Goal: Task Accomplishment & Management: Manage account settings

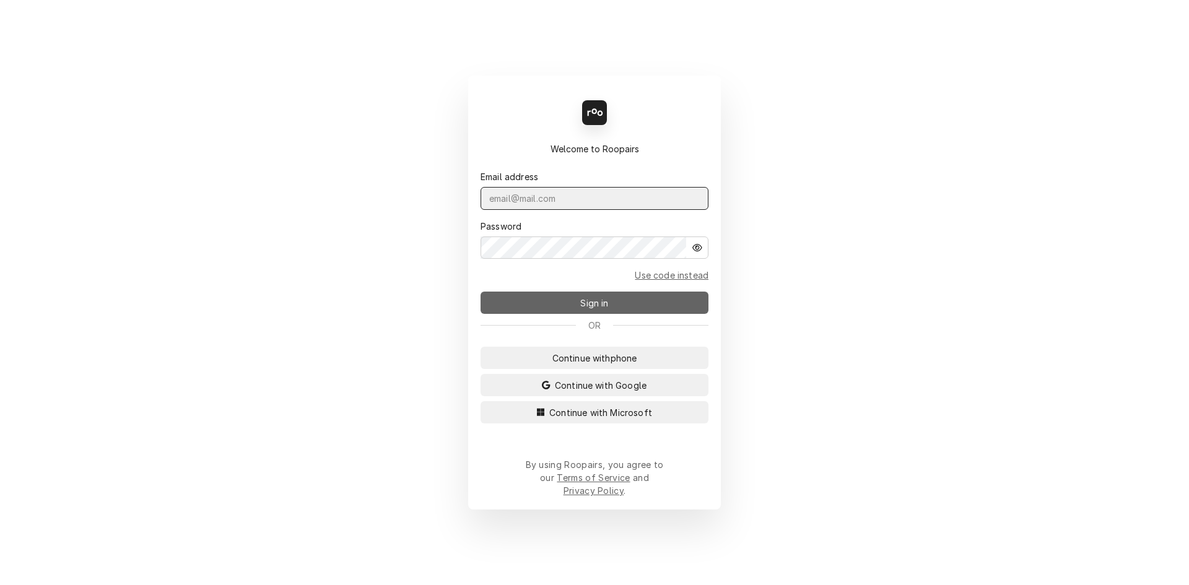
type input "[EMAIL_ADDRESS][DOMAIN_NAME]"
click at [595, 314] on button "Sign in" at bounding box center [595, 303] width 228 height 22
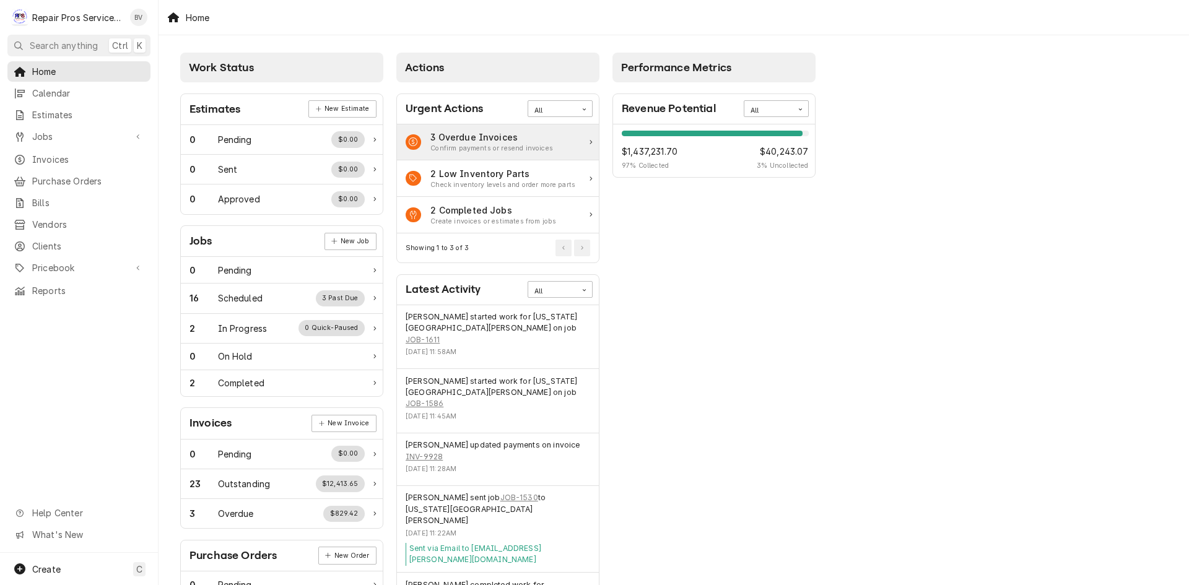
click at [471, 144] on div "Confirm payments or resend invoices" at bounding box center [492, 149] width 123 height 10
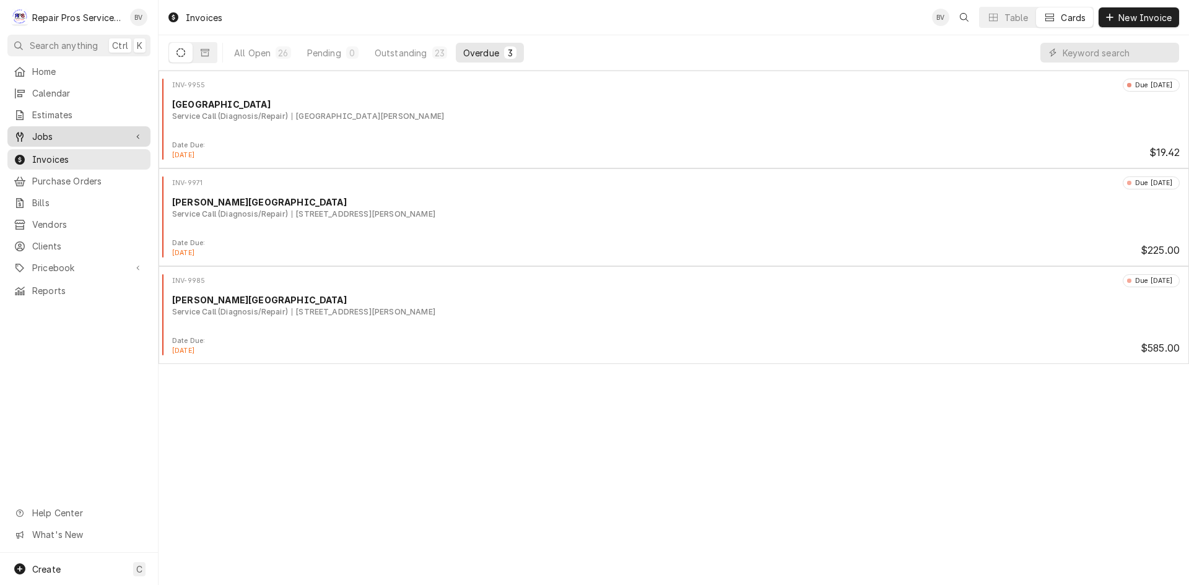
click at [47, 131] on span "Jobs" at bounding box center [79, 136] width 94 height 13
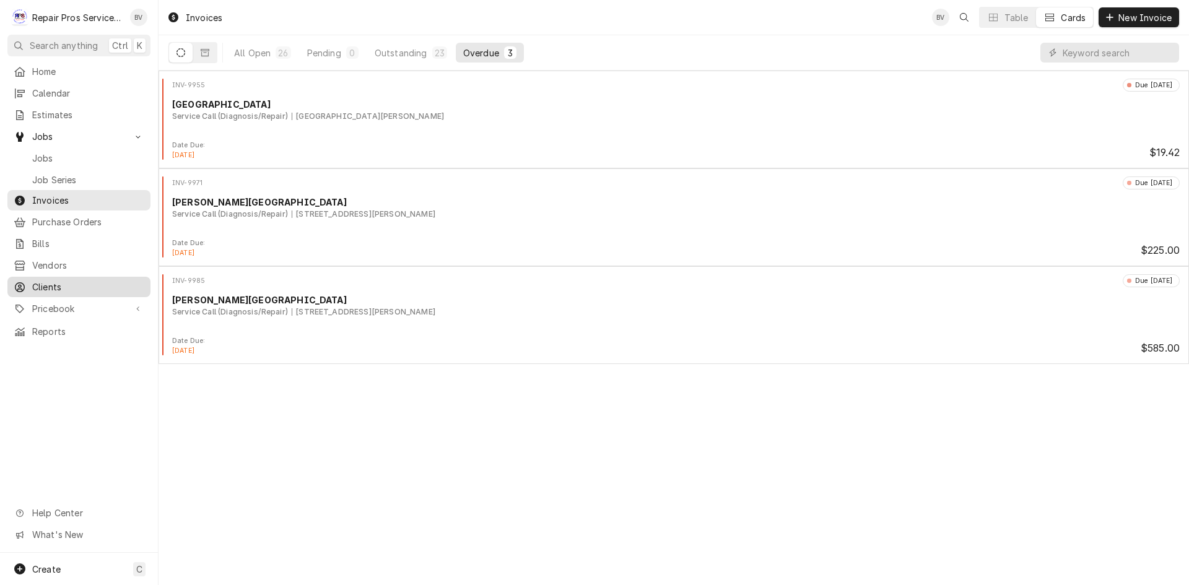
click at [48, 281] on span "Clients" at bounding box center [88, 287] width 112 height 13
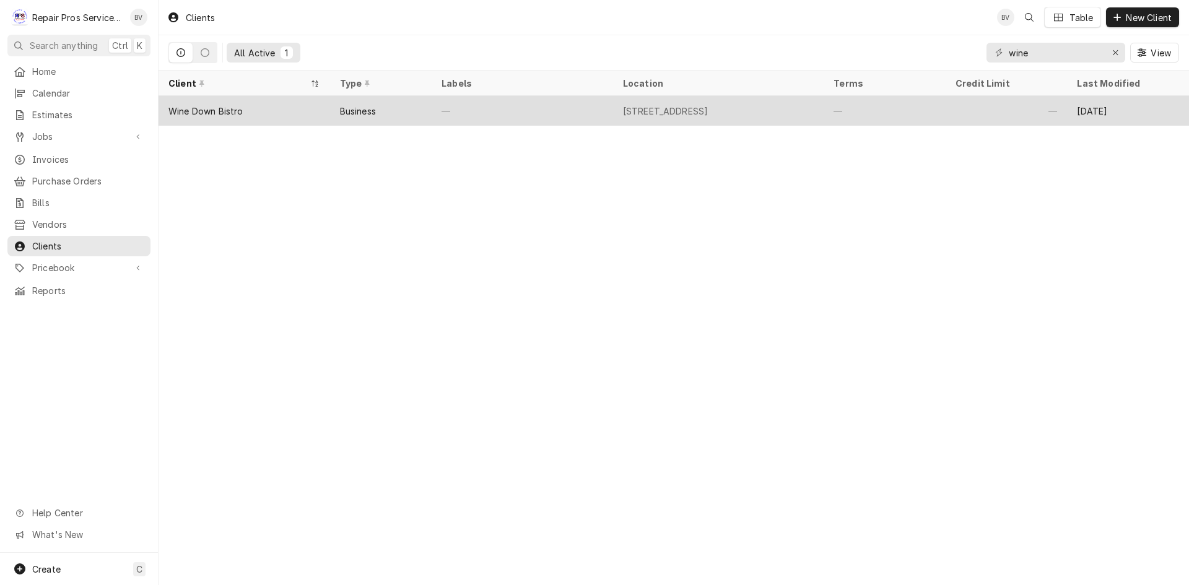
click at [875, 116] on div "—" at bounding box center [885, 111] width 122 height 30
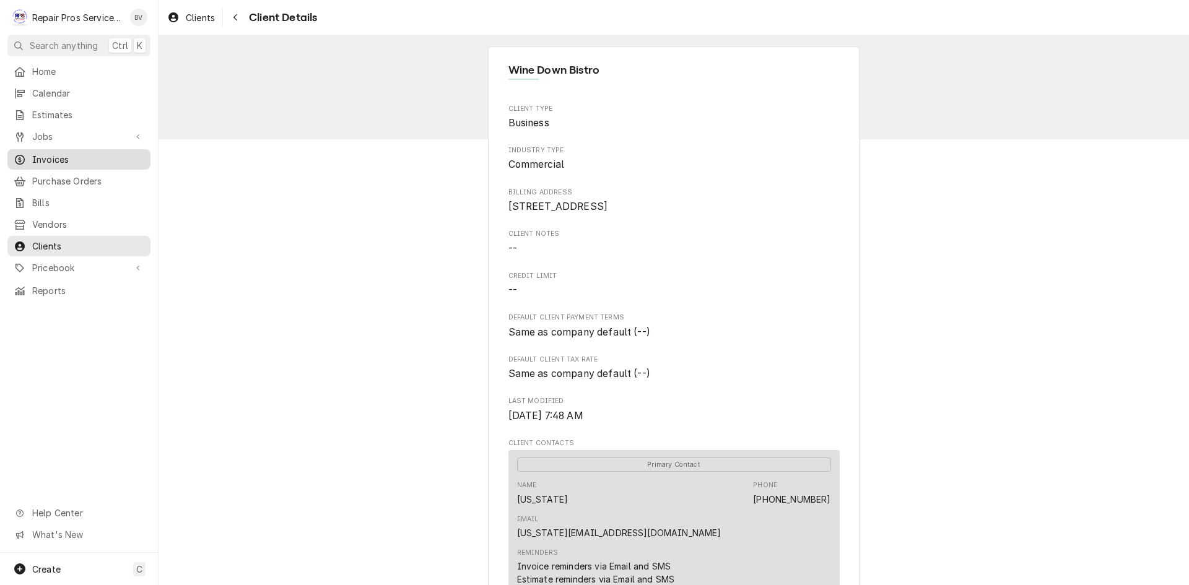
click at [48, 153] on span "Invoices" at bounding box center [88, 159] width 112 height 13
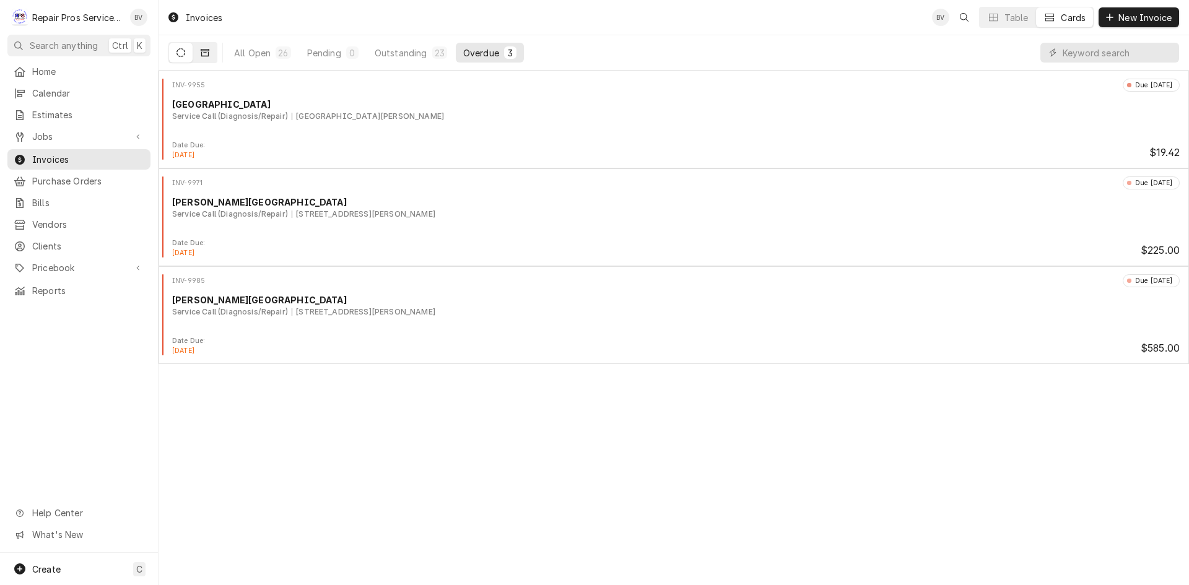
click at [202, 53] on icon "Dynamic Content Wrapper" at bounding box center [205, 52] width 9 height 7
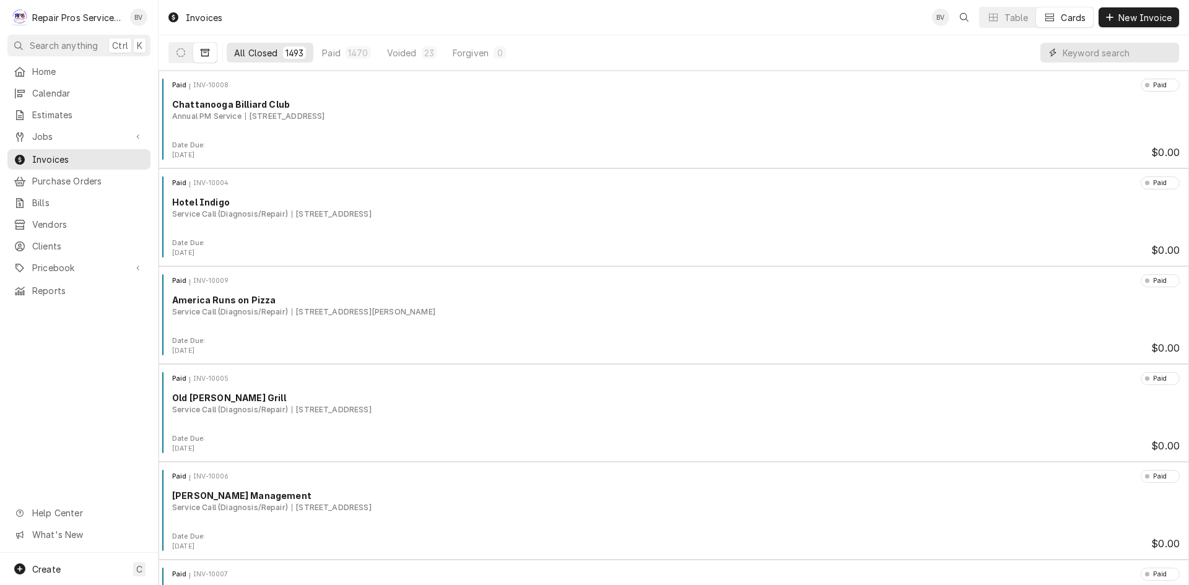
click at [1069, 50] on input "Dynamic Content Wrapper" at bounding box center [1118, 53] width 110 height 20
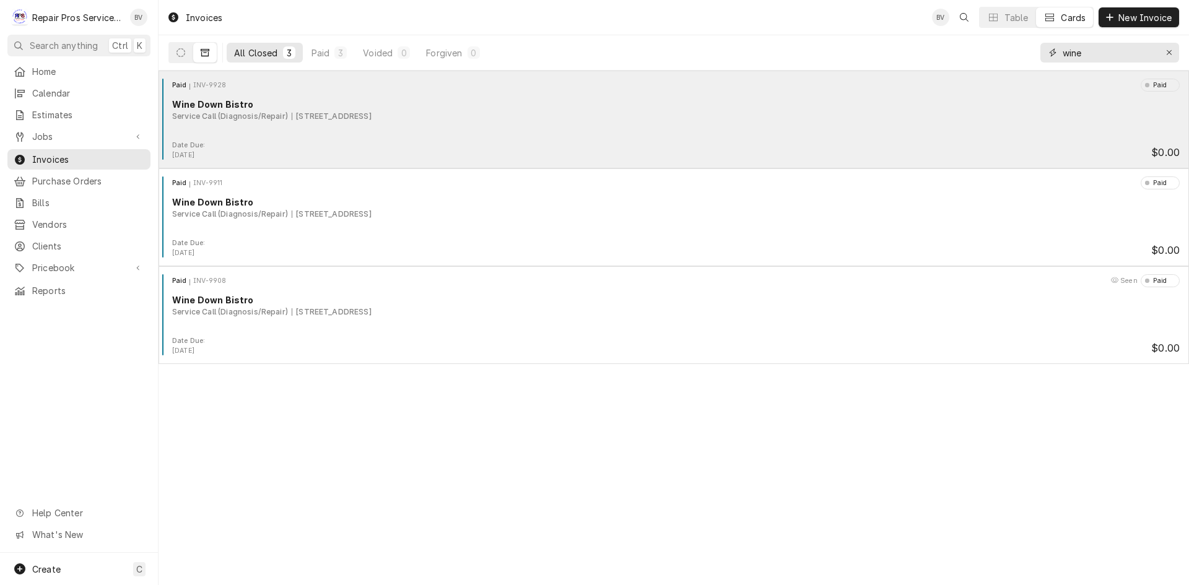
type input "wine"
click at [261, 139] on div "Paid INV-9928 Paid Wine Down Bistro Service Call (Diagnosis/Repair) 9447 Bradmo…" at bounding box center [674, 110] width 1021 height 62
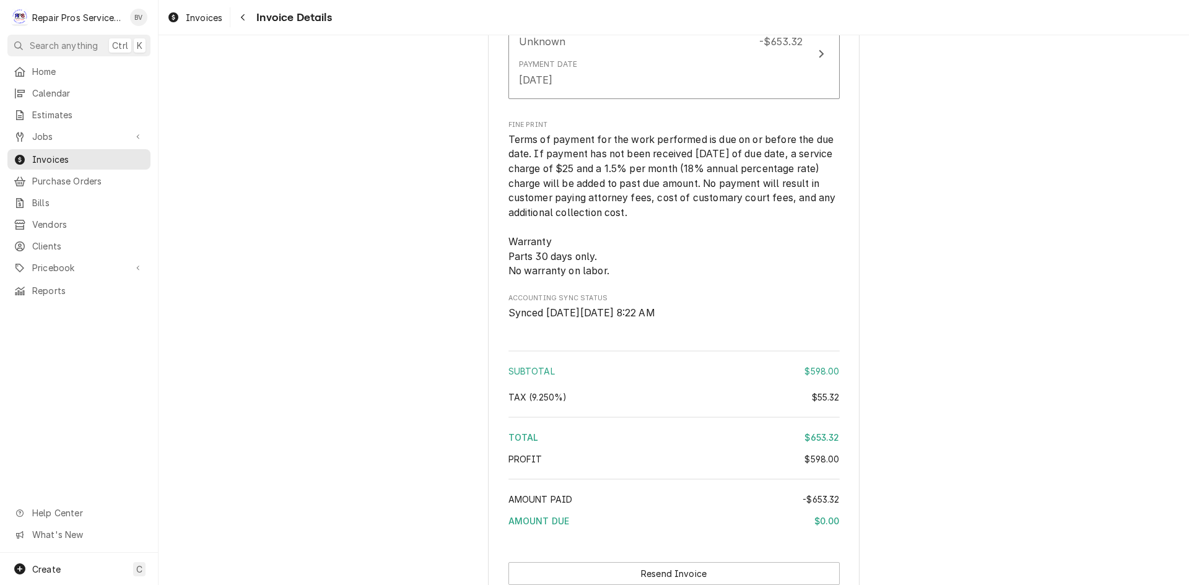
scroll to position [2511, 0]
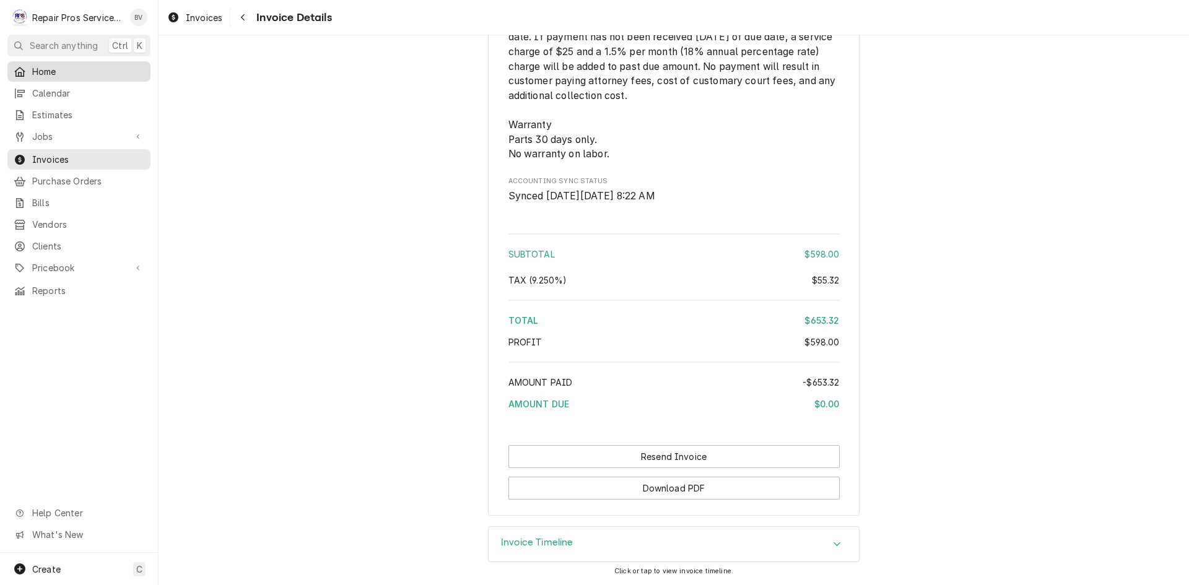
click at [46, 75] on span "Home" at bounding box center [88, 71] width 112 height 13
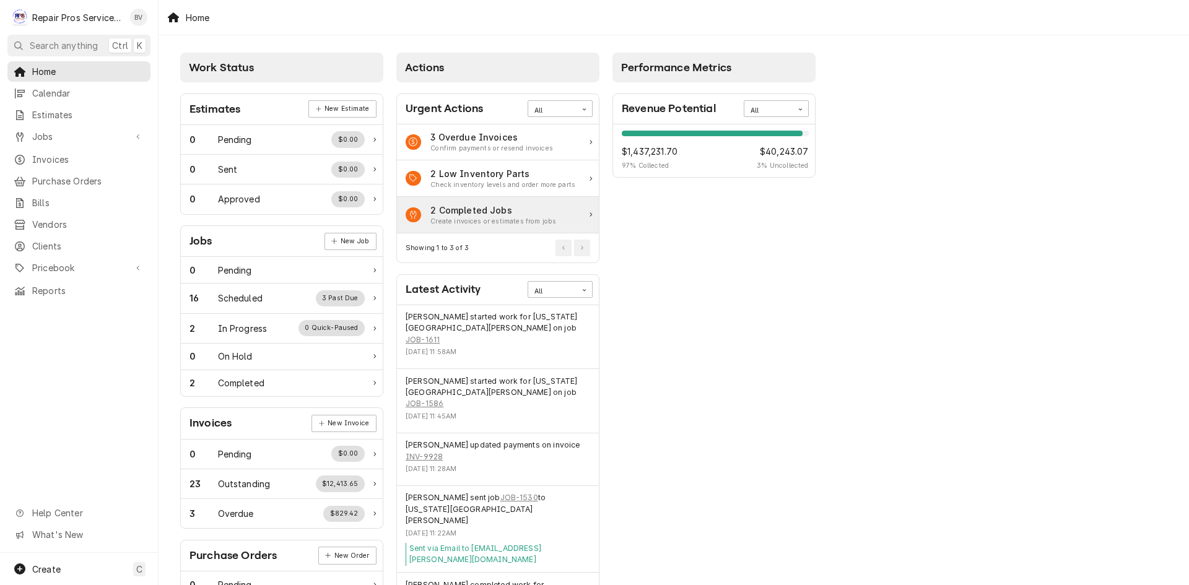
click at [587, 216] on div "2 Completed Jobs Create invoices or estimates from jobs" at bounding box center [498, 215] width 202 height 37
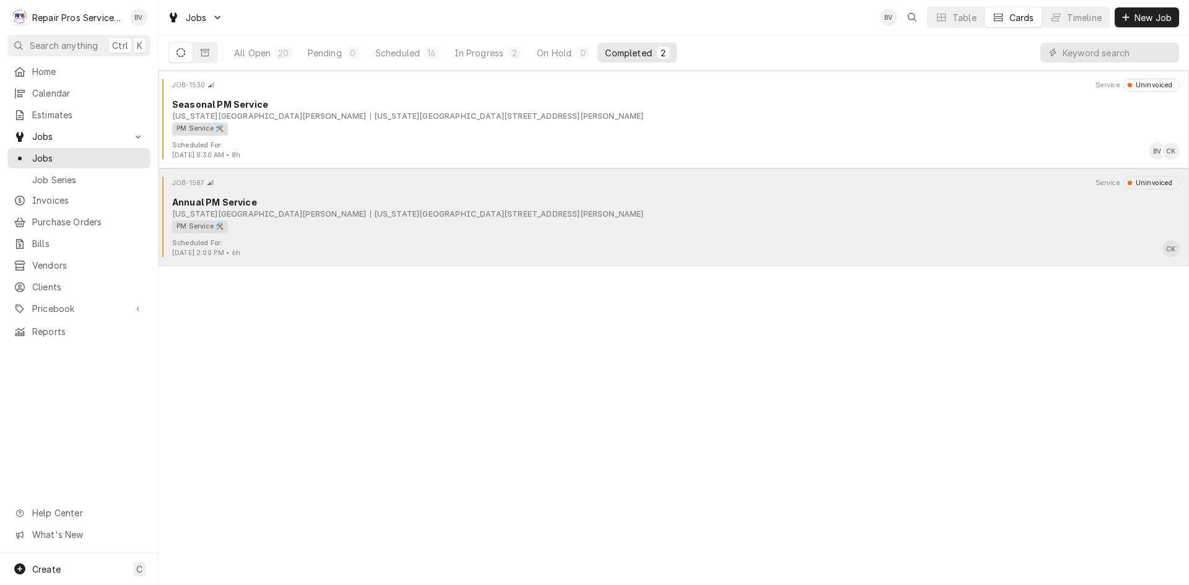
click at [535, 209] on div "[US_STATE][GEOGRAPHIC_DATA][PERSON_NAME][US_STATE][STREET_ADDRESS][PERSON_NAME]" at bounding box center [676, 214] width 1008 height 11
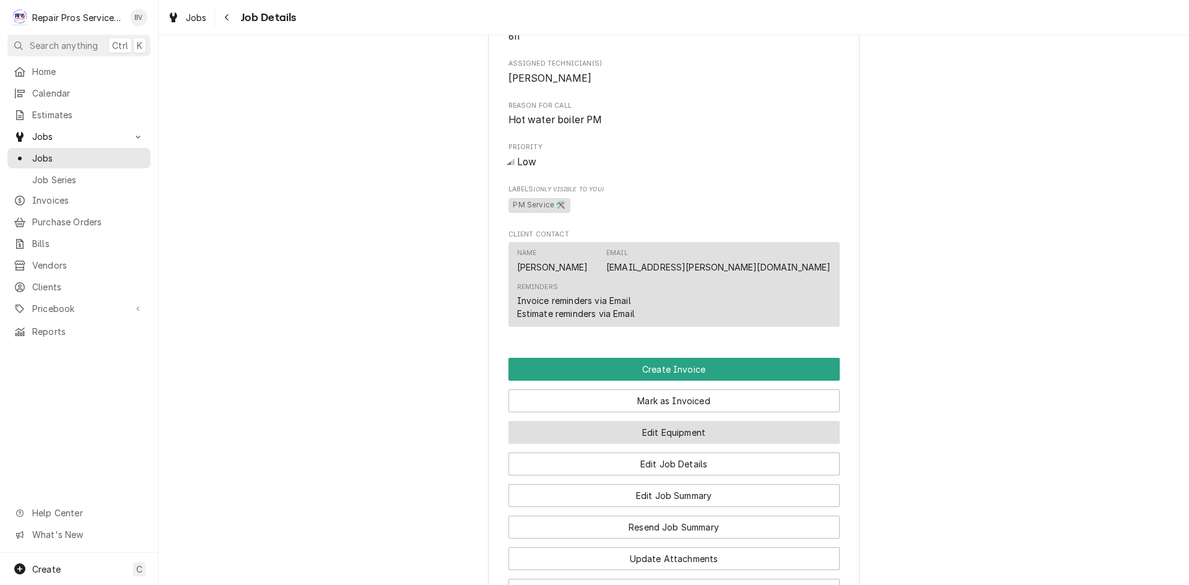
scroll to position [743, 0]
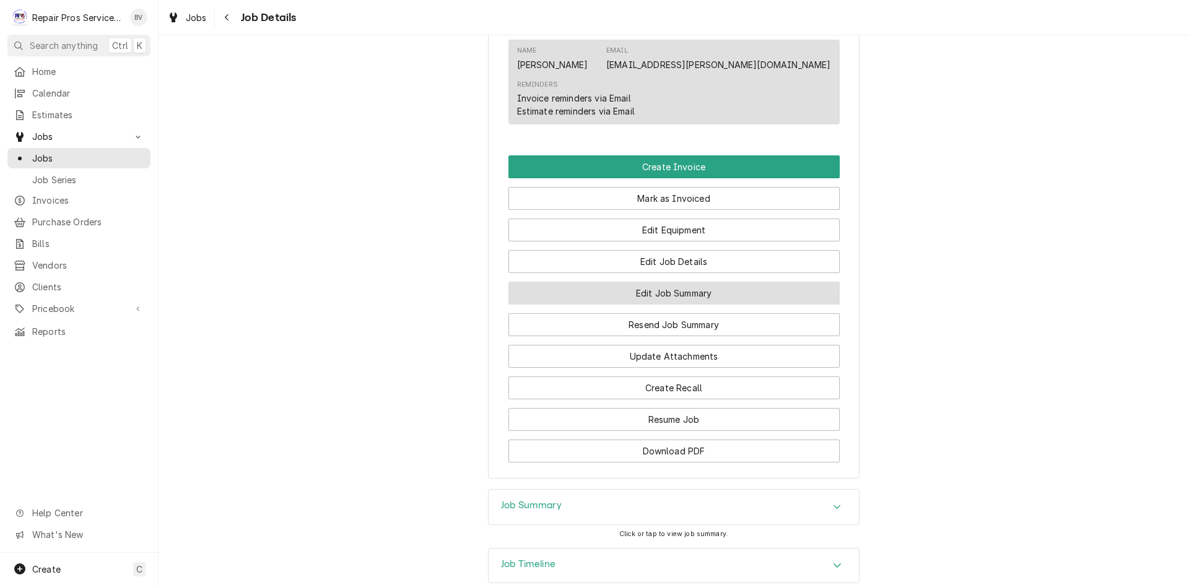
click at [668, 296] on button "Edit Job Summary" at bounding box center [674, 293] width 331 height 23
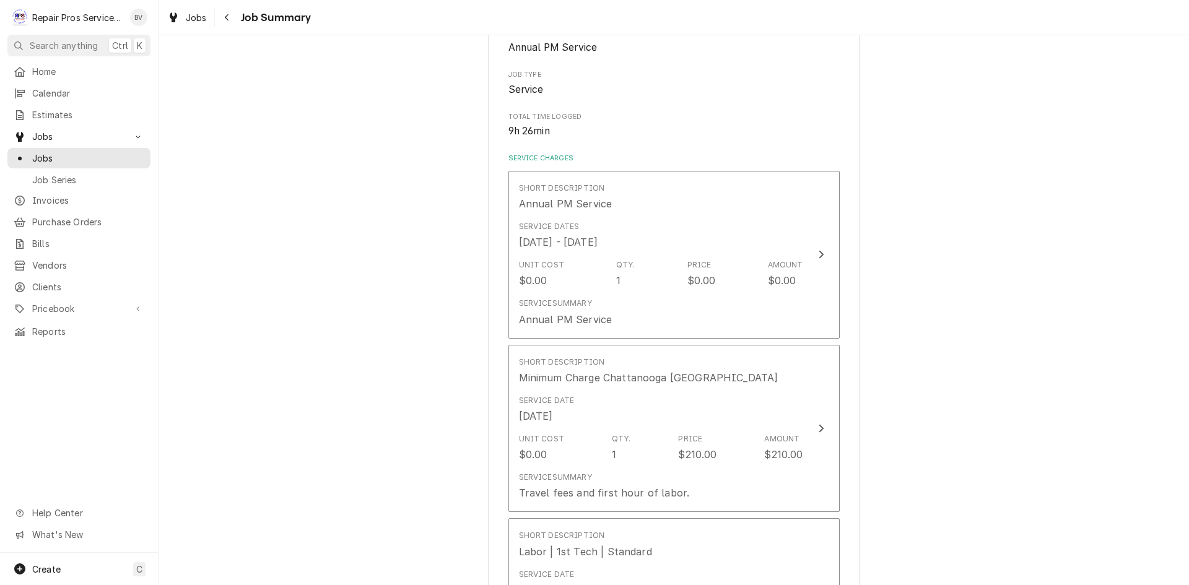
scroll to position [183, 0]
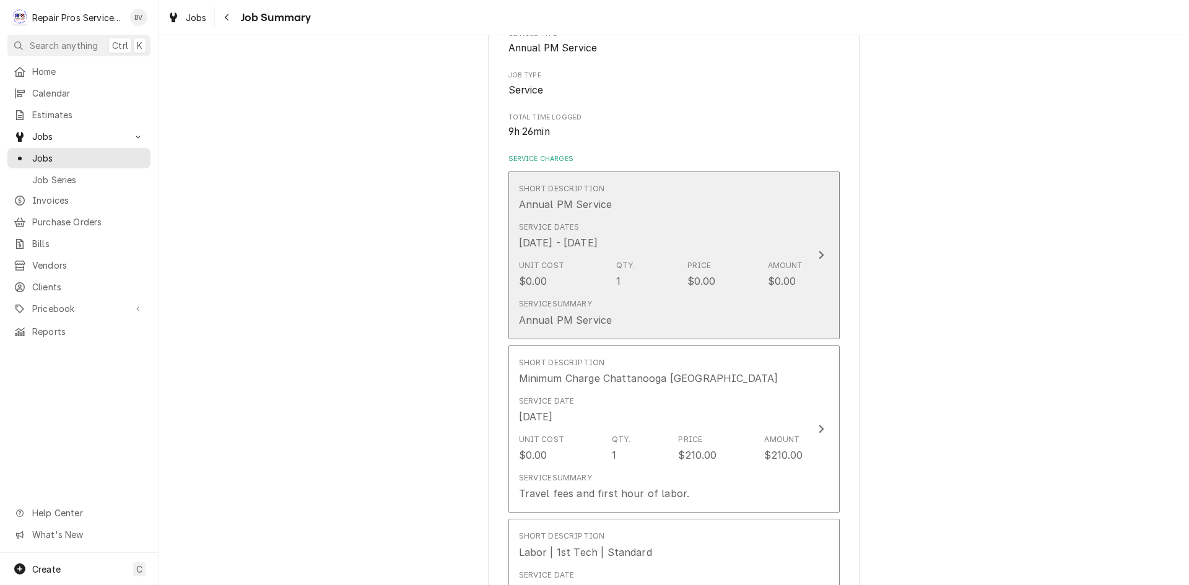
click at [818, 257] on icon "Update Line Item" at bounding box center [821, 255] width 6 height 10
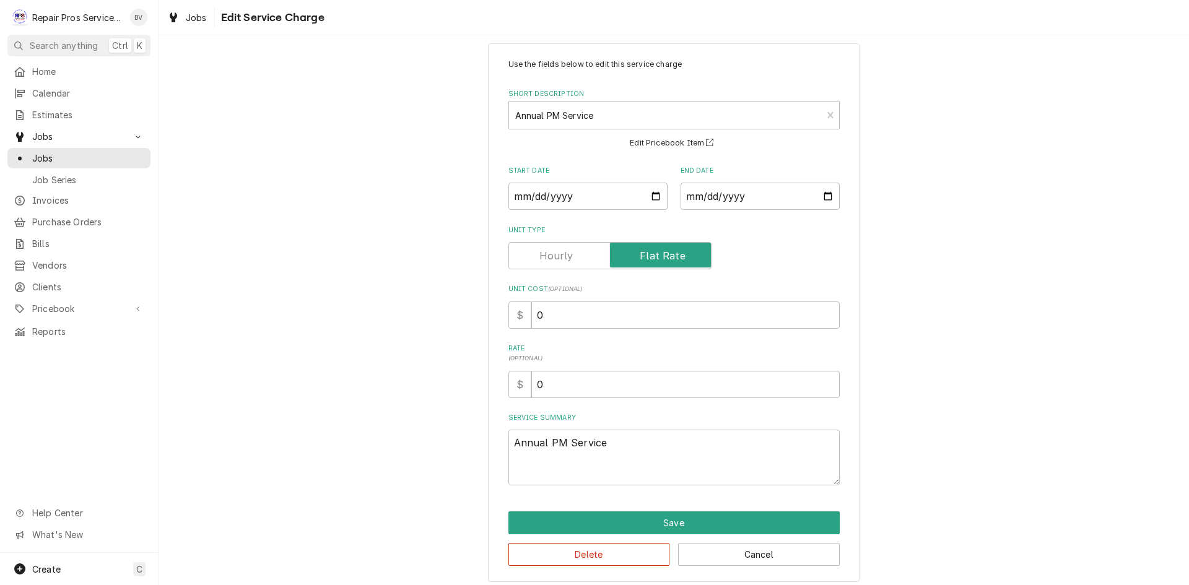
scroll to position [24, 0]
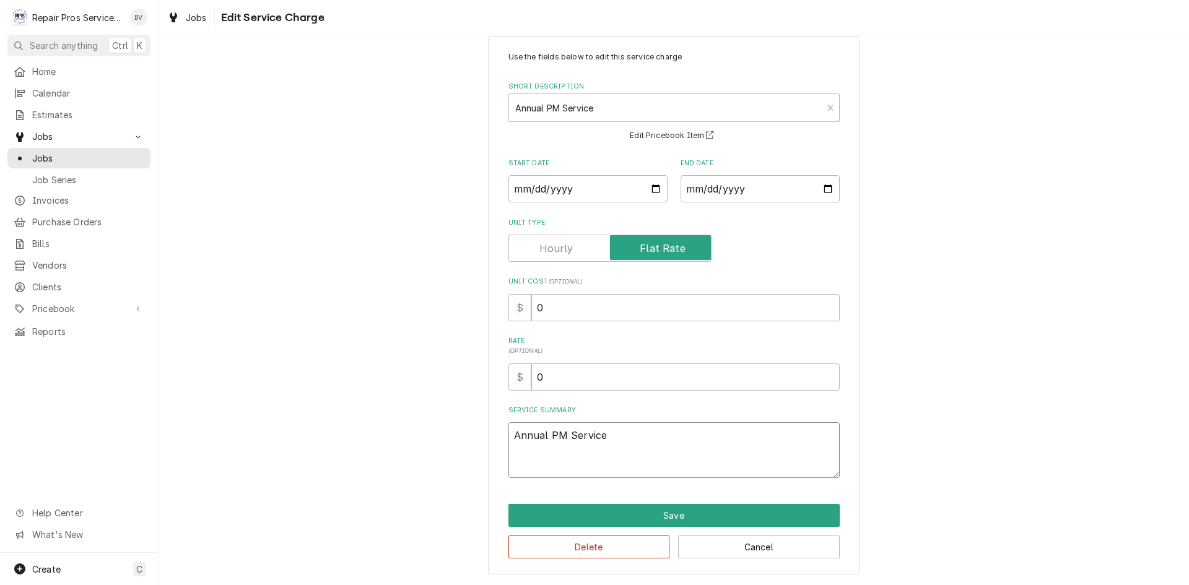
click at [606, 437] on textarea "Annual PM Service" at bounding box center [674, 451] width 331 height 56
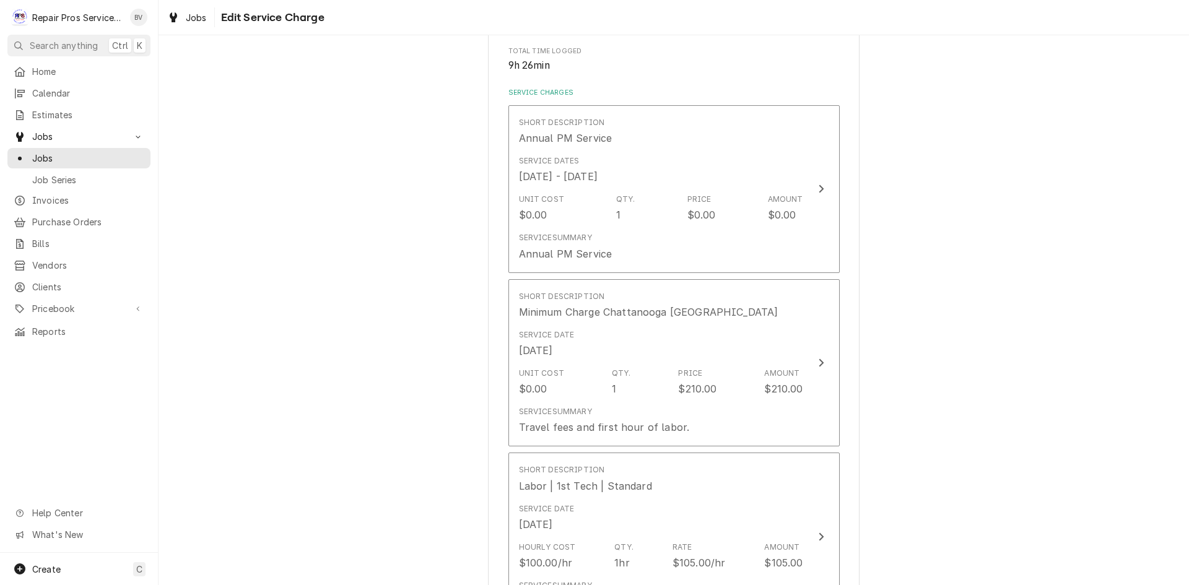
scroll to position [248, 0]
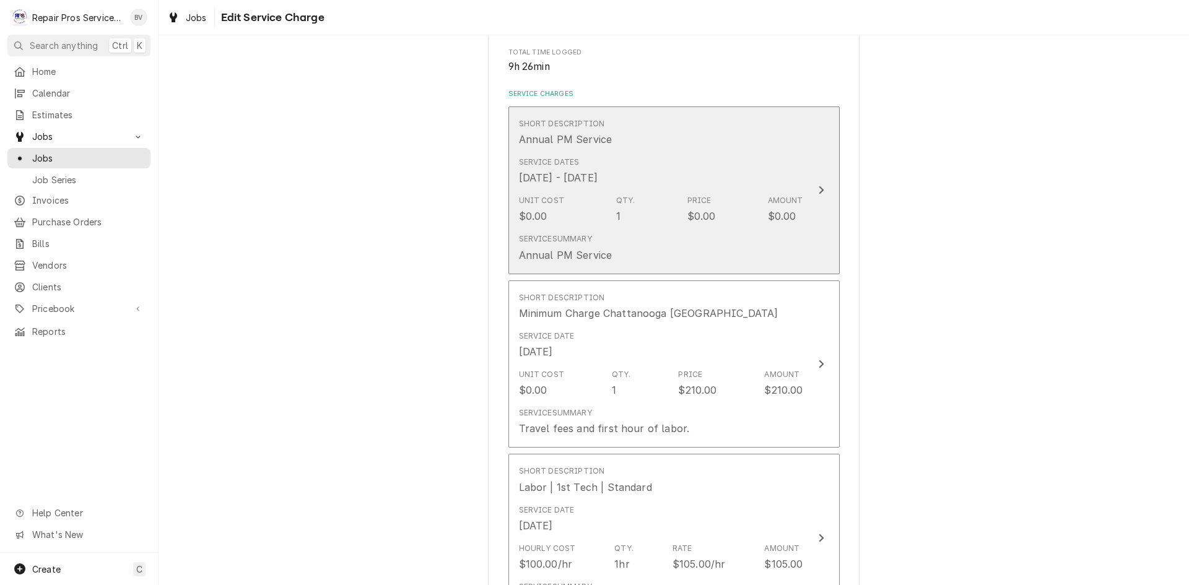
click at [818, 190] on icon "Update Line Item" at bounding box center [821, 190] width 6 height 10
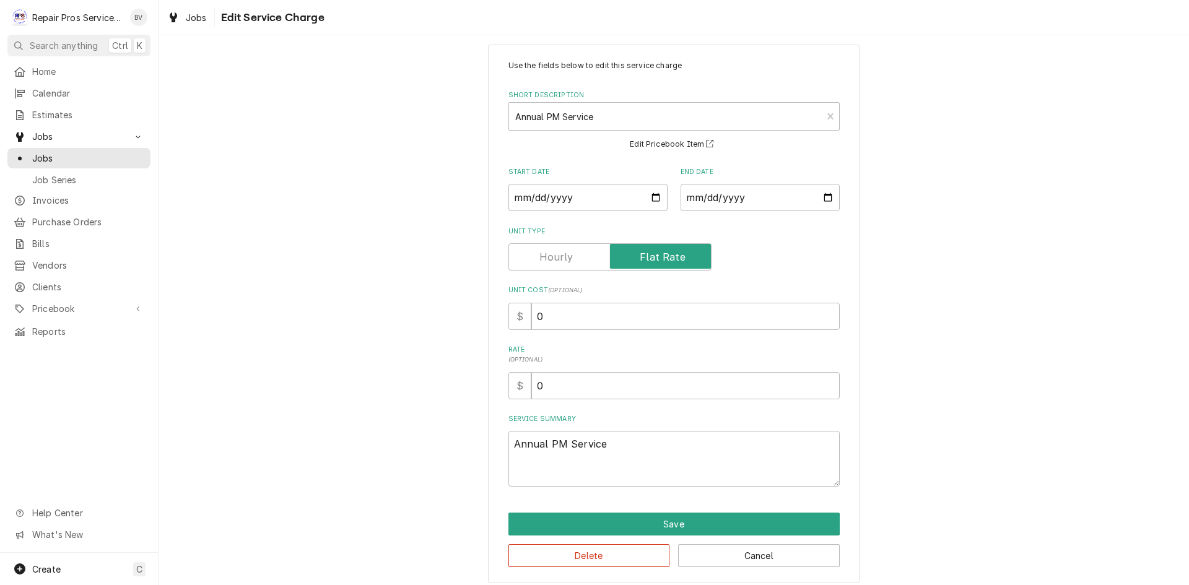
scroll to position [24, 0]
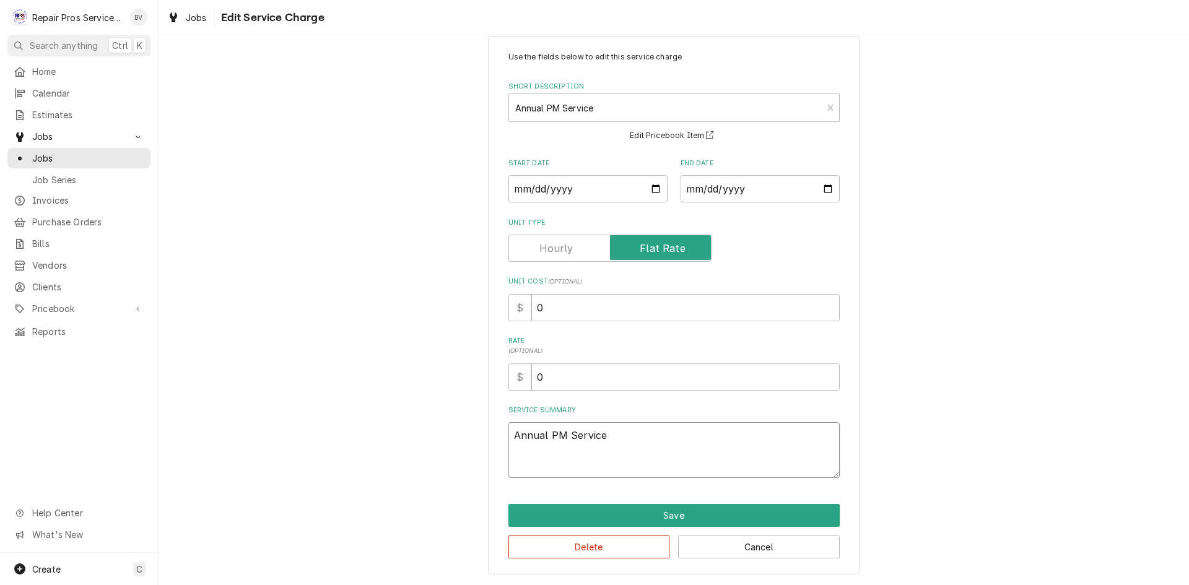
click at [608, 442] on textarea "Annual PM Service" at bounding box center [674, 451] width 331 height 56
type textarea "x"
type textarea "Annual PM Service"
type textarea "x"
type textarea "Annual PM Service c"
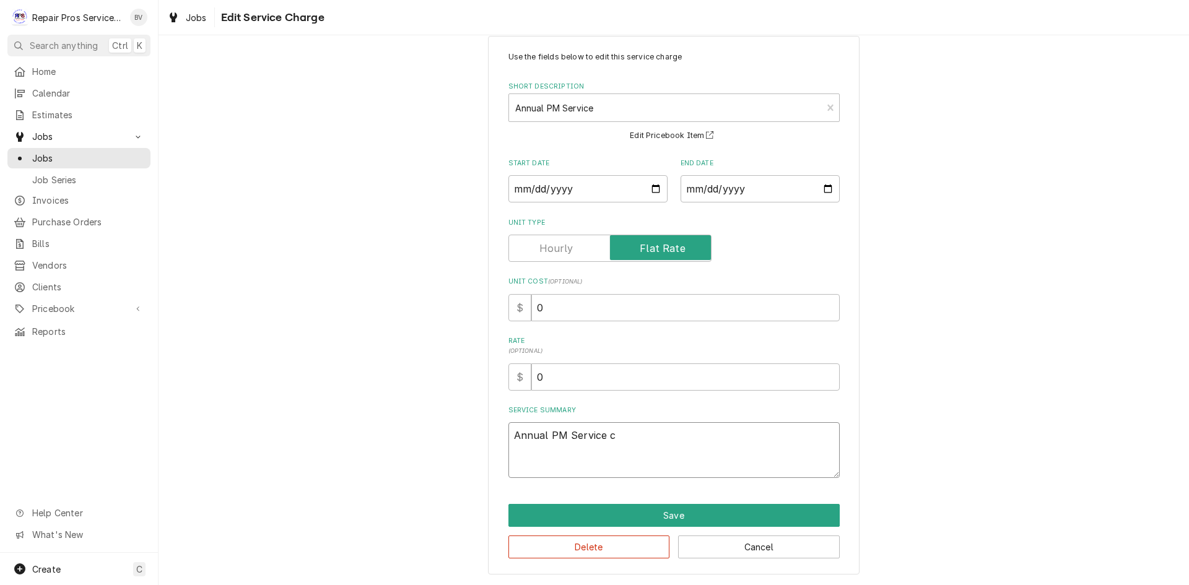
type textarea "x"
type textarea "Annual PM Service co"
type textarea "x"
type textarea "Annual PM Service com"
type textarea "x"
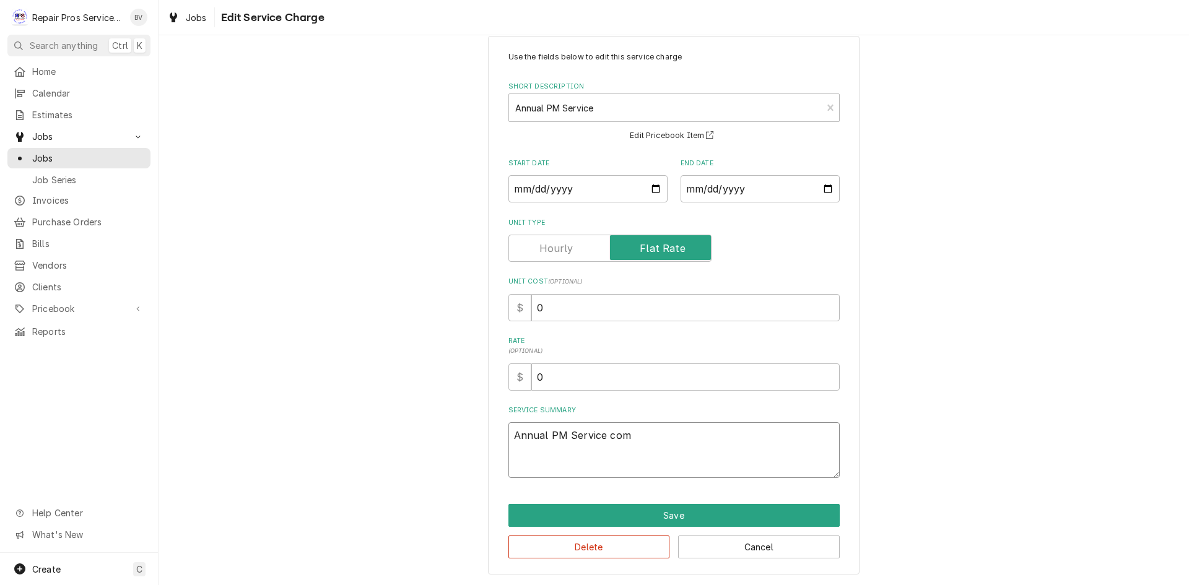
type textarea "Annual PM Service comp"
type textarea "x"
type textarea "Annual PM Service compl"
type textarea "x"
type textarea "Annual PM Service comple"
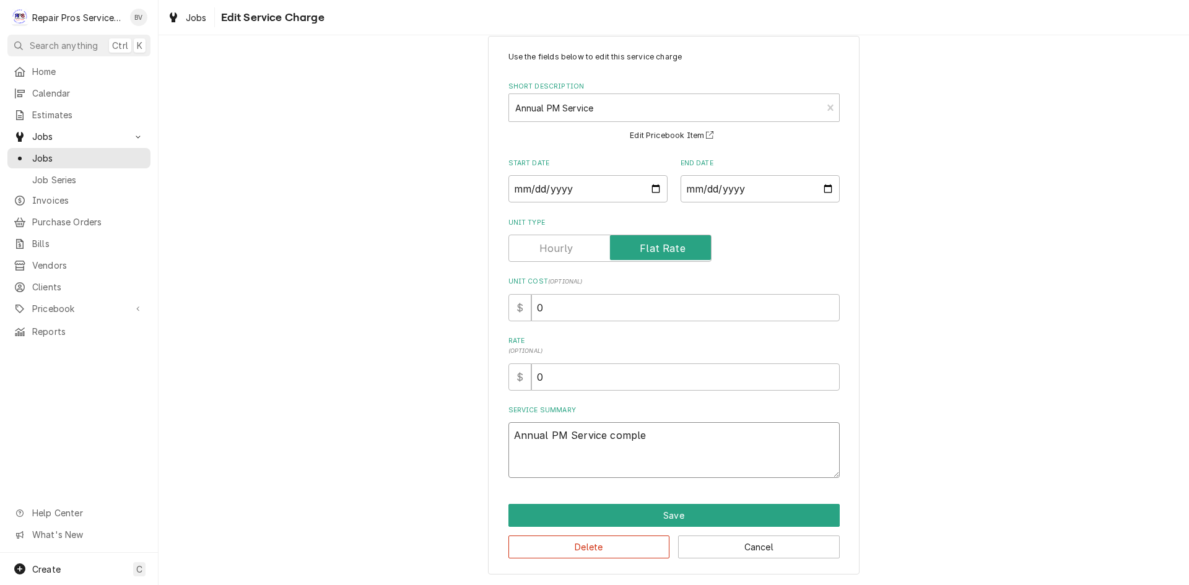
type textarea "x"
type textarea "Annual PM Service complet"
type textarea "x"
type textarea "Annual PM Service complete"
type textarea "x"
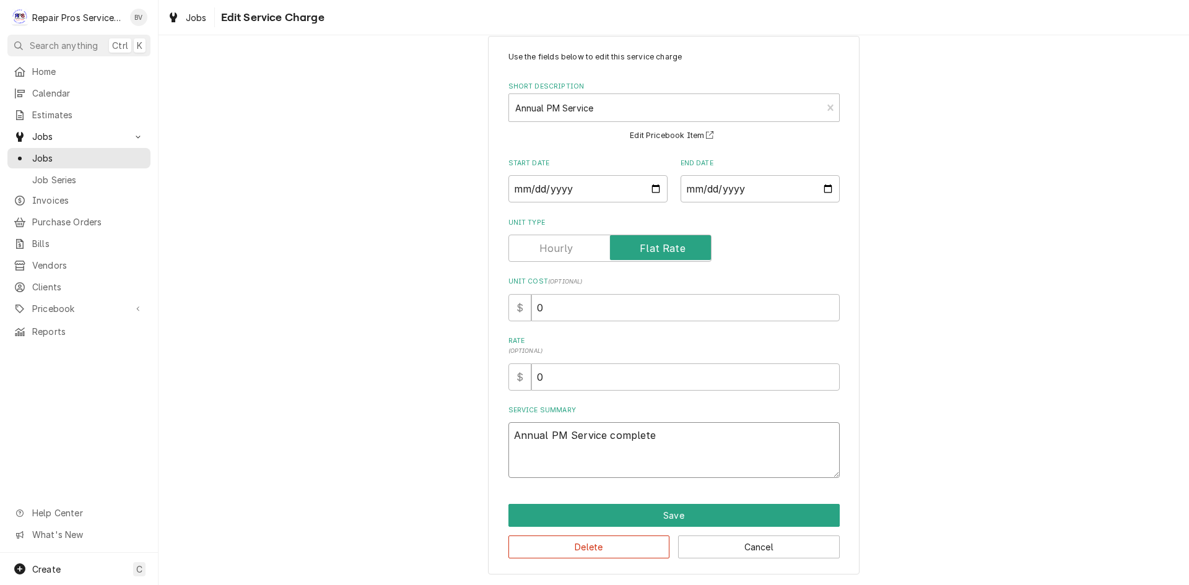
type textarea "Annual PM Service completed"
type textarea "x"
type textarea "Annual PM Service completed"
type textarea "x"
type textarea "Annual PM Service completed y"
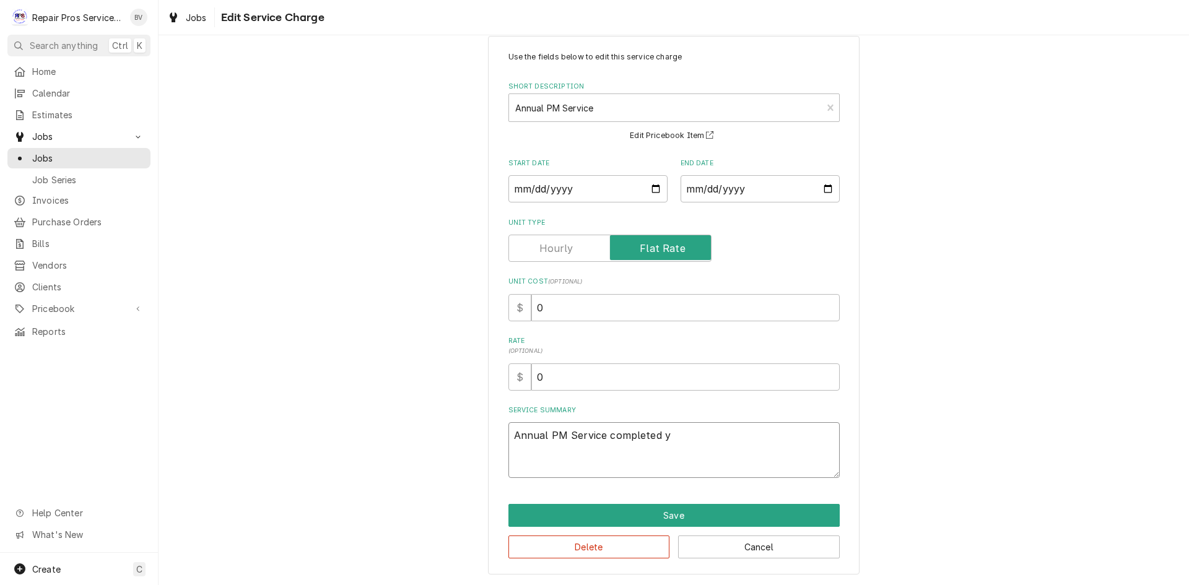
type textarea "x"
type textarea "Annual PM Service completed ye"
type textarea "x"
type textarea "Annual PM Service completed yea"
type textarea "x"
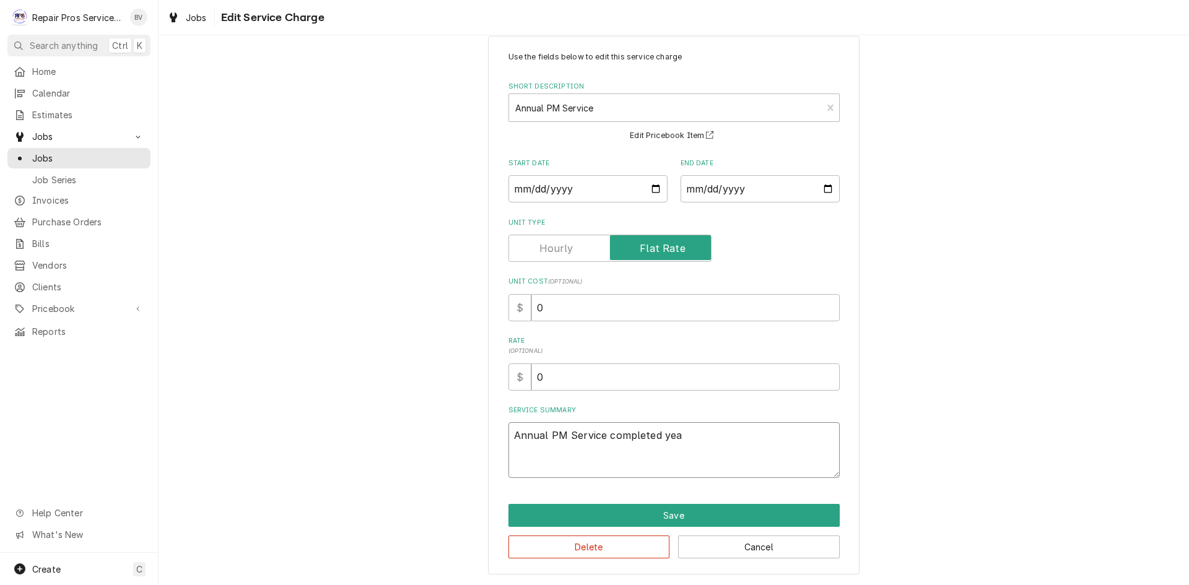
type textarea "Annual PM Service completed year"
type textarea "x"
type textarea "Annual PM Service completed yearl"
type textarea "x"
type textarea "Annual PM Service completed yearly"
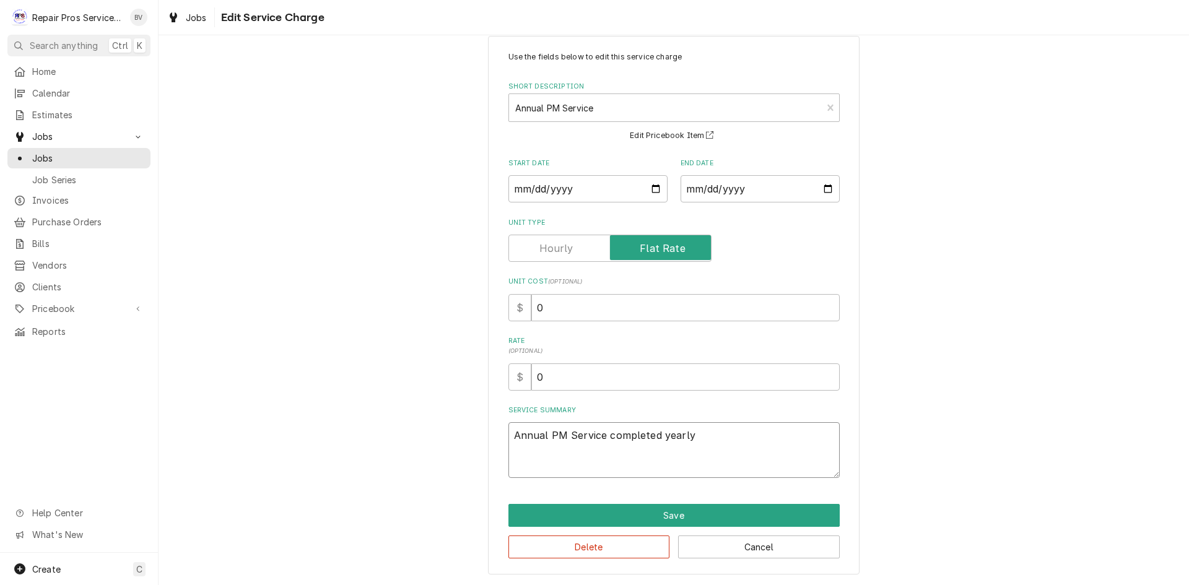
type textarea "x"
type textarea "Annual PM Service completed yearly"
type textarea "x"
type textarea "Annual PM Service completed yearly b"
type textarea "x"
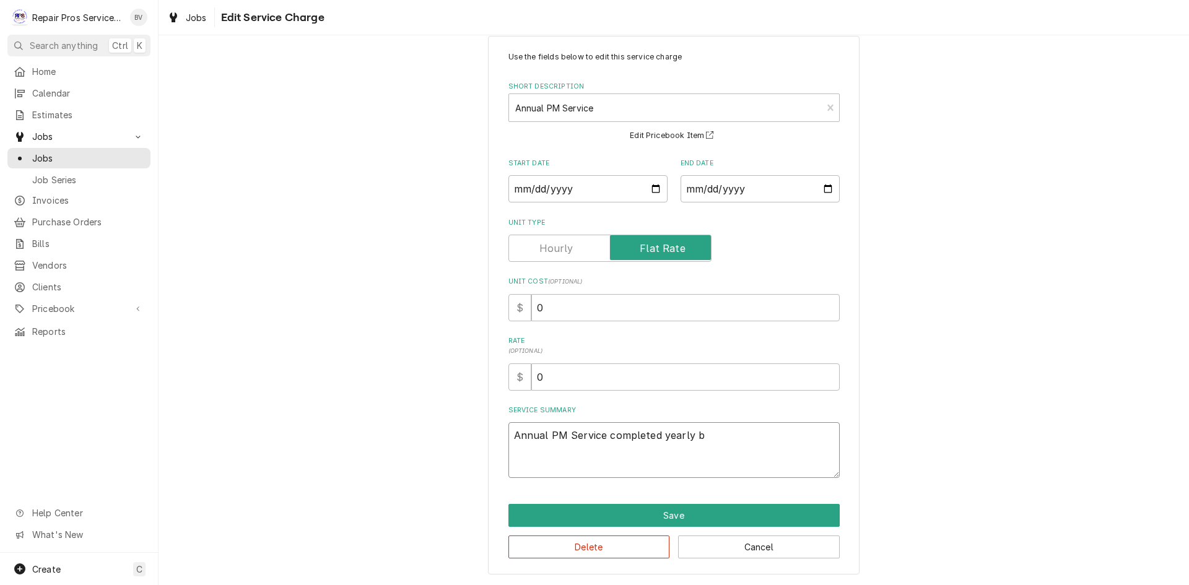
type textarea "Annual PM Service completed yearly bi"
type textarea "x"
type textarea "Annual PM Service completed yearly b"
type textarea "x"
type textarea "Annual PM Service completed yearly bo"
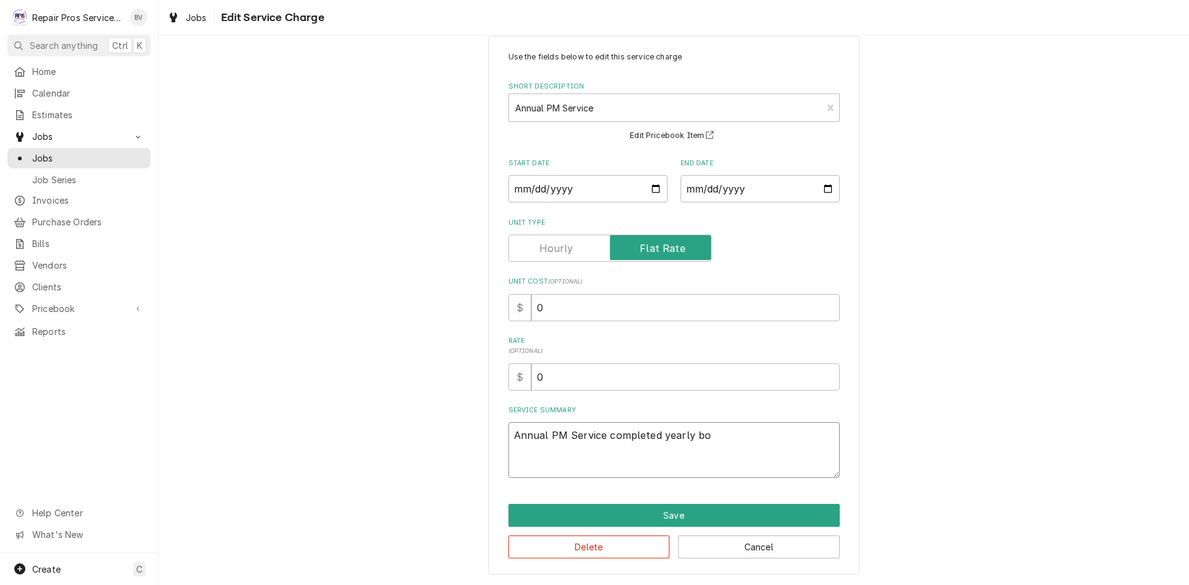
type textarea "x"
type textarea "Annual PM Service completed yearly boi"
type textarea "x"
type textarea "Annual PM Service completed yearly boil"
type textarea "x"
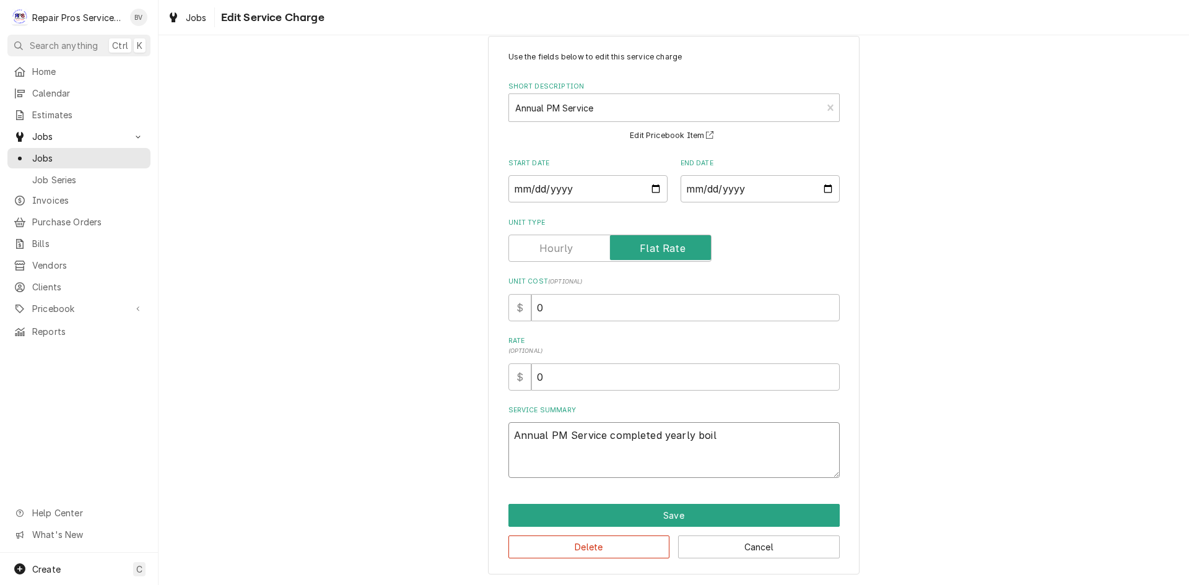
type textarea "Annual PM Service completed yearly boile"
type textarea "x"
type textarea "Annual PM Service completed yearly boiler"
type textarea "x"
type textarea "Annual PM Service completed yearly boiler"
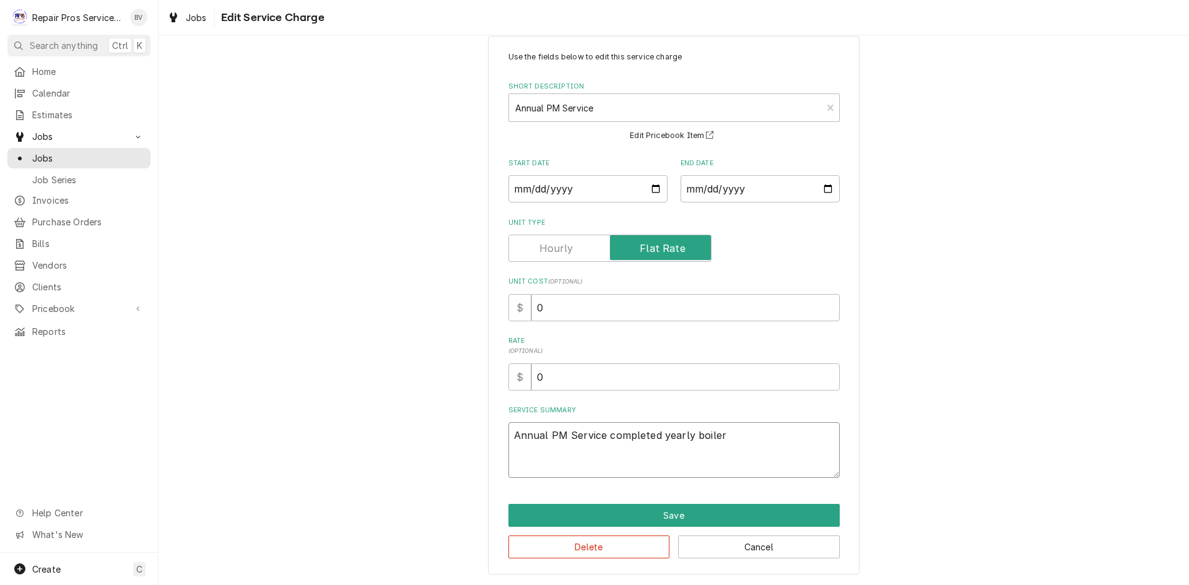
type textarea "x"
type textarea "Annual PM Service completed yearly boiler f"
type textarea "x"
type textarea "Annual PM Service completed yearly boiler fl"
type textarea "x"
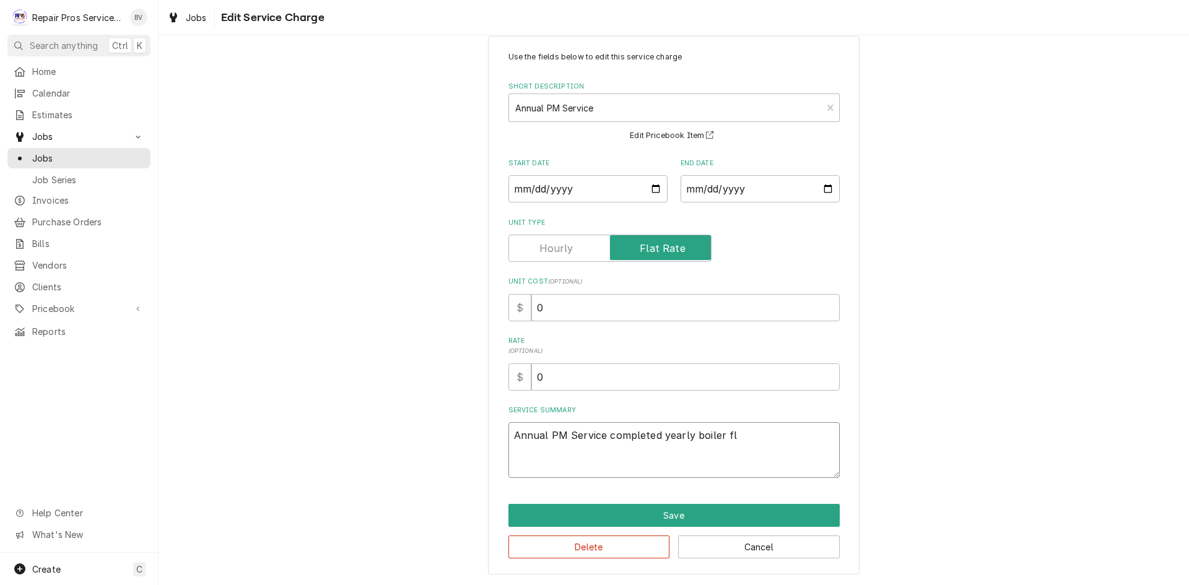
type textarea "Annual PM Service completed yearly boiler flu"
type textarea "x"
type textarea "Annual PM Service completed yearly boiler flus"
type textarea "x"
type textarea "Annual PM Service completed yearly boiler flush"
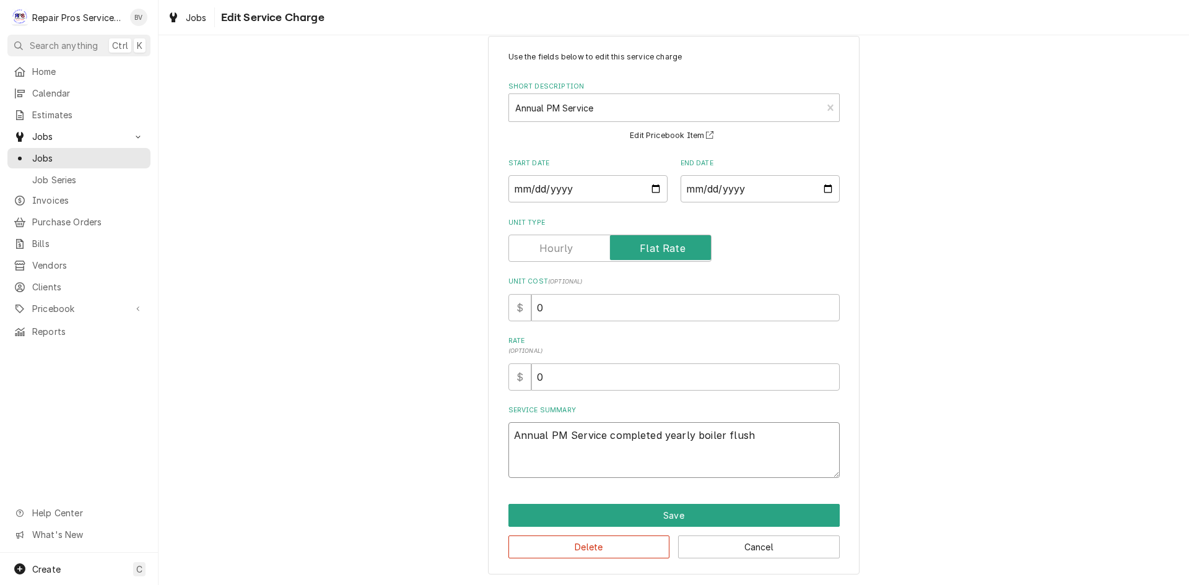
type textarea "x"
type textarea "Annual PM Service completed yearly boiler flush"
type textarea "x"
type textarea "Annual PM Service completed yearly boiler flush a"
type textarea "x"
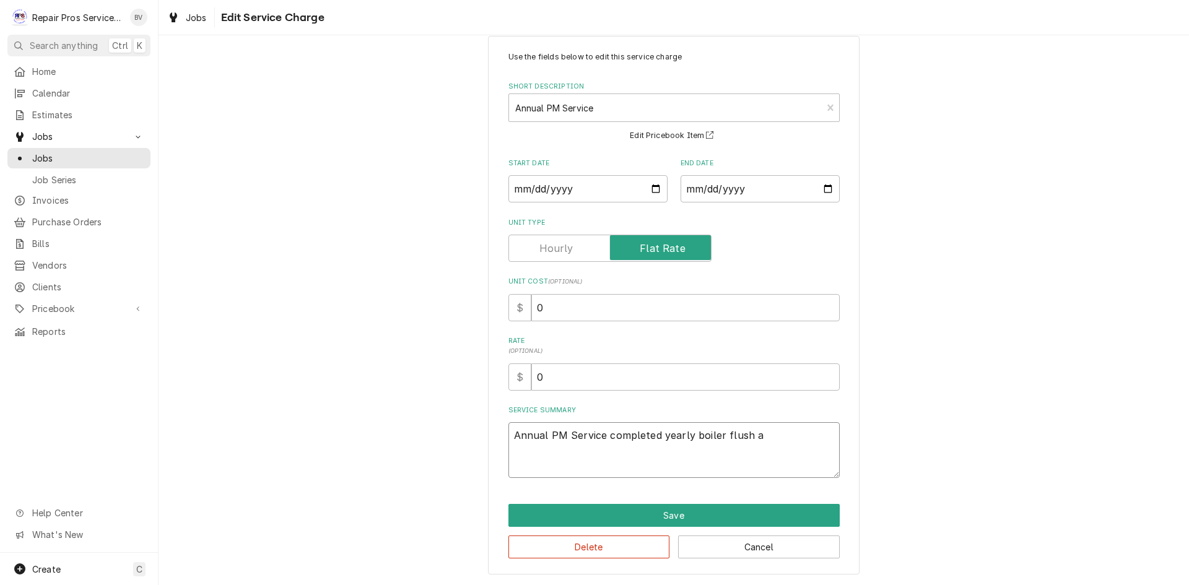
type textarea "Annual PM Service completed yearly boiler flush an"
type textarea "x"
type textarea "Annual PM Service completed yearly boiler flush and"
type textarea "x"
type textarea "Annual PM Service completed yearly boiler flush and"
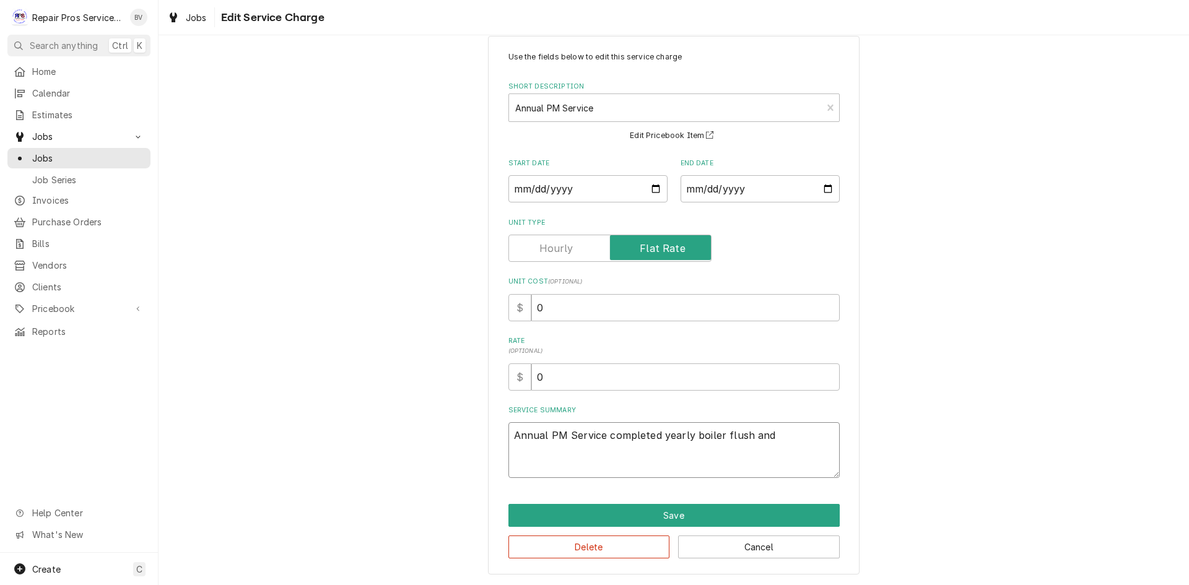
type textarea "x"
type textarea "Annual PM Service completed yearly boiler flush and t"
type textarea "x"
type textarea "Annual PM Service completed yearly boiler flush and te"
type textarea "x"
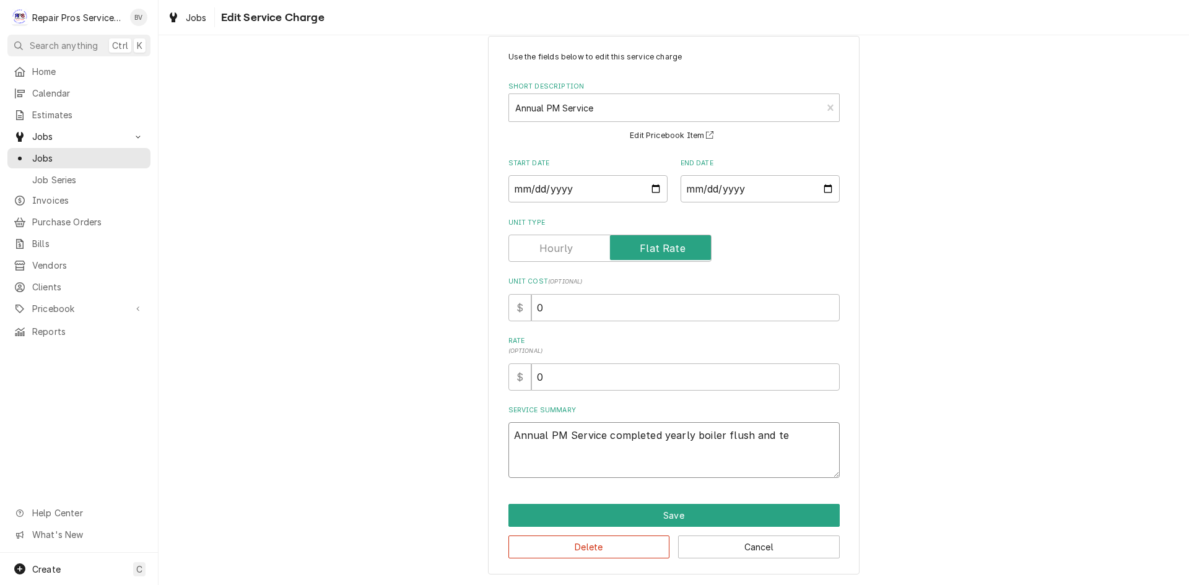
type textarea "Annual PM Service completed yearly boiler flush and tes"
type textarea "x"
type textarea "Annual PM Service completed yearly boiler flush and test"
type textarea "x"
type textarea "Annual PM Service completed yearly boiler flush and teste"
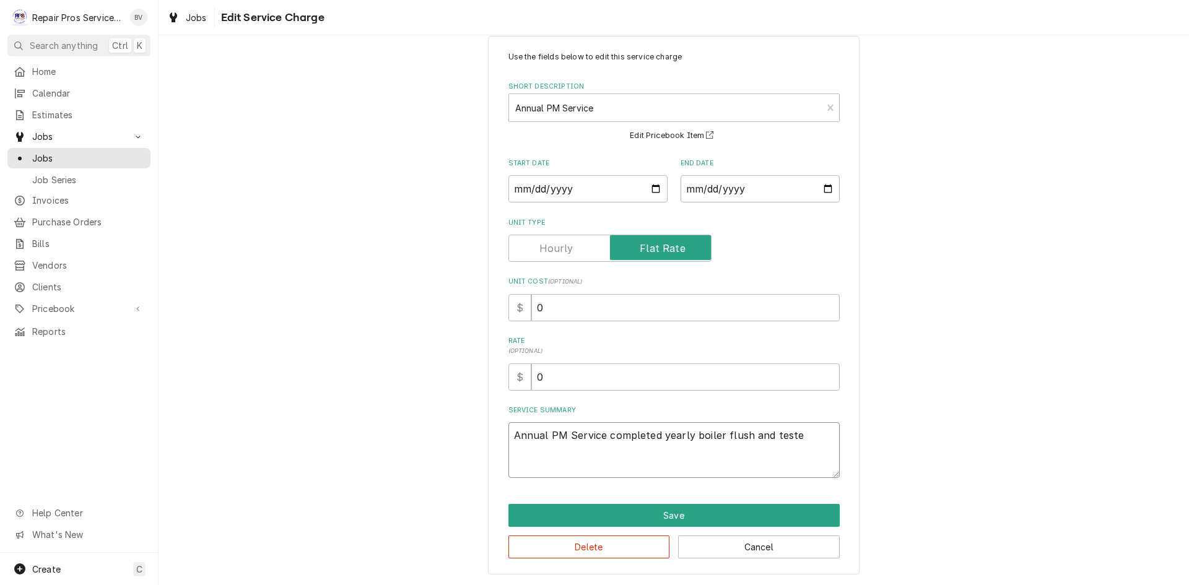
type textarea "x"
type textarea "Annual PM Service completed yearly boiler flush and tested"
type textarea "x"
type textarea "Annual PM Service completed yearly boiler flush and tested"
type textarea "x"
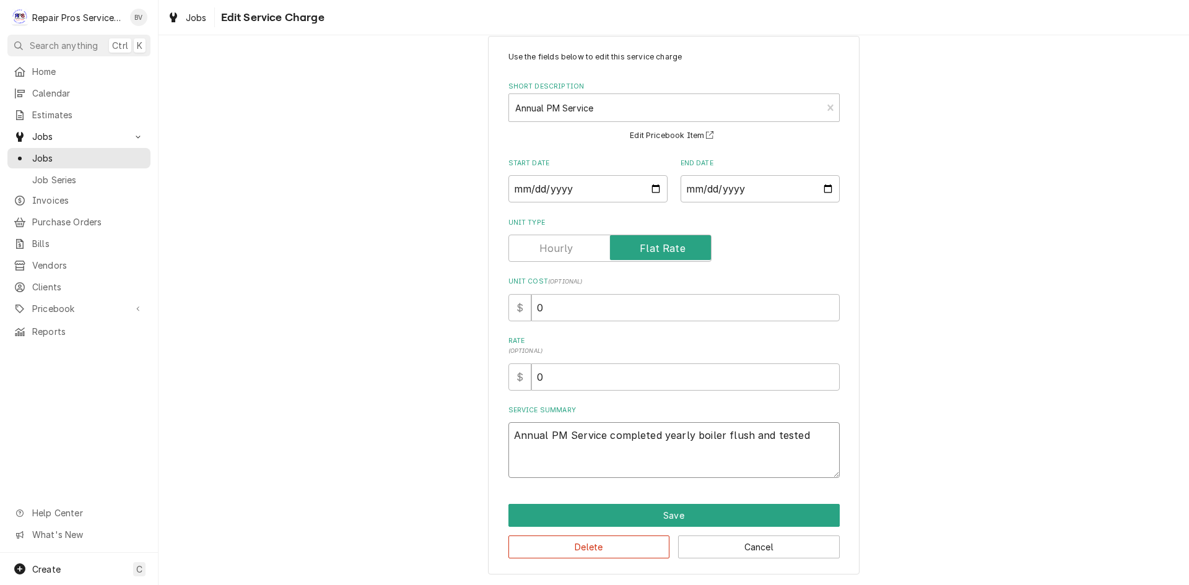
type textarea "Annual PM Service completed yearly boiler flush and tested e"
type textarea "x"
type textarea "Annual PM Service completed yearly boiler flush and tested eq"
type textarea "x"
type textarea "Annual PM Service completed yearly boiler flush and tested equ"
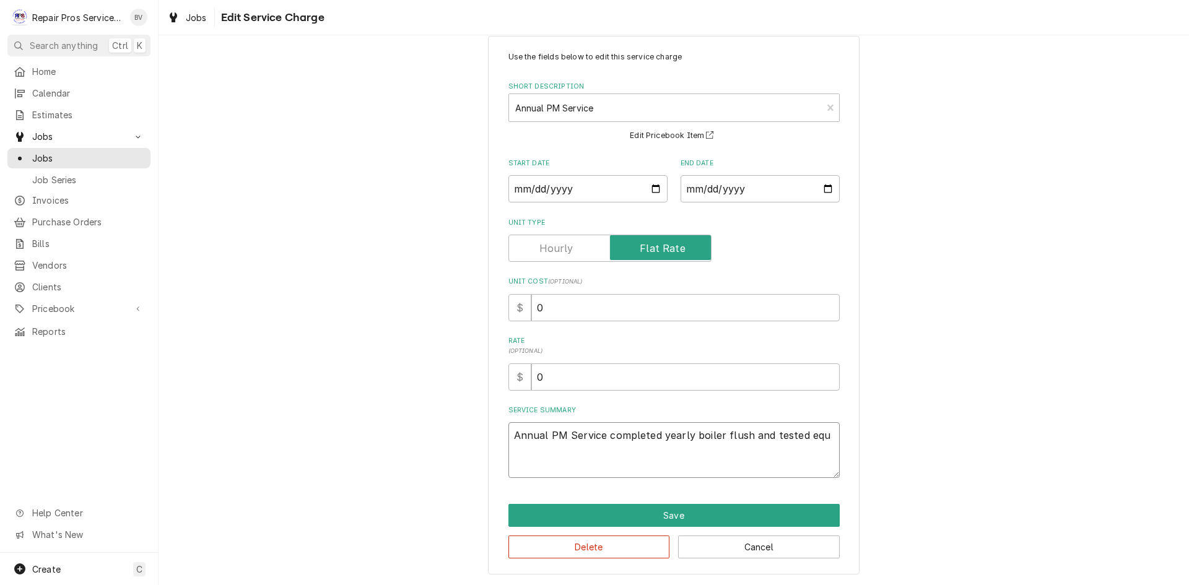
type textarea "x"
type textarea "Annual PM Service completed yearly boiler flush and tested equi"
type textarea "x"
type textarea "Annual PM Service completed yearly boiler flush and tested equip"
type textarea "x"
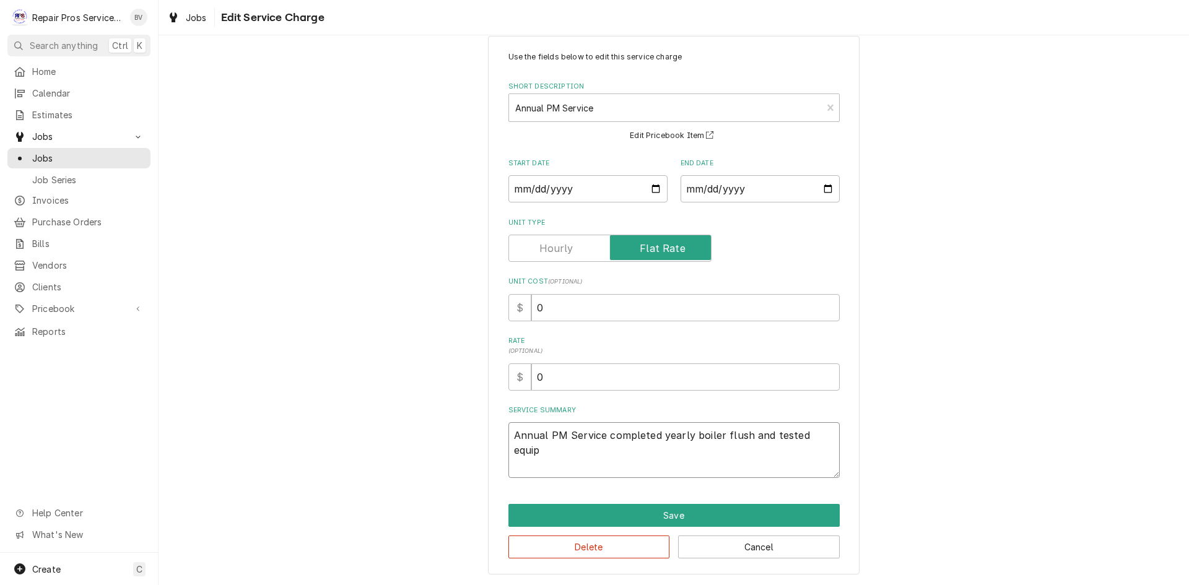
type textarea "Annual PM Service completed yearly boiler flush and tested equipm"
type textarea "x"
type textarea "Annual PM Service completed yearly boiler flush and tested equipme"
type textarea "x"
type textarea "Annual PM Service completed yearly boiler flush and tested equipmen"
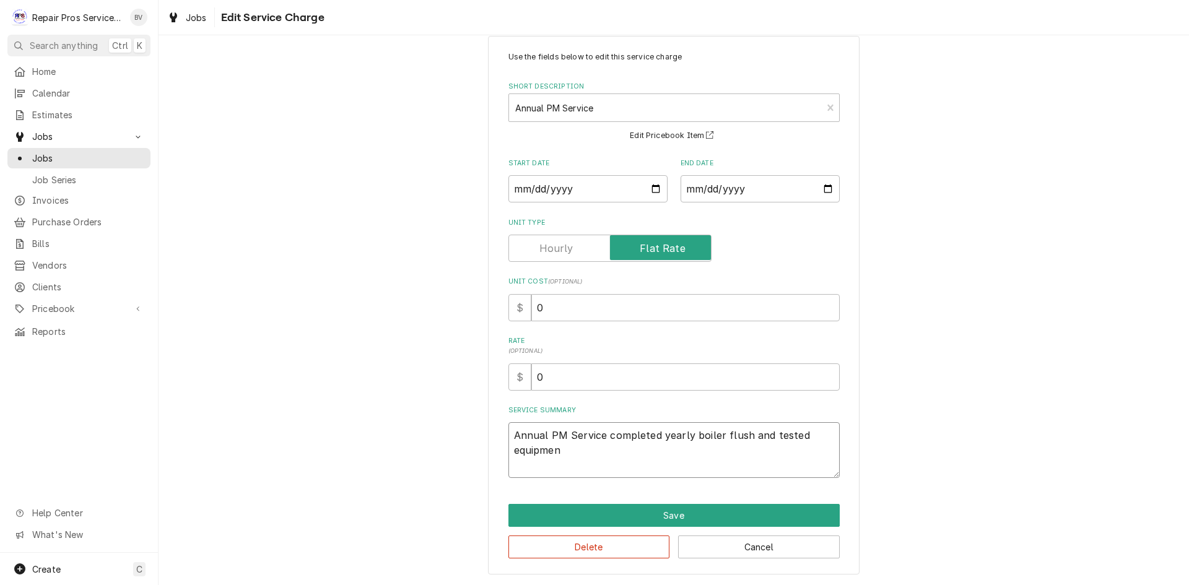
type textarea "x"
type textarea "Annual PM Service completed yearly boiler flush and tested equipment"
type textarea "x"
type textarea "Annual PM Service completed yearly boiler flush and tested equipment."
type textarea "x"
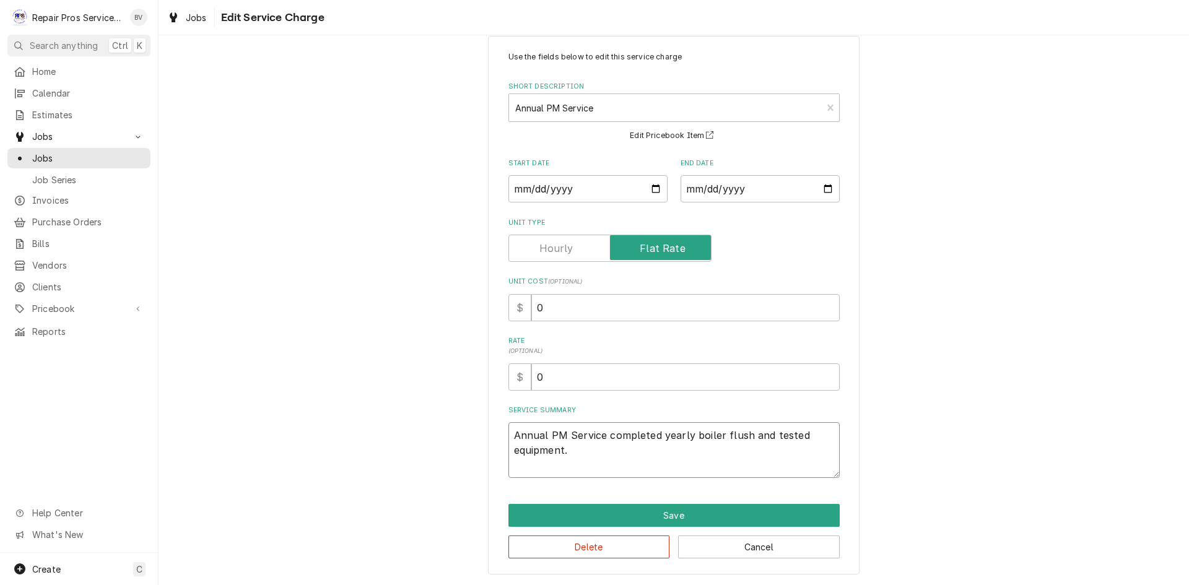
type textarea "Annual PM Service completed yearly boiler flush and tested equipment."
type textarea "x"
type textarea "Annual PM Service completed yearly boiler flush and tested equipment. o"
type textarea "x"
type textarea "Annual PM Service completed yearly boiler flush and tested equipment. ok"
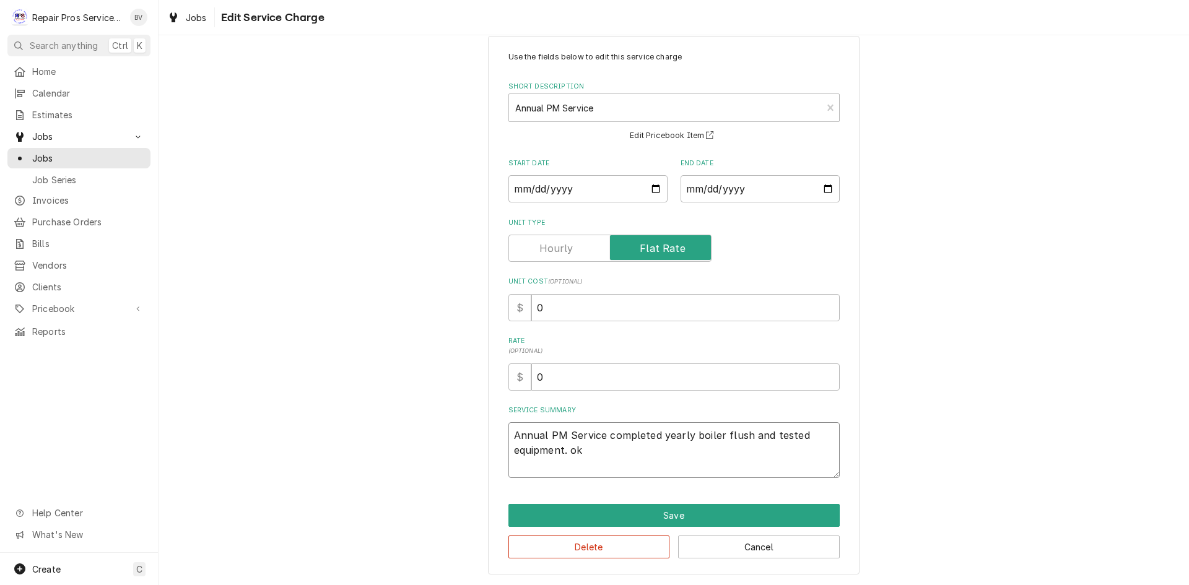
type textarea "x"
type textarea "Annual PM Service completed yearly boiler flush and tested equipment. ok"
type textarea "x"
type textarea "Annual PM Service completed yearly boiler flush and tested equipment. ok a"
type textarea "x"
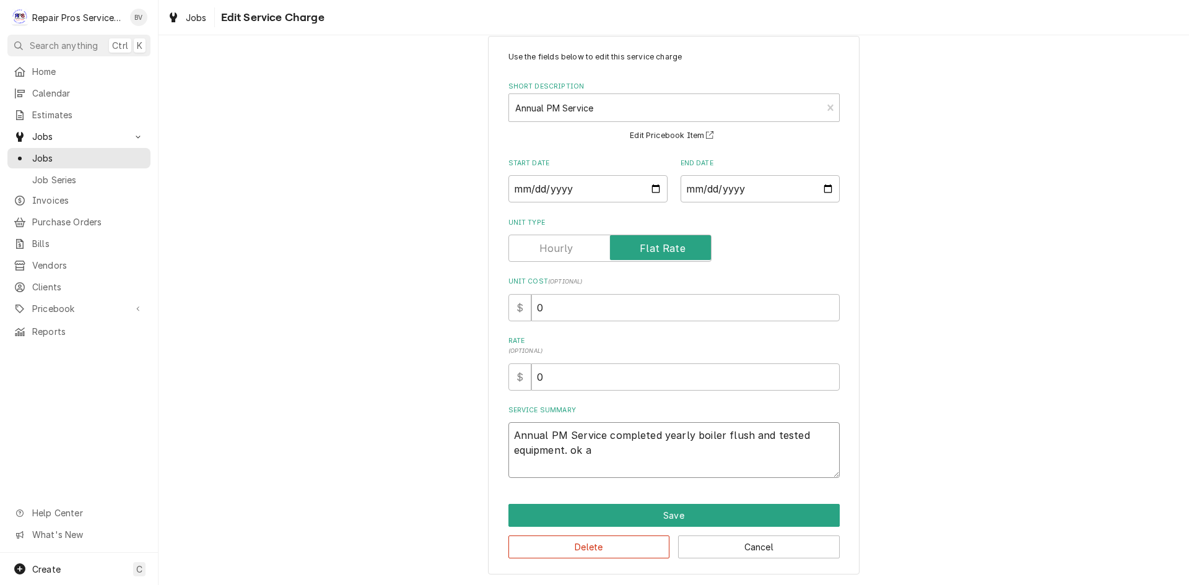
type textarea "Annual PM Service completed yearly boiler flush and tested equipment. ok at"
type textarea "x"
type textarea "Annual PM Service completed yearly boiler flush and tested equipment. ok at"
type textarea "x"
type textarea "Annual PM Service completed yearly boiler flush and tested equipment. ok at t"
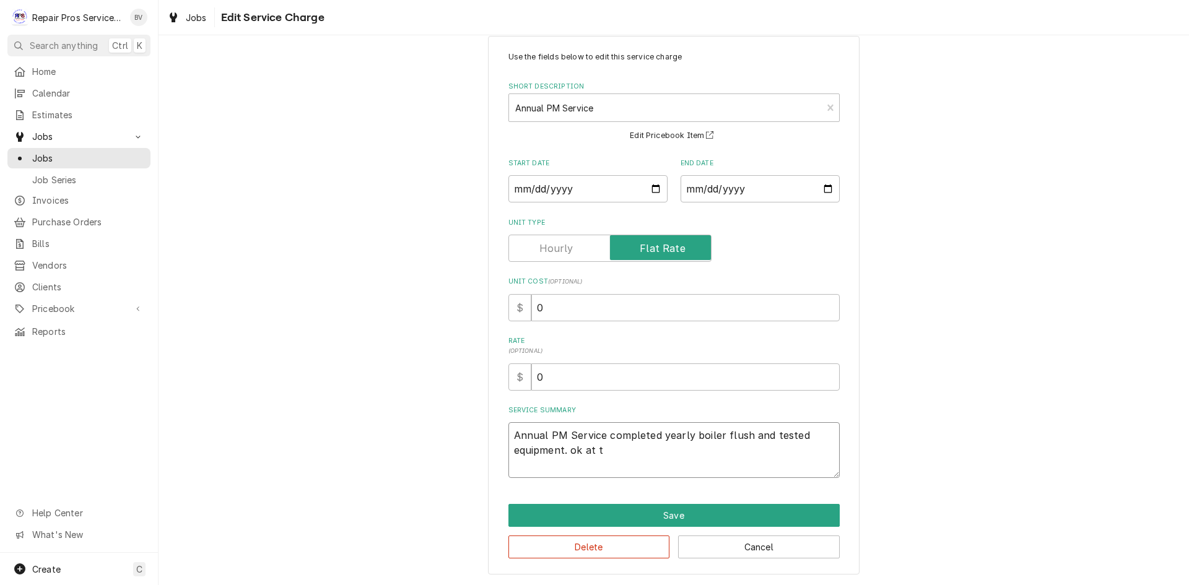
type textarea "x"
type textarea "Annual PM Service completed yearly boiler flush and tested equipment. ok at th"
type textarea "x"
type textarea "Annual PM Service completed yearly boiler flush and tested equipment. ok at thi"
type textarea "x"
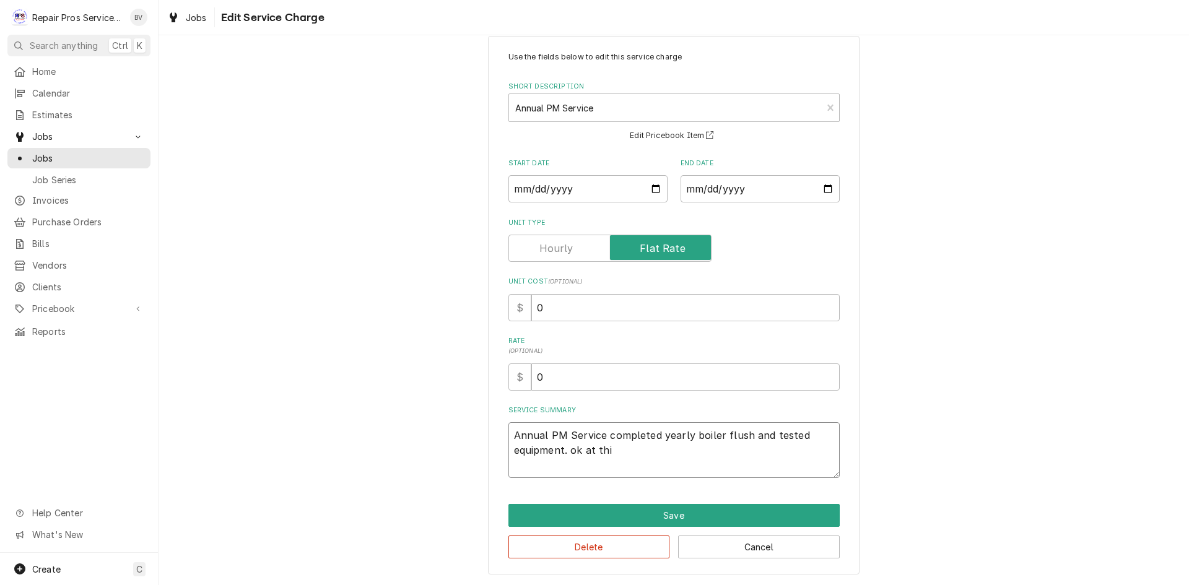
type textarea "Annual PM Service completed yearly boiler flush and tested equipment. ok at this"
type textarea "x"
type textarea "Annual PM Service completed yearly boiler flush and tested equipment. ok at this"
type textarea "x"
type textarea "Annual PM Service completed yearly boiler flush and tested equipment. ok at thi…"
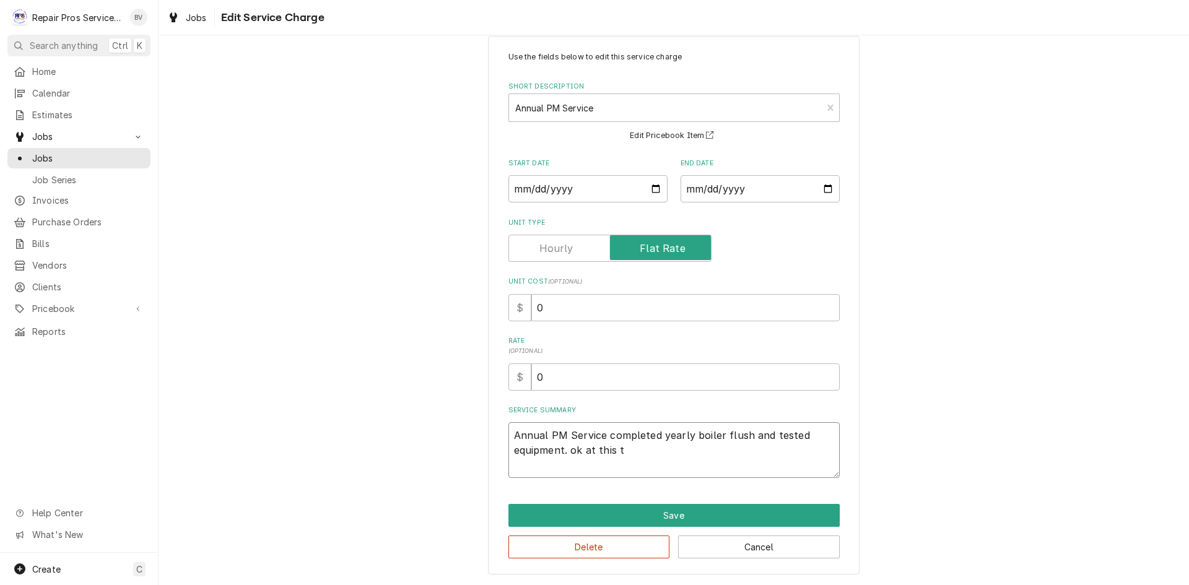
type textarea "x"
type textarea "Annual PM Service completed yearly boiler flush and tested equipment. ok at thi…"
type textarea "x"
type textarea "Annual PM Service completed yearly boiler flush and tested equipment. ok at thi…"
type textarea "x"
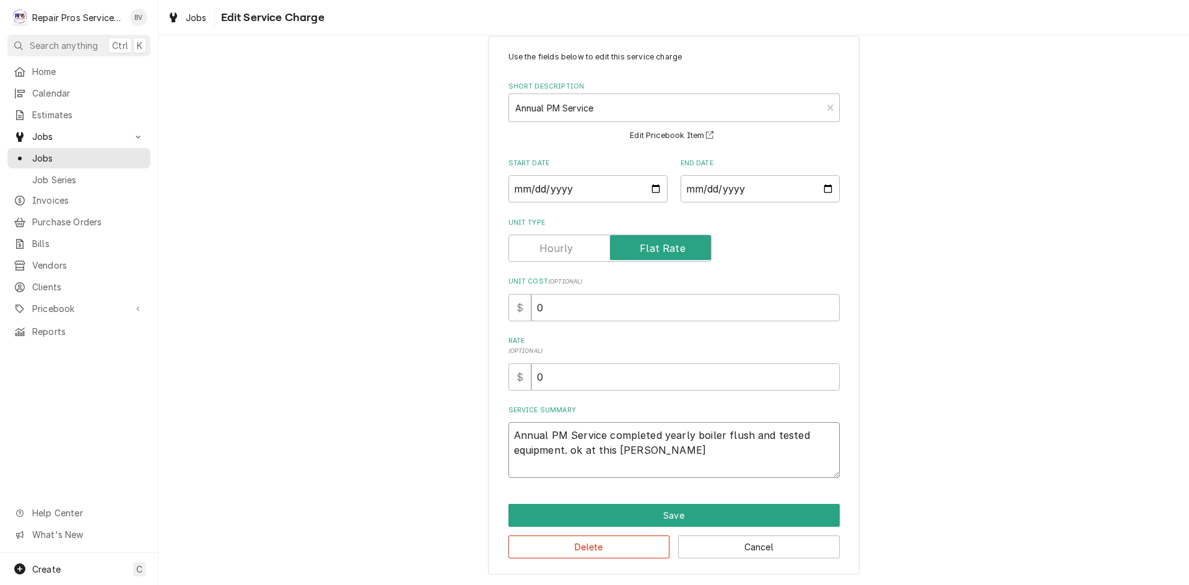
type textarea "Annual PM Service completed yearly boiler flush and tested equipment. ok at thi…"
type textarea "x"
type textarea "Annual PM Service completed yearly boiler flush and tested equipment. ok at thi…"
type textarea "x"
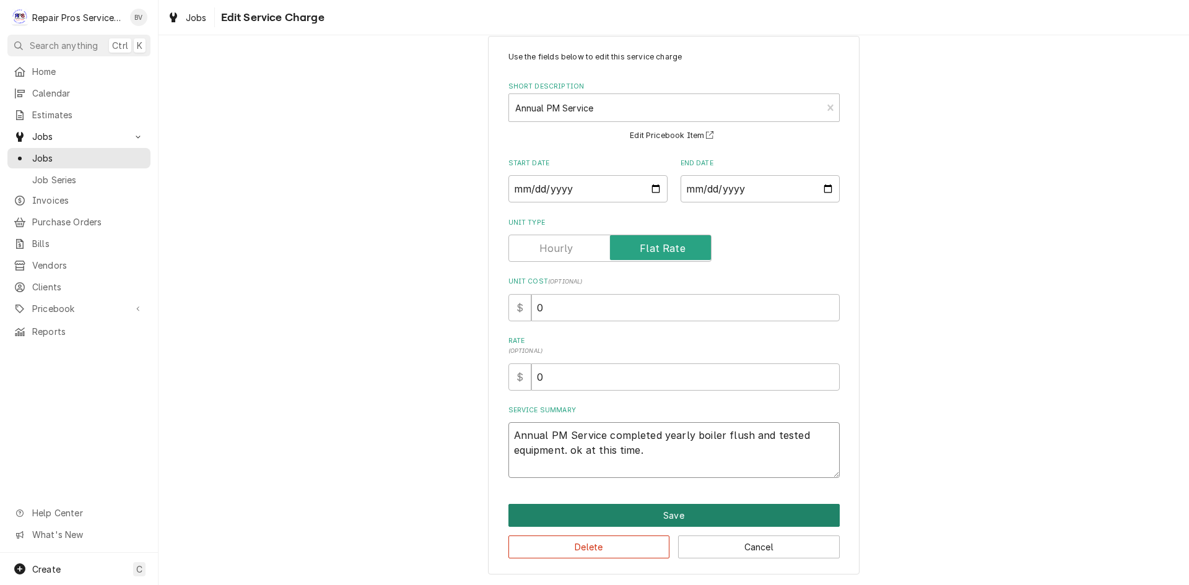
type textarea "Annual PM Service completed yearly boiler flush and tested equipment. ok at thi…"
click at [659, 518] on button "Save" at bounding box center [674, 515] width 331 height 23
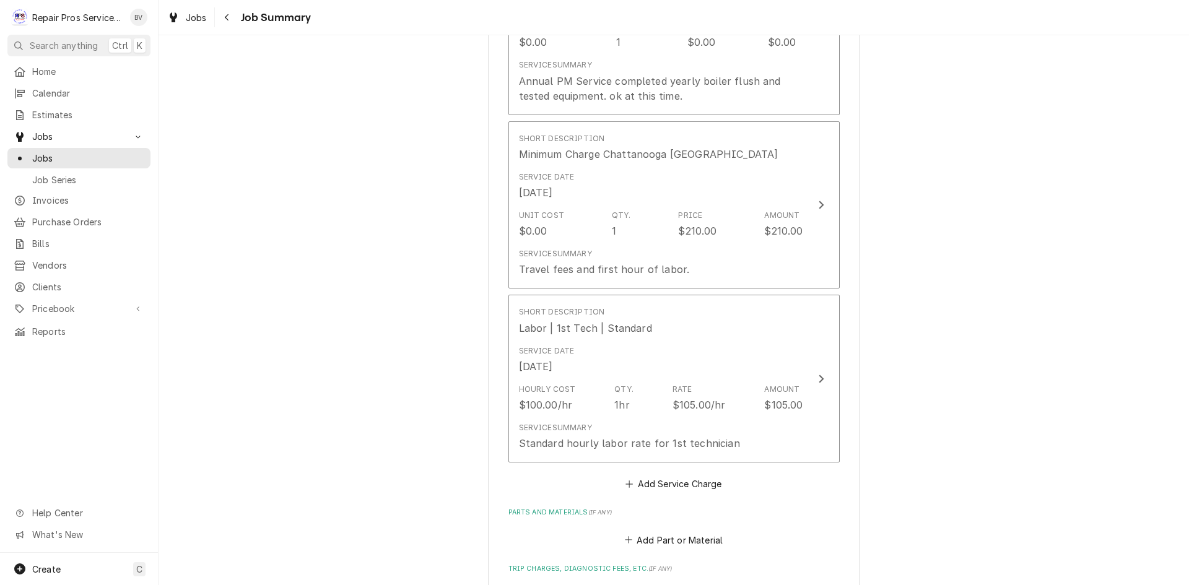
scroll to position [496, 0]
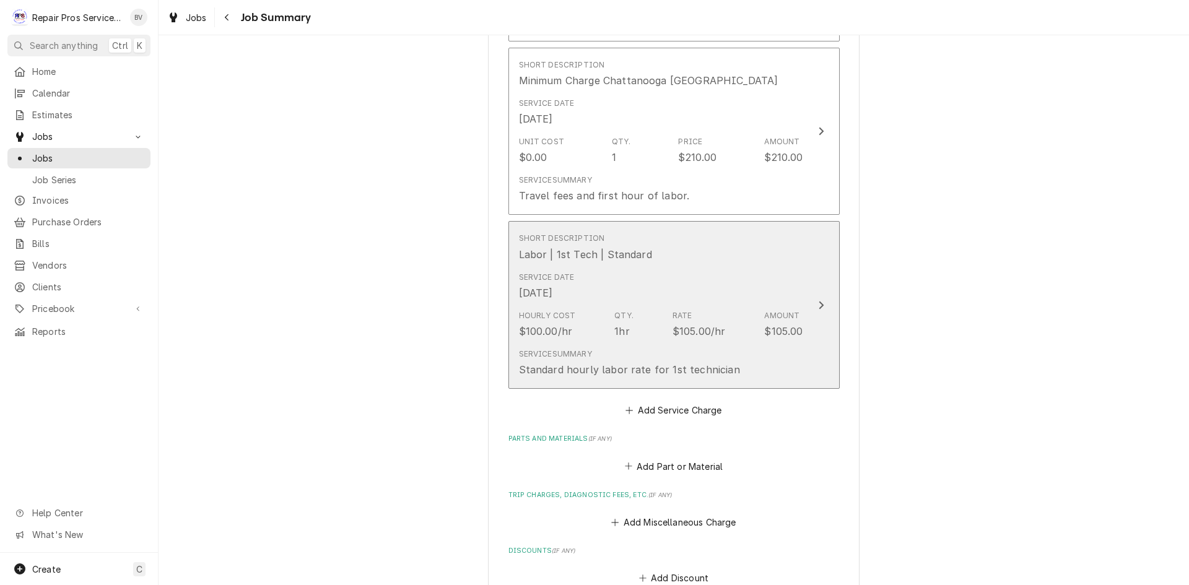
click at [818, 305] on icon "Update Line Item" at bounding box center [821, 305] width 6 height 10
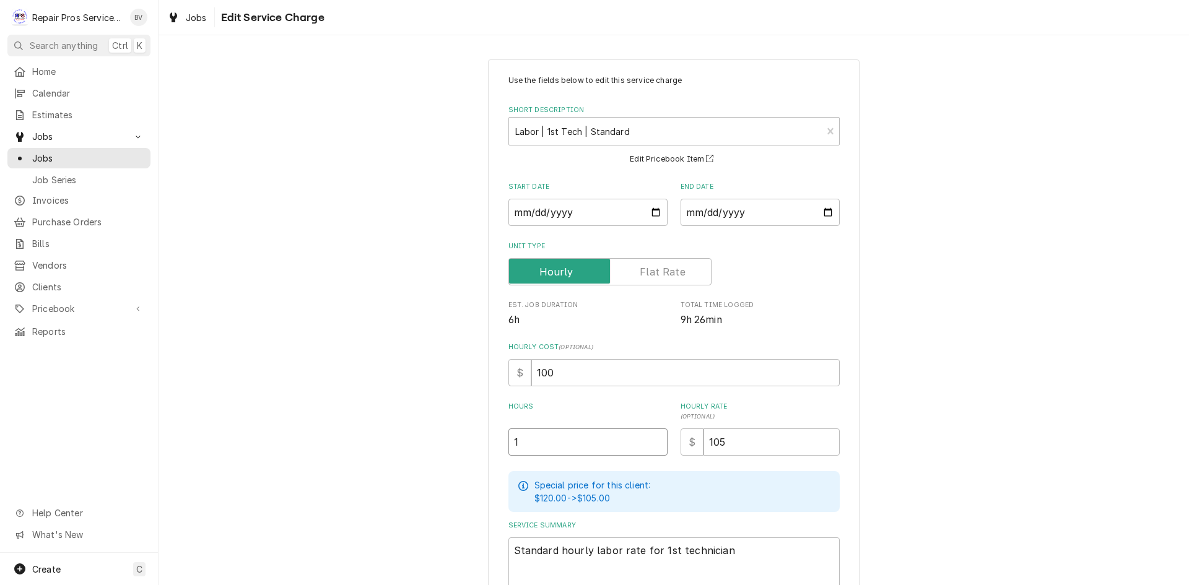
drag, startPoint x: 517, startPoint y: 444, endPoint x: 497, endPoint y: 444, distance: 19.8
click at [498, 444] on div "Use the fields below to edit this service charge Short Description Labor | 1st …" at bounding box center [674, 374] width 372 height 631
type textarea "x"
type input "5"
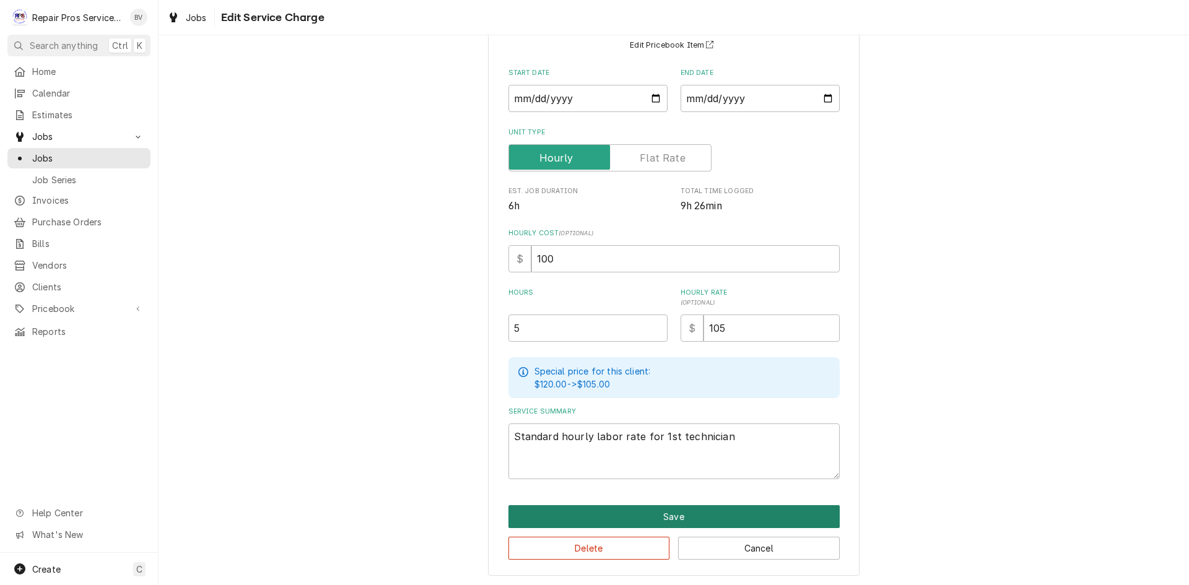
click at [660, 521] on button "Save" at bounding box center [674, 517] width 331 height 23
type textarea "x"
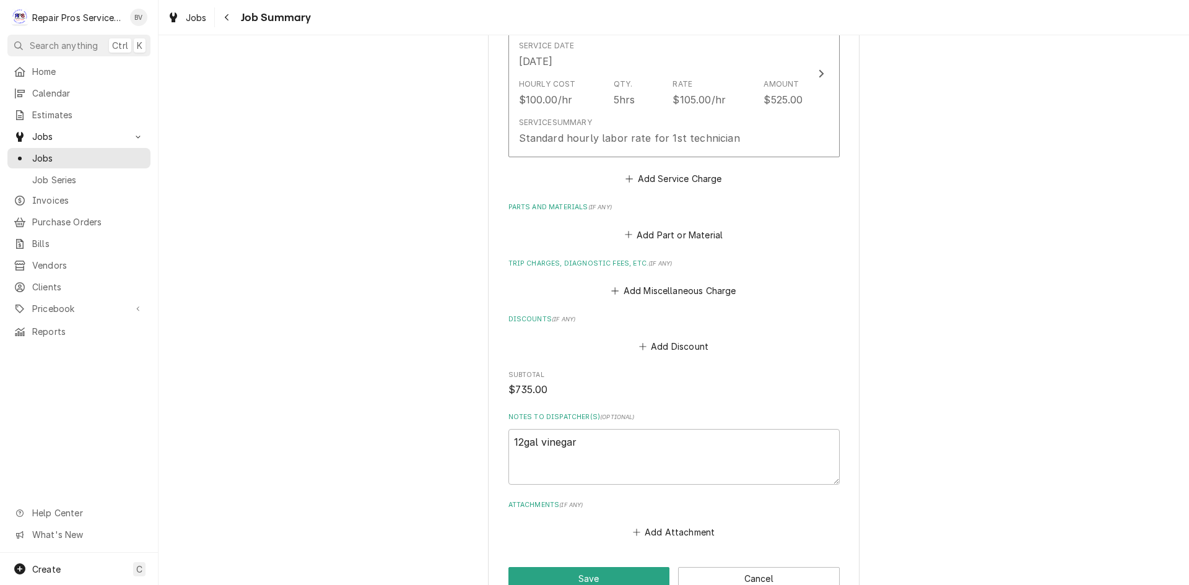
scroll to position [743, 0]
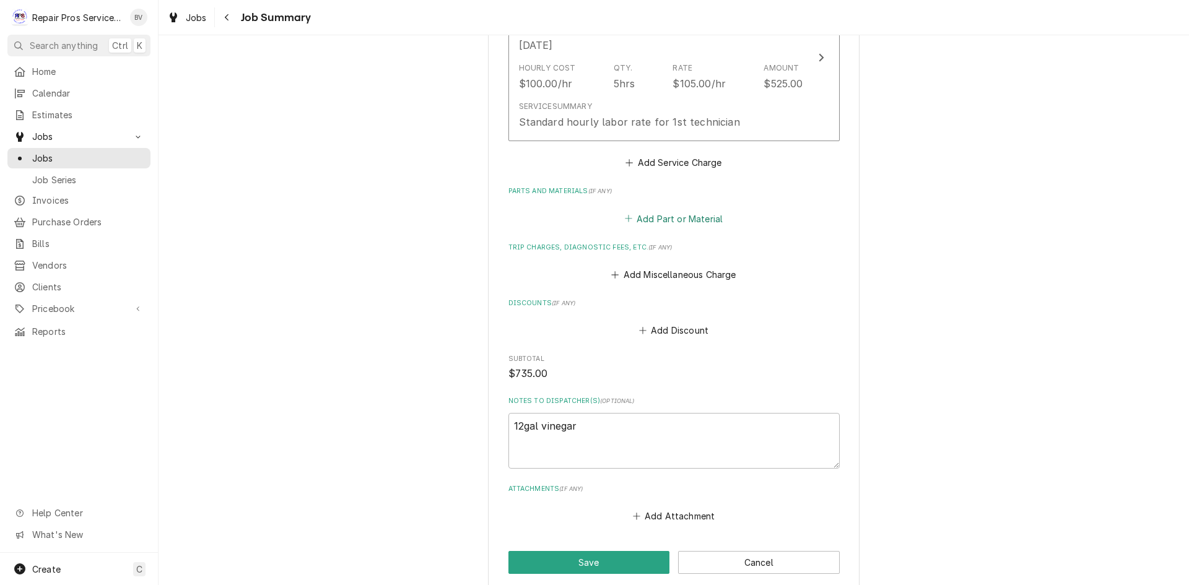
click at [648, 219] on button "Add Part or Material" at bounding box center [674, 218] width 102 height 17
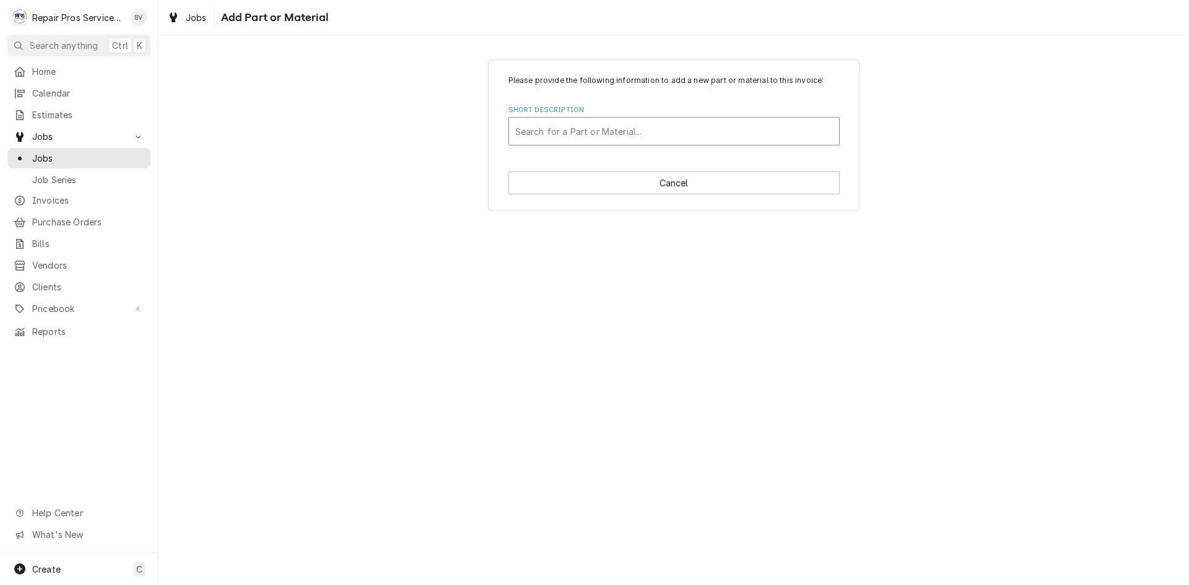
click at [528, 133] on div "Short Description" at bounding box center [674, 131] width 318 height 22
type input "vine"
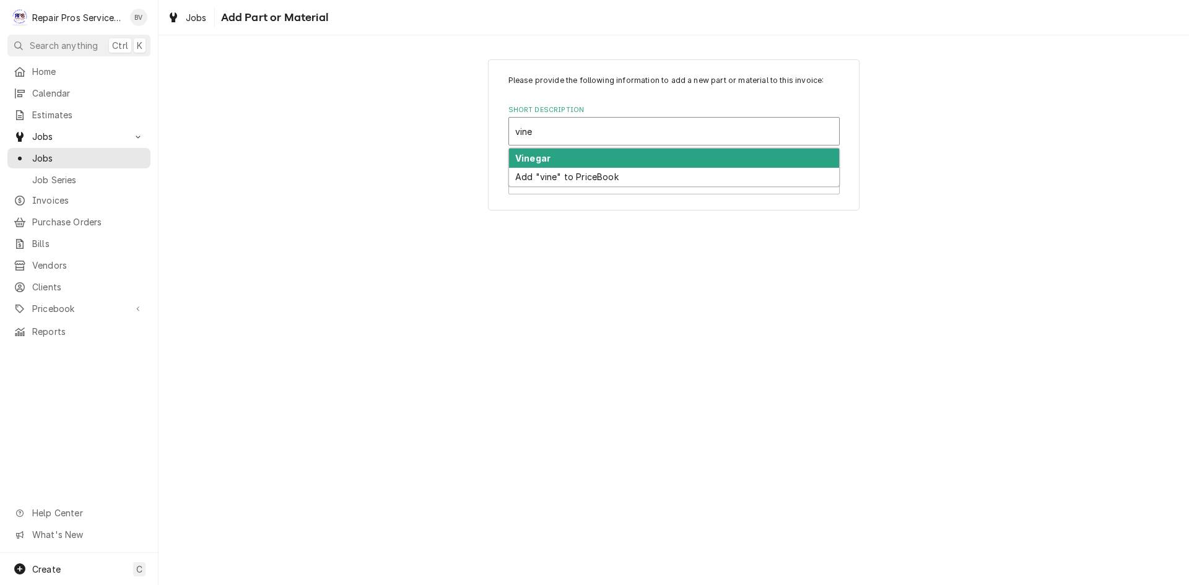
click at [537, 158] on strong "Vinegar" at bounding box center [532, 158] width 35 height 11
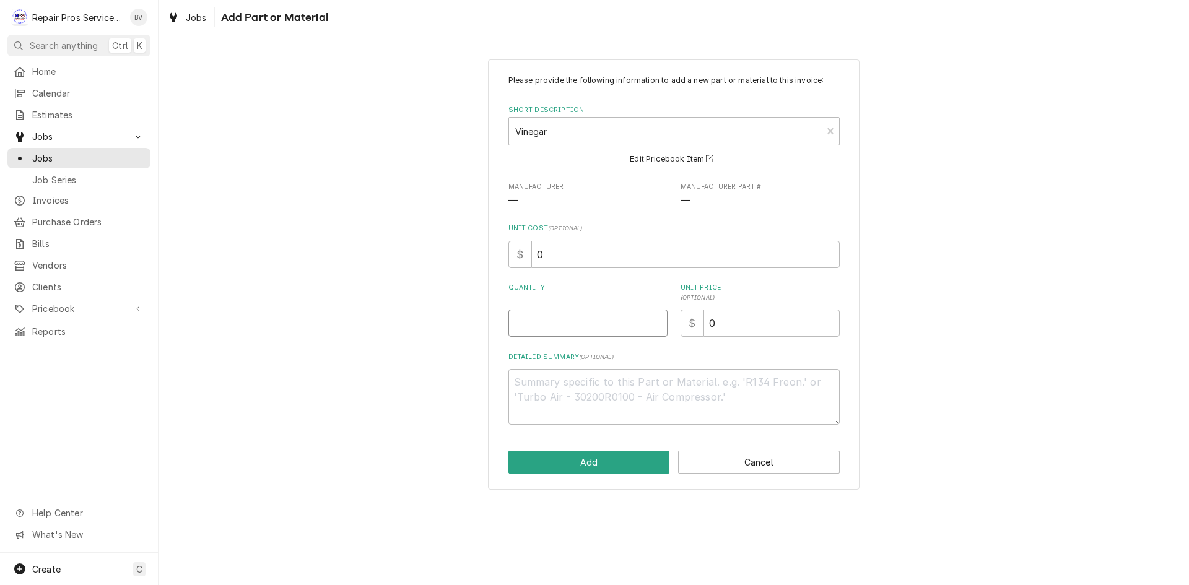
click at [524, 320] on input "Quantity" at bounding box center [588, 323] width 159 height 27
type textarea "x"
type input "1"
type textarea "x"
type input "16"
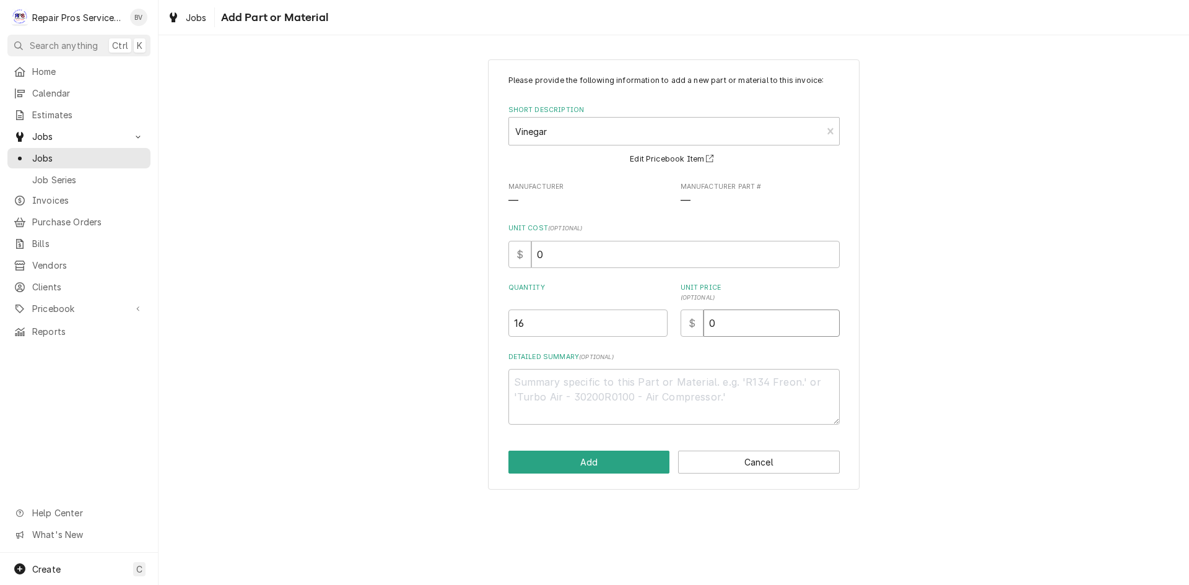
drag, startPoint x: 722, startPoint y: 323, endPoint x: 667, endPoint y: 326, distance: 54.6
click at [679, 326] on div "Quantity 16 Unit Price ( optional ) $ 0" at bounding box center [674, 310] width 331 height 54
type textarea "x"
type input "6"
type textarea "x"
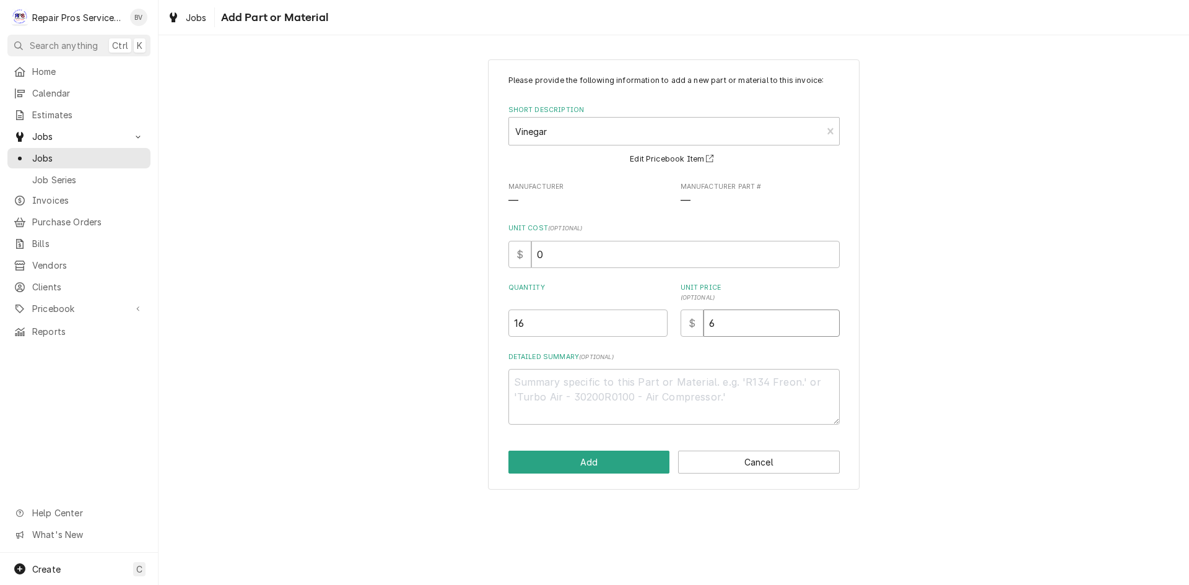
type input "6.0"
type textarea "x"
type input "6.00"
click at [589, 466] on button "Add" at bounding box center [590, 462] width 162 height 23
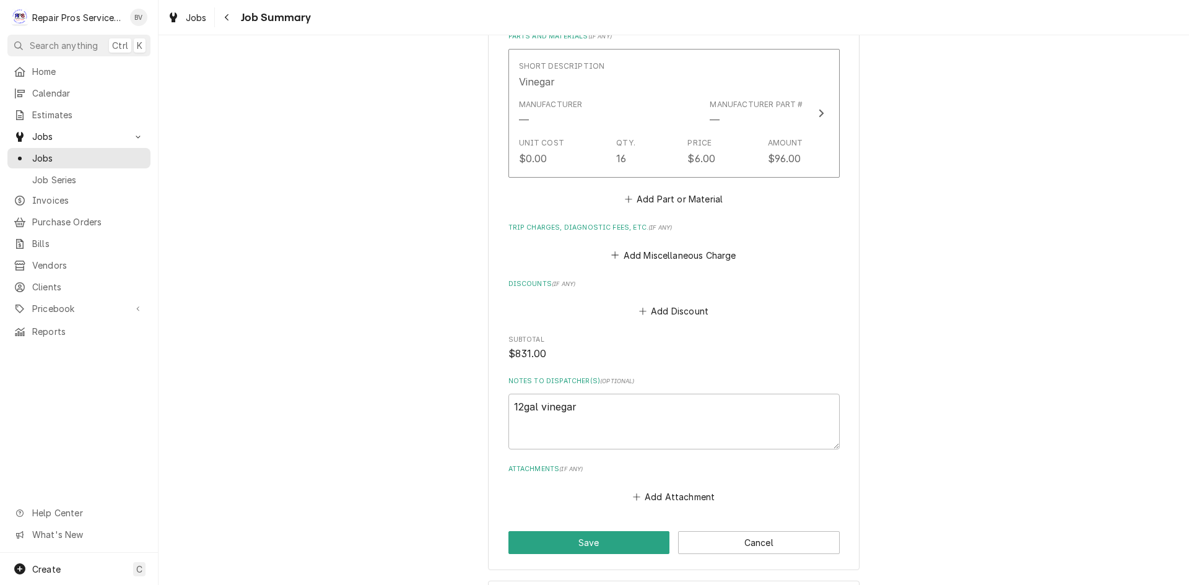
scroll to position [929, 0]
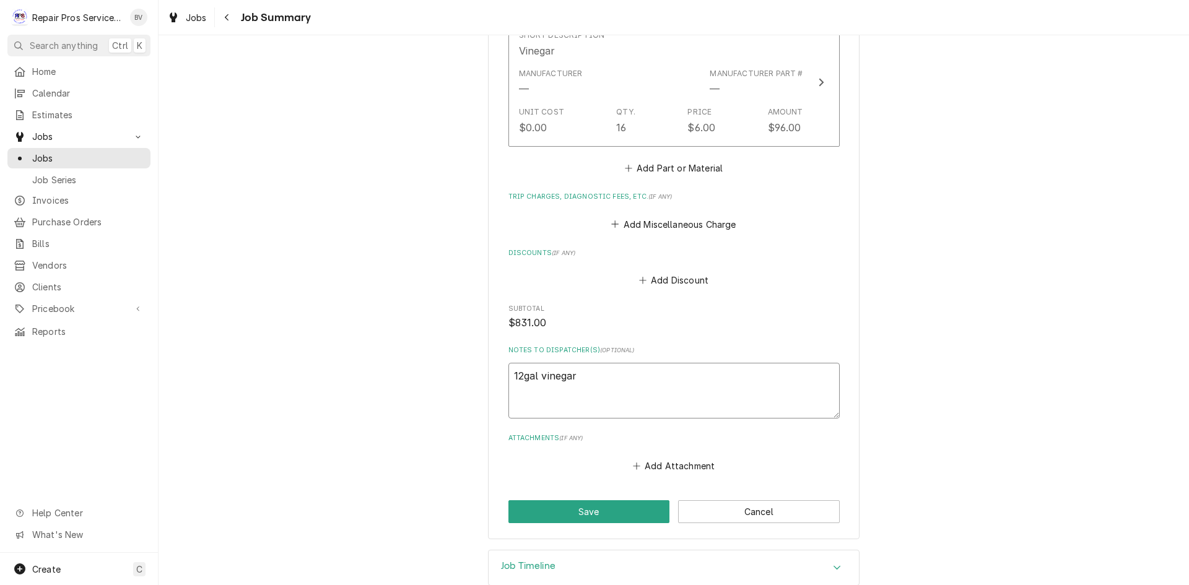
drag, startPoint x: 576, startPoint y: 380, endPoint x: 507, endPoint y: 384, distance: 68.9
click at [509, 384] on textarea "12gal vinegar" at bounding box center [674, 391] width 331 height 56
type textarea "x"
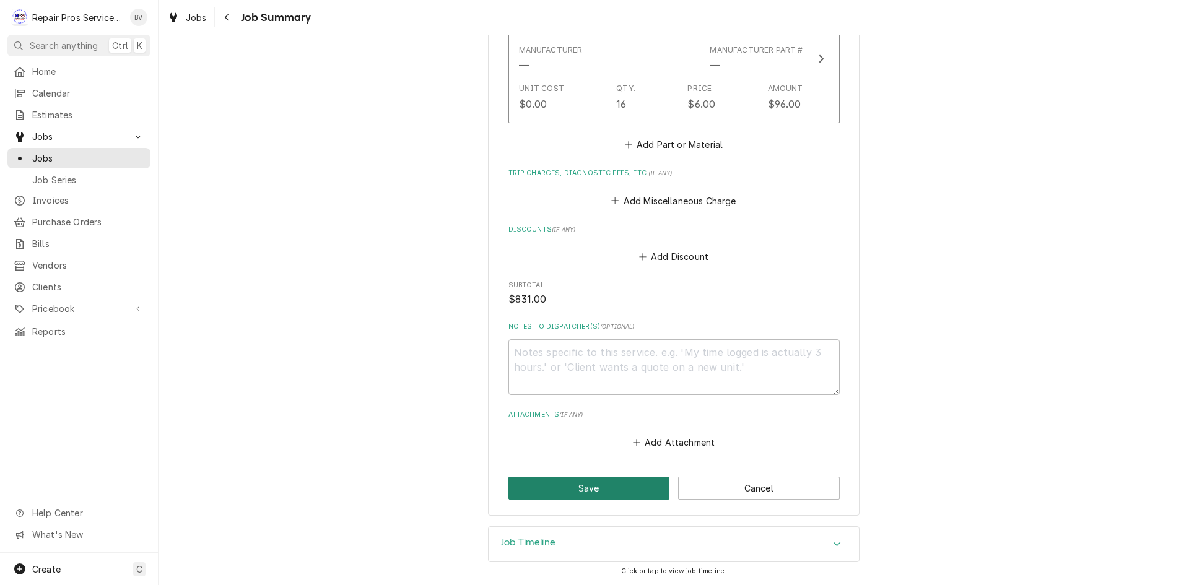
click at [577, 488] on button "Save" at bounding box center [590, 488] width 162 height 23
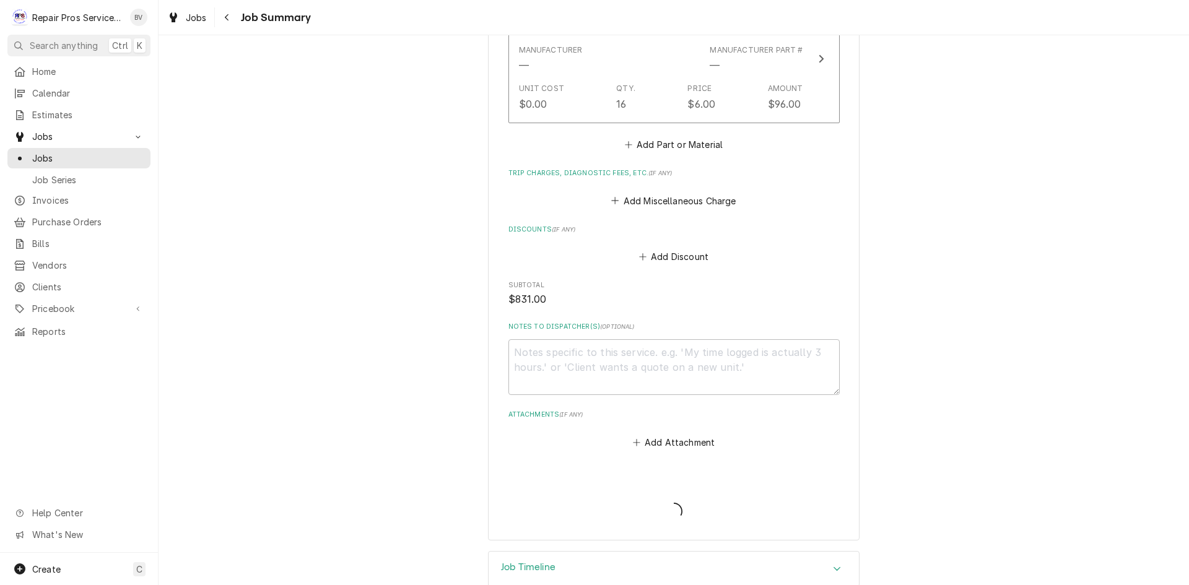
type textarea "x"
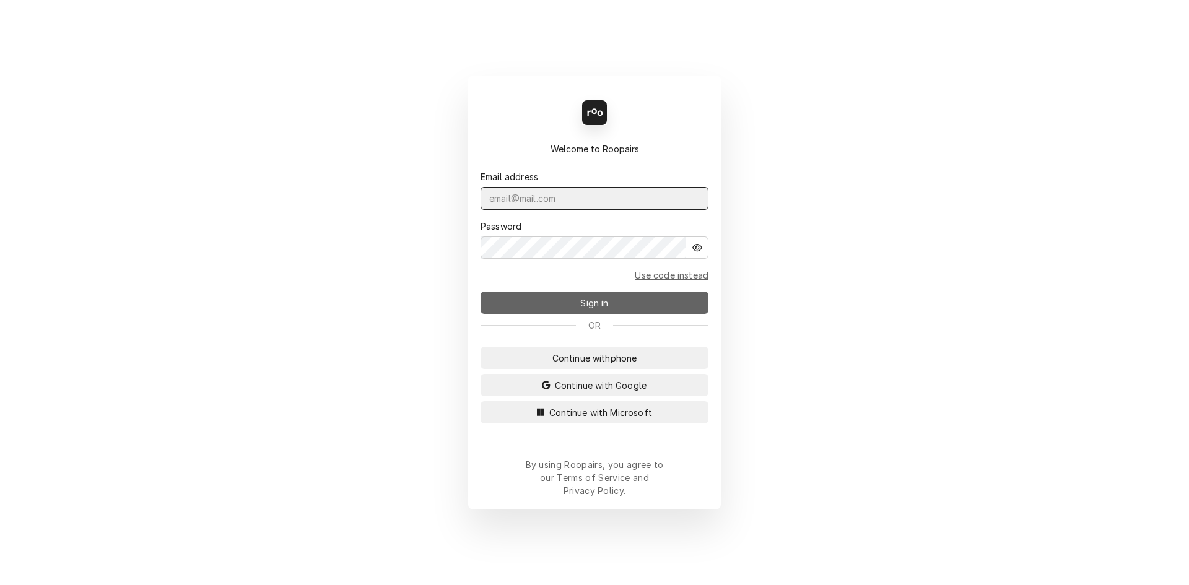
type input "[EMAIL_ADDRESS][DOMAIN_NAME]"
click at [587, 308] on span "Sign in" at bounding box center [594, 303] width 33 height 13
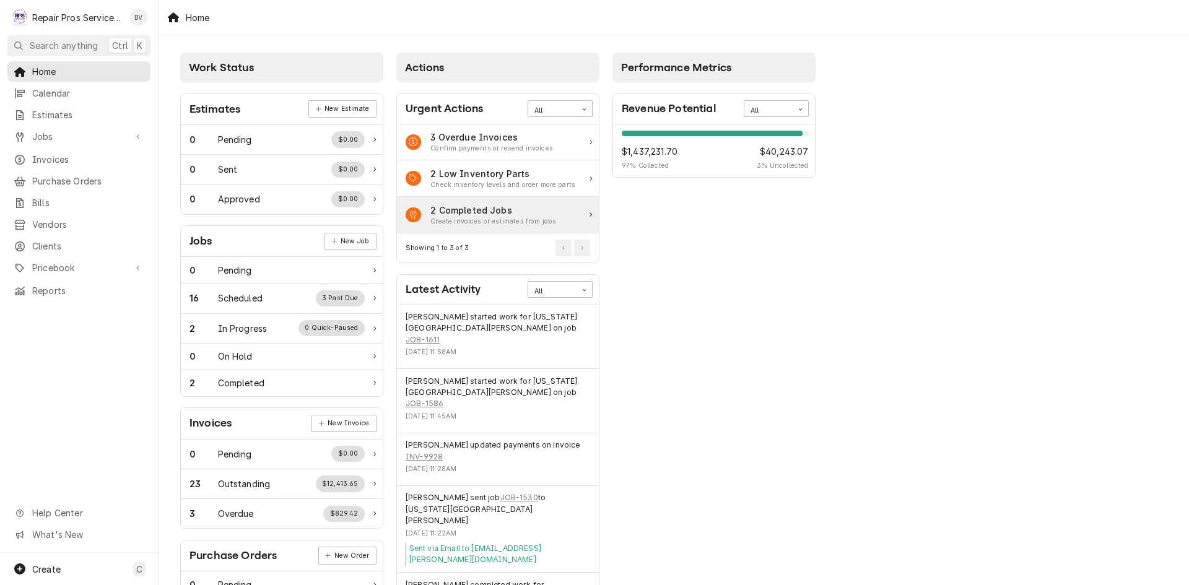
click at [455, 224] on div "Create invoices or estimates from jobs" at bounding box center [494, 222] width 126 height 10
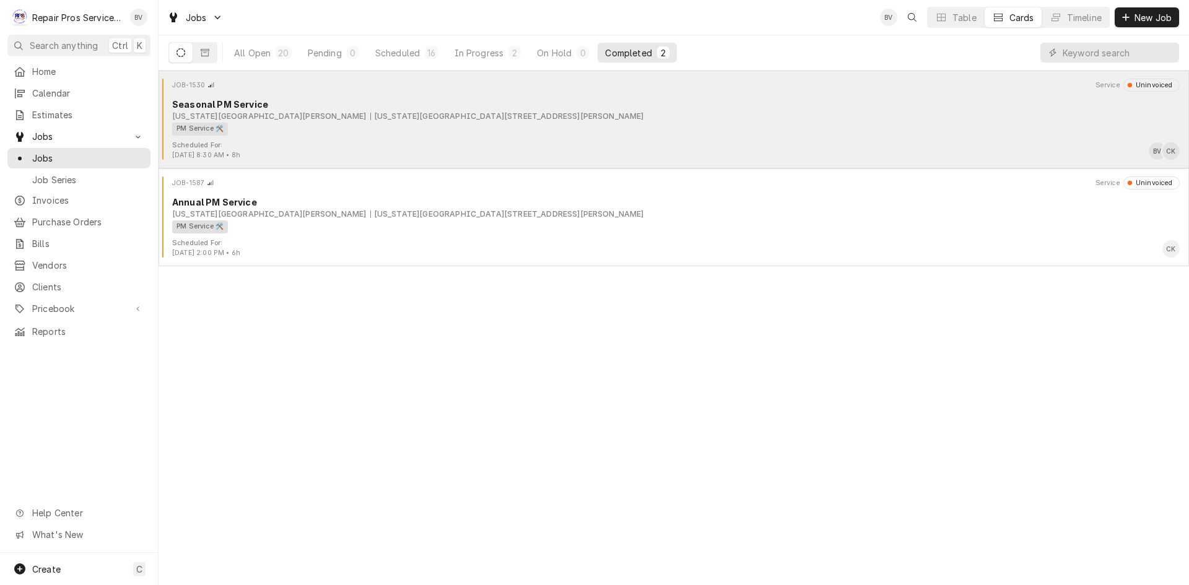
click at [353, 149] on div "Scheduled For: [DATE] 8:30 AM • 8h BV CK" at bounding box center [674, 151] width 1021 height 20
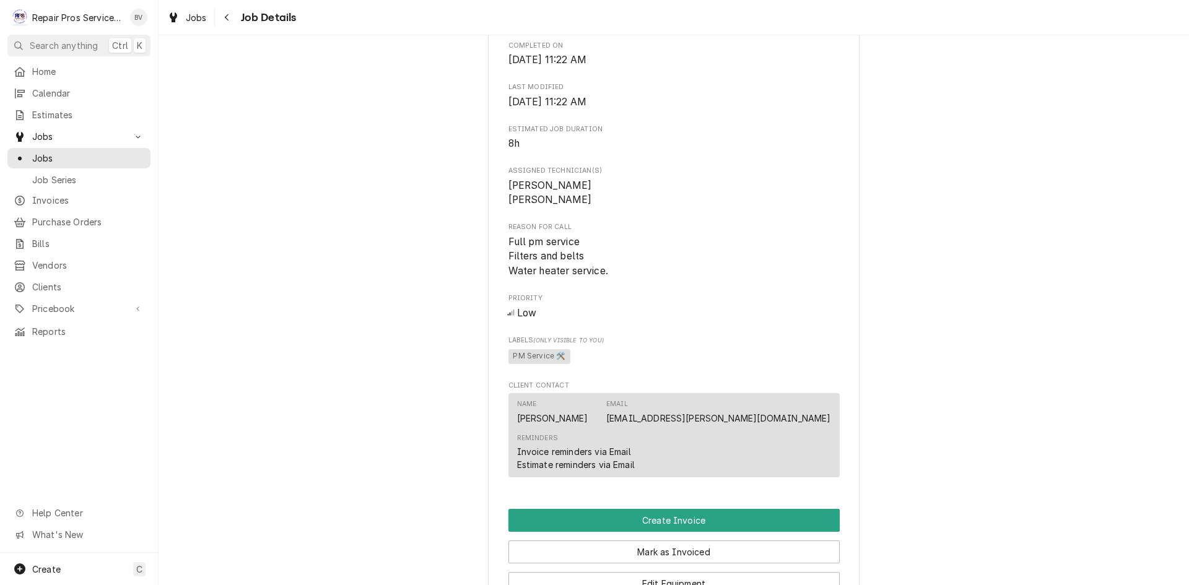
scroll to position [867, 0]
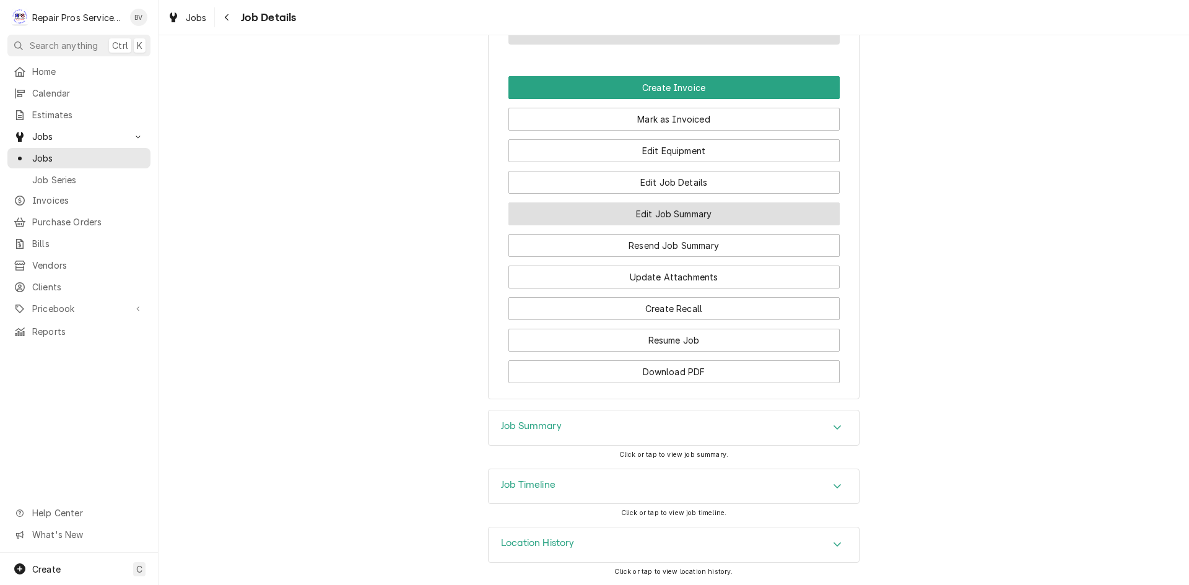
click at [709, 216] on button "Edit Job Summary" at bounding box center [674, 214] width 331 height 23
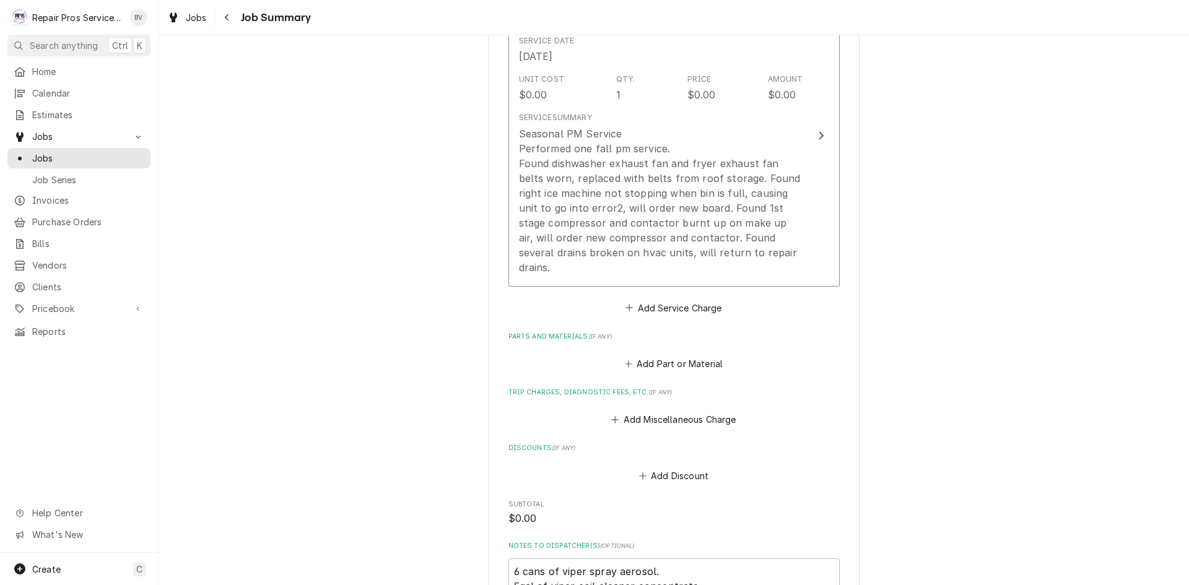
scroll to position [372, 0]
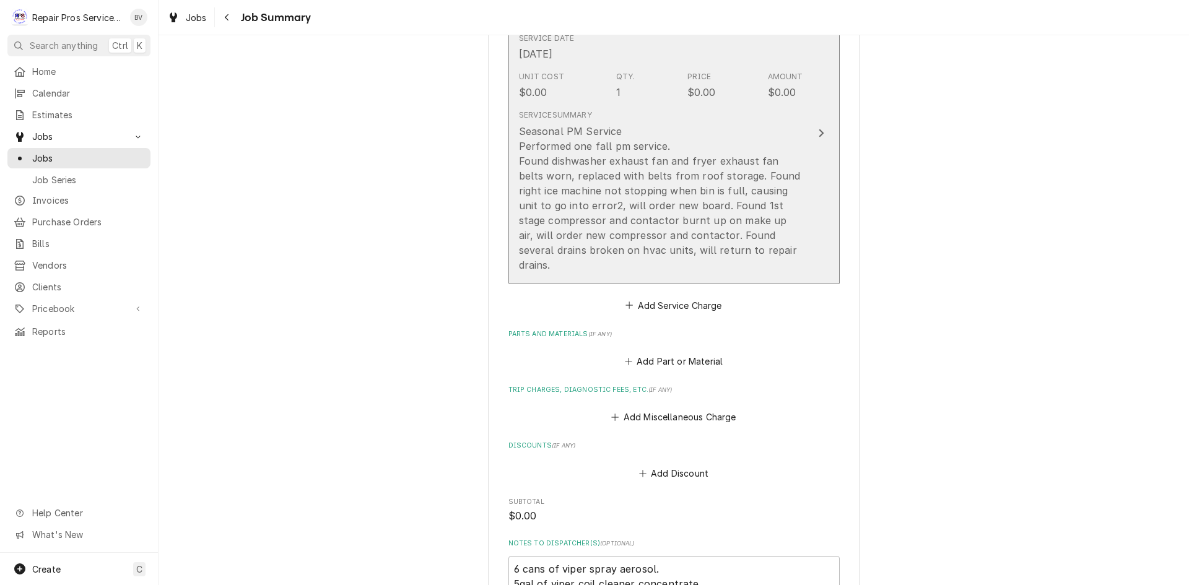
click at [818, 128] on icon "Update Line Item" at bounding box center [821, 133] width 6 height 10
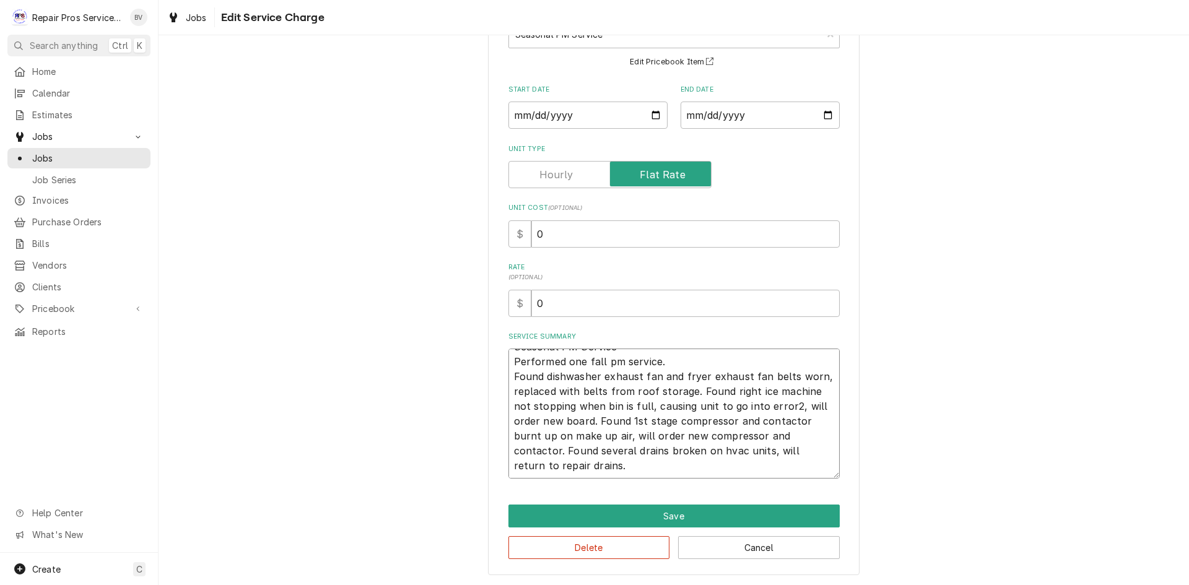
scroll to position [98, 0]
click at [655, 509] on button "Save" at bounding box center [674, 515] width 331 height 23
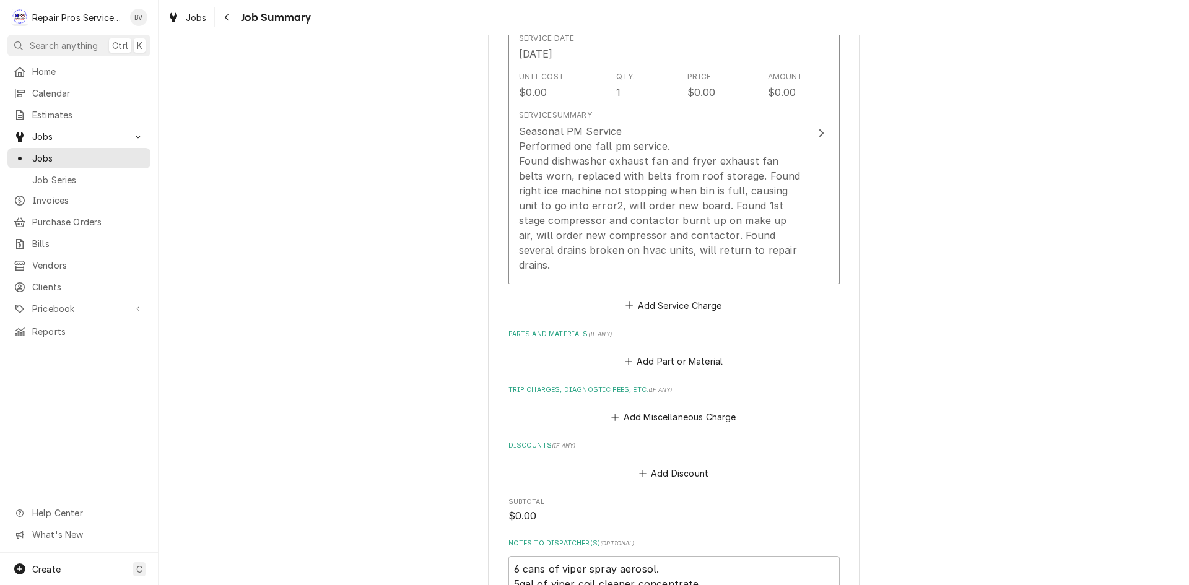
type textarea "x"
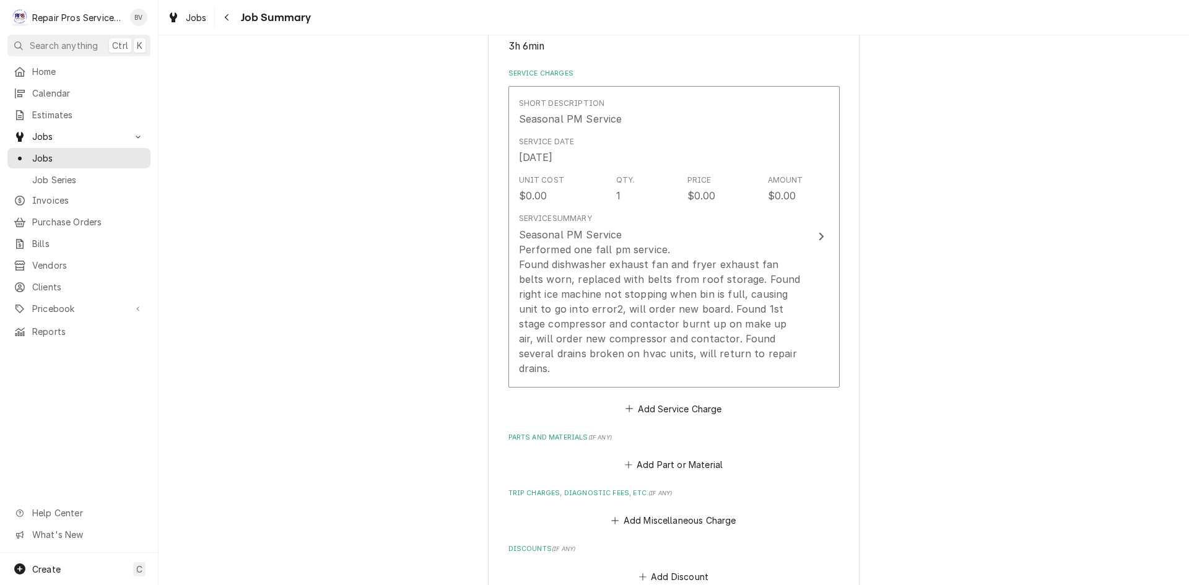
scroll to position [310, 0]
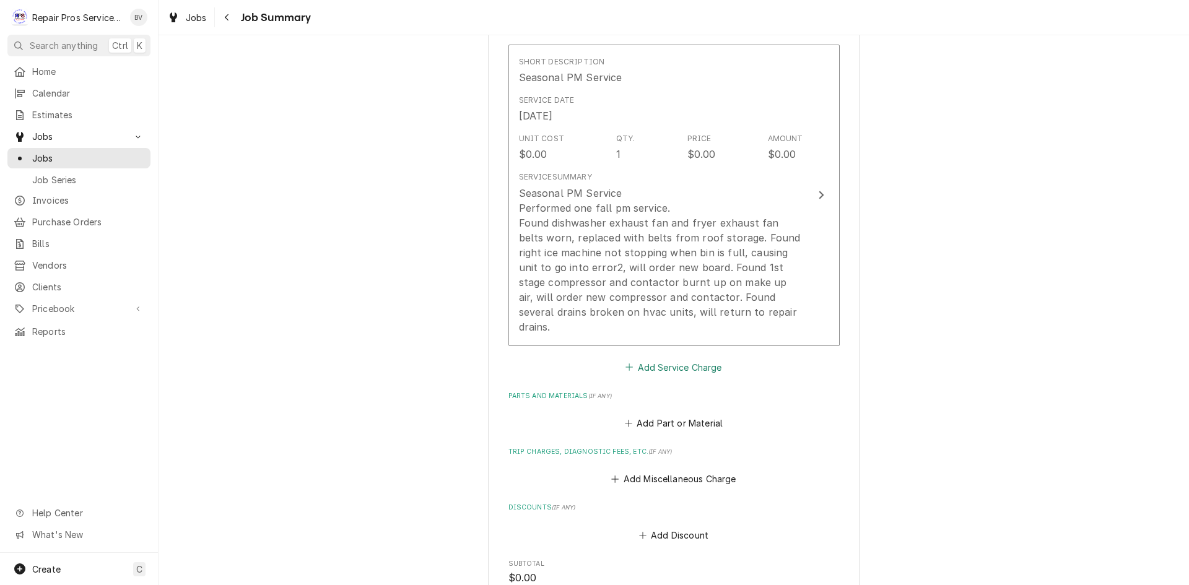
click at [657, 359] on button "Add Service Charge" at bounding box center [674, 367] width 100 height 17
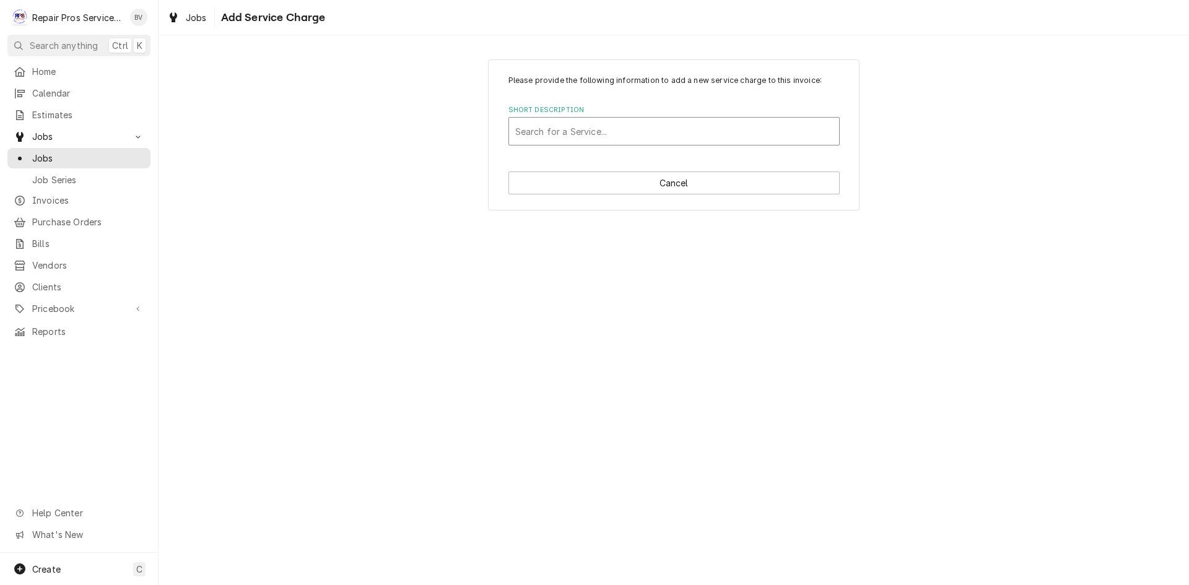
click at [527, 123] on div "Short Description" at bounding box center [674, 131] width 318 height 22
type input "chatt"
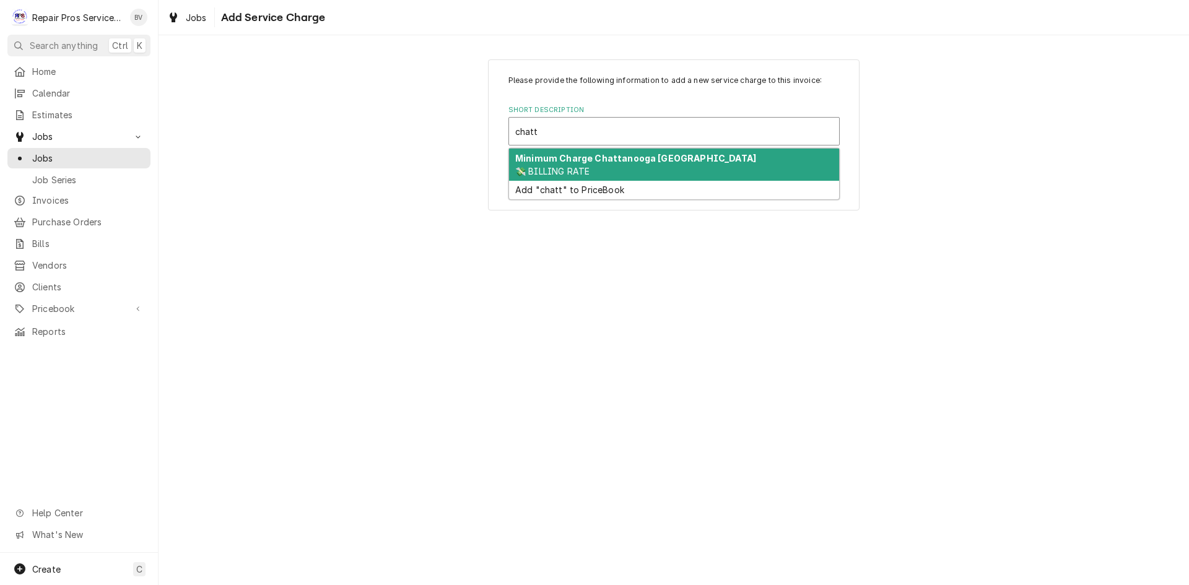
click at [580, 158] on strong "Minimum Charge Chattanooga TN" at bounding box center [635, 158] width 241 height 11
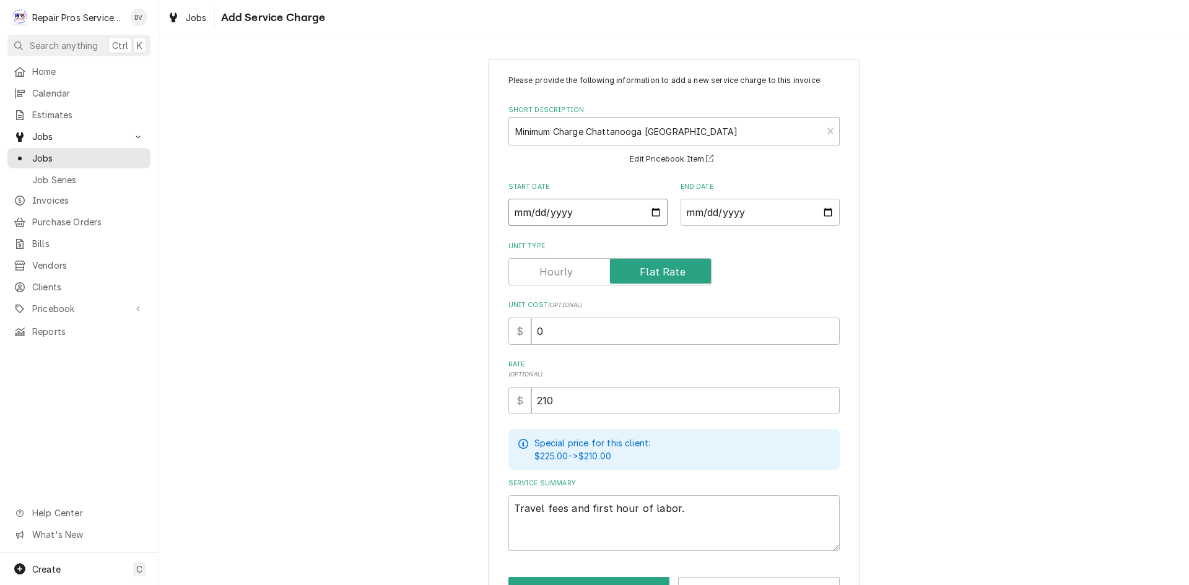
click at [649, 213] on input "Start Date" at bounding box center [588, 212] width 159 height 27
type textarea "x"
type input "2025-10-13"
click at [777, 216] on input "End Date" at bounding box center [760, 212] width 159 height 27
click at [824, 214] on input "End Date" at bounding box center [760, 212] width 159 height 27
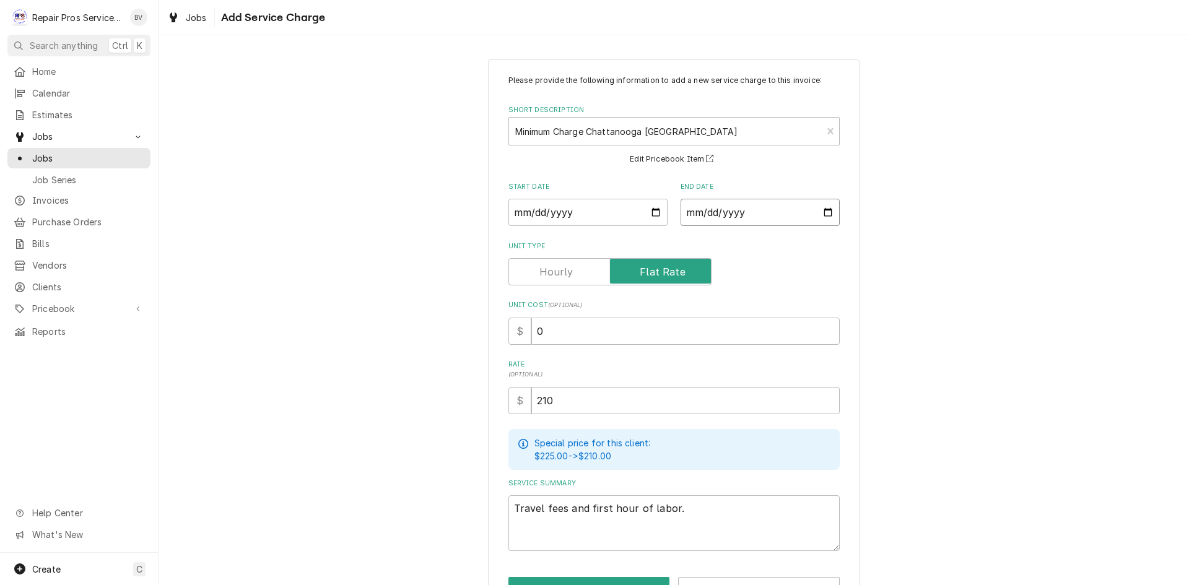
type input "2025-10-15"
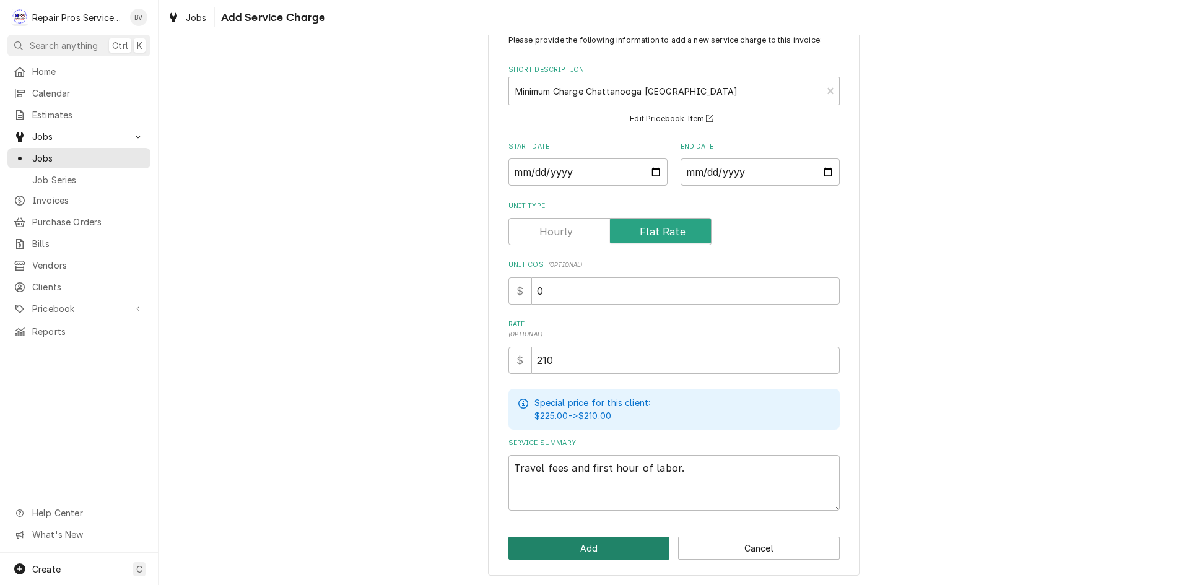
click at [572, 546] on button "Add" at bounding box center [590, 548] width 162 height 23
type textarea "x"
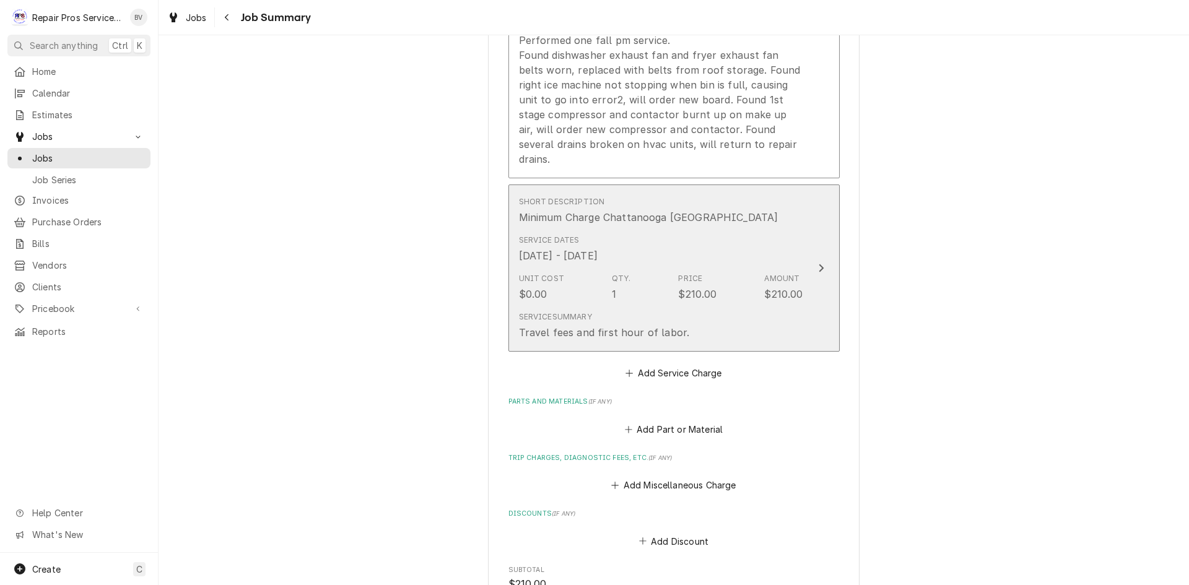
scroll to position [496, 0]
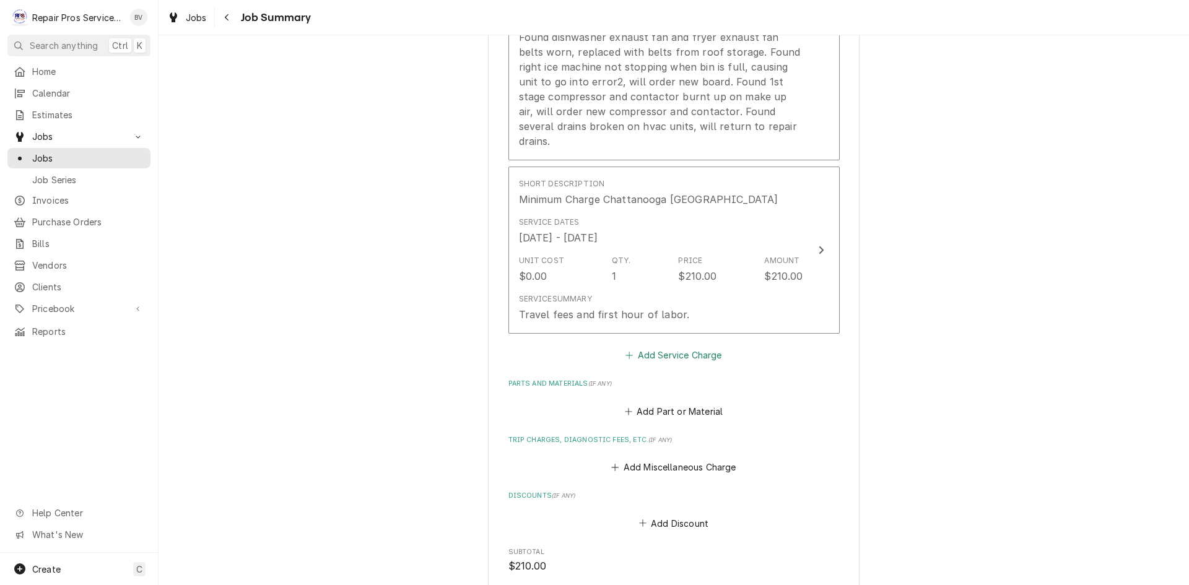
click at [672, 347] on button "Add Service Charge" at bounding box center [674, 355] width 100 height 17
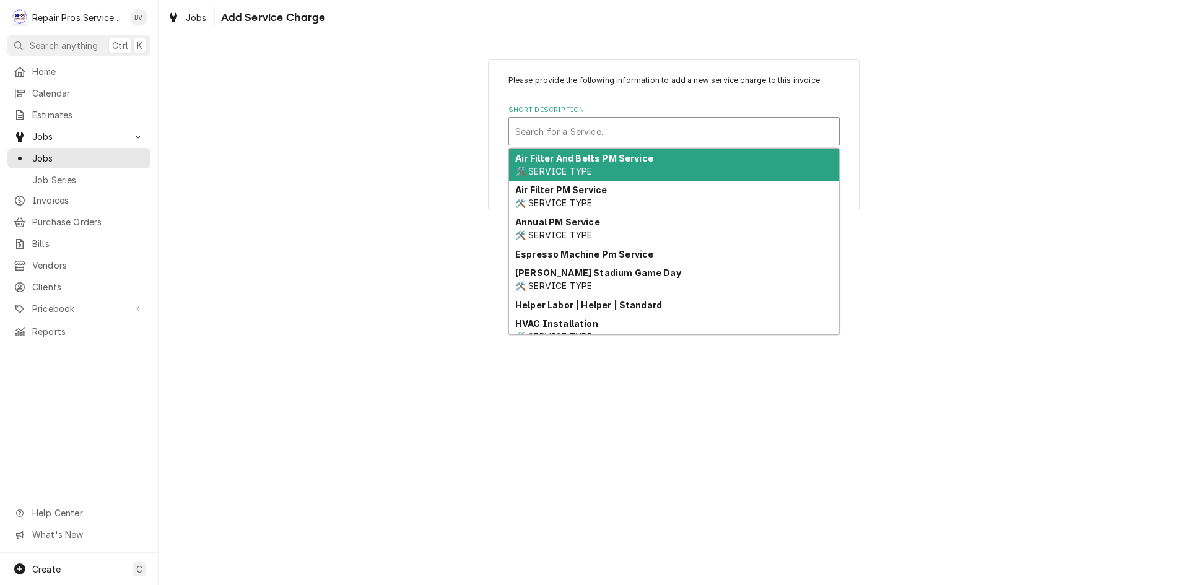
click at [521, 129] on div "Short Description" at bounding box center [674, 131] width 318 height 22
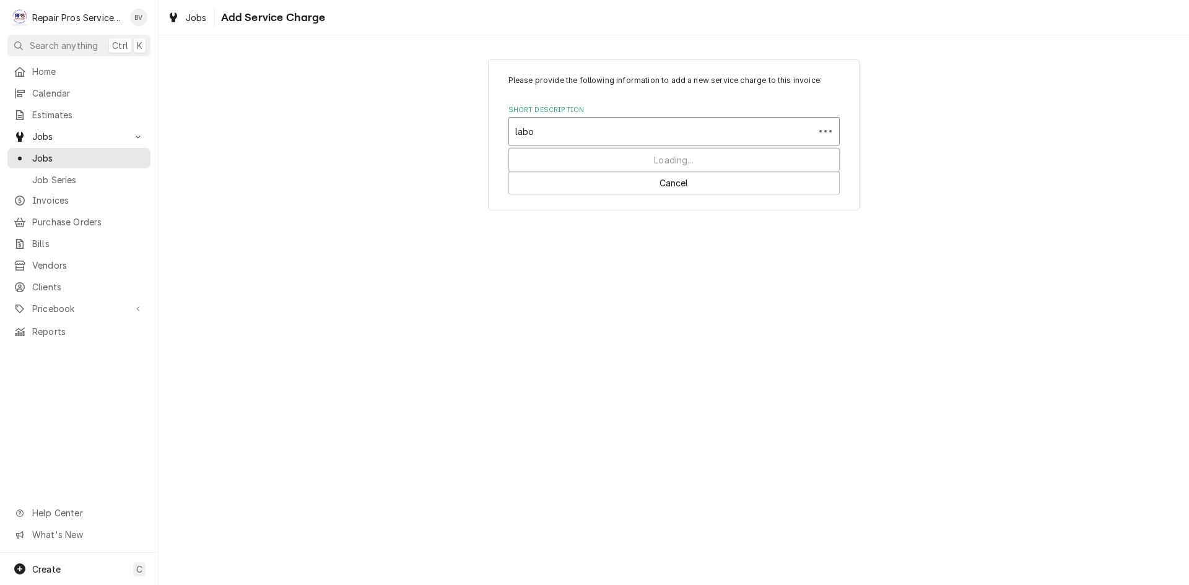
type input "labor"
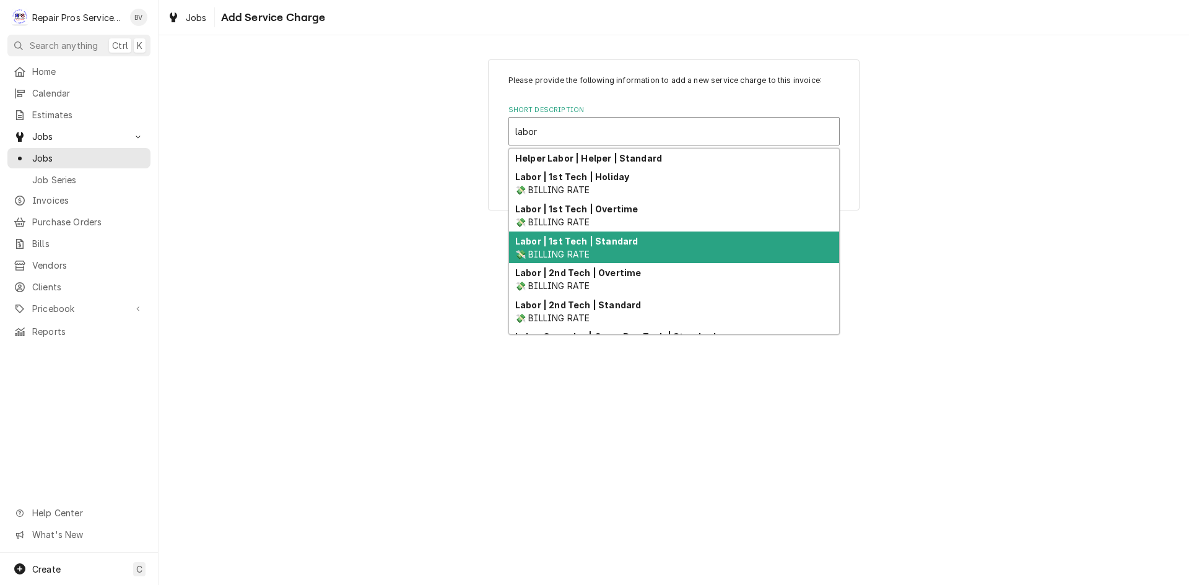
click at [574, 238] on strong "Labor | 1st Tech | Standard" at bounding box center [576, 241] width 123 height 11
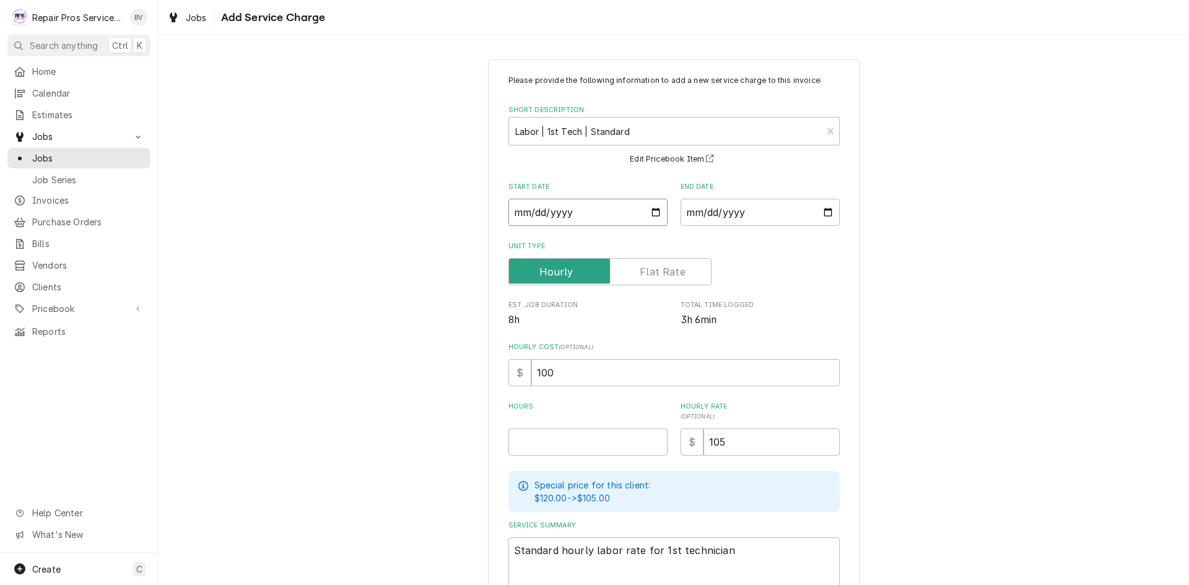
click at [654, 211] on input "Start Date" at bounding box center [588, 212] width 159 height 27
type textarea "x"
type input "2025-10-13"
click at [821, 215] on input "End Date" at bounding box center [760, 212] width 159 height 27
type input "2025-10-15"
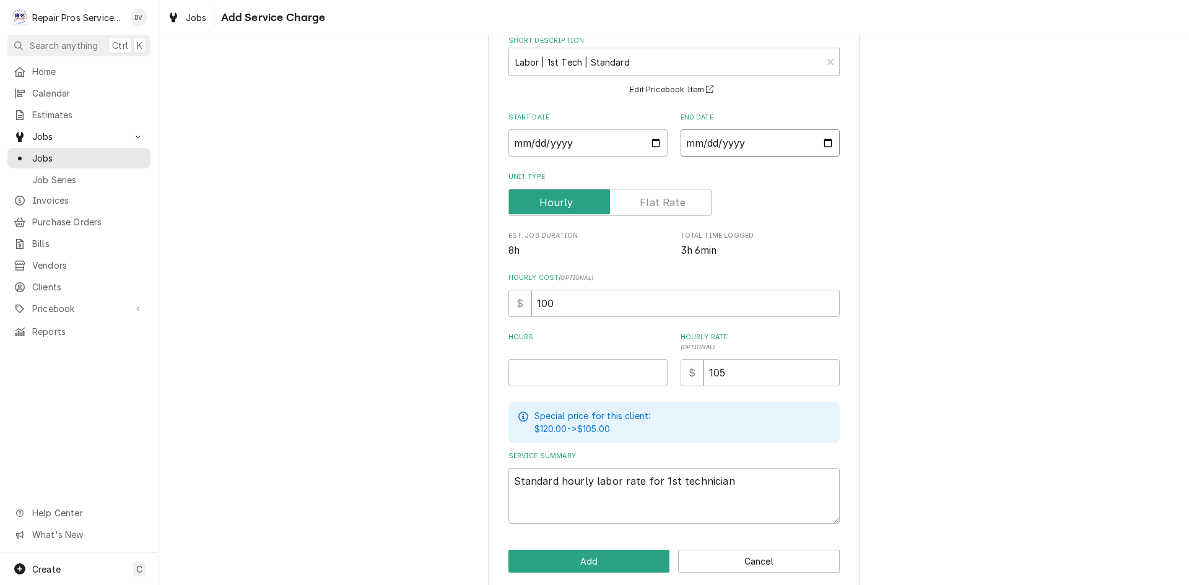
scroll to position [82, 0]
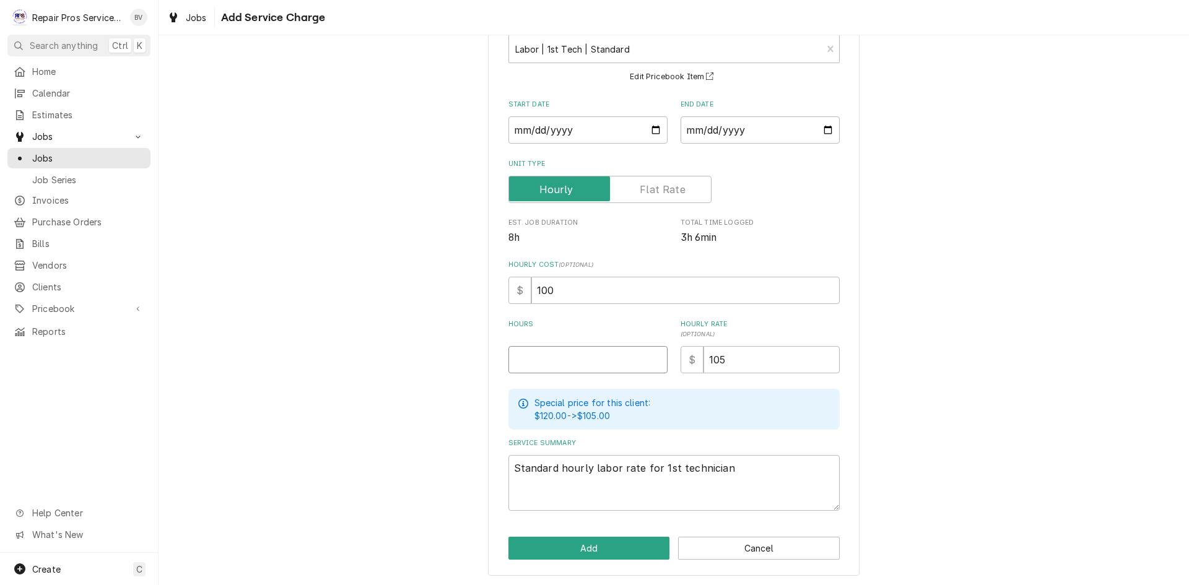
click at [522, 357] on input "Hours" at bounding box center [588, 359] width 159 height 27
type textarea "x"
type input "1"
type textarea "x"
type input "12"
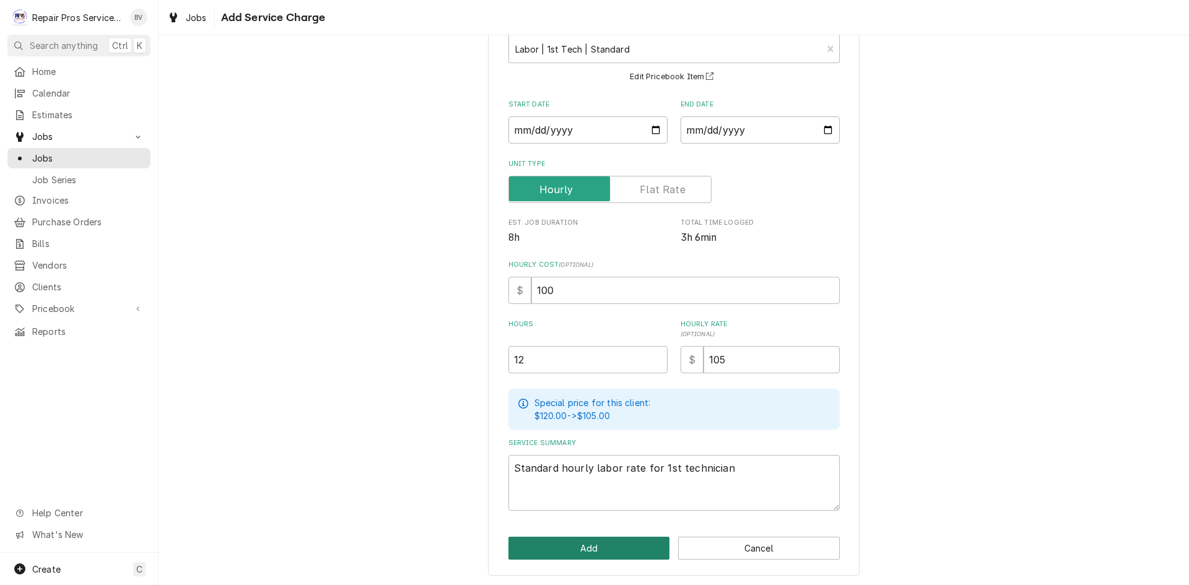
click at [570, 551] on button "Add" at bounding box center [590, 548] width 162 height 23
type textarea "x"
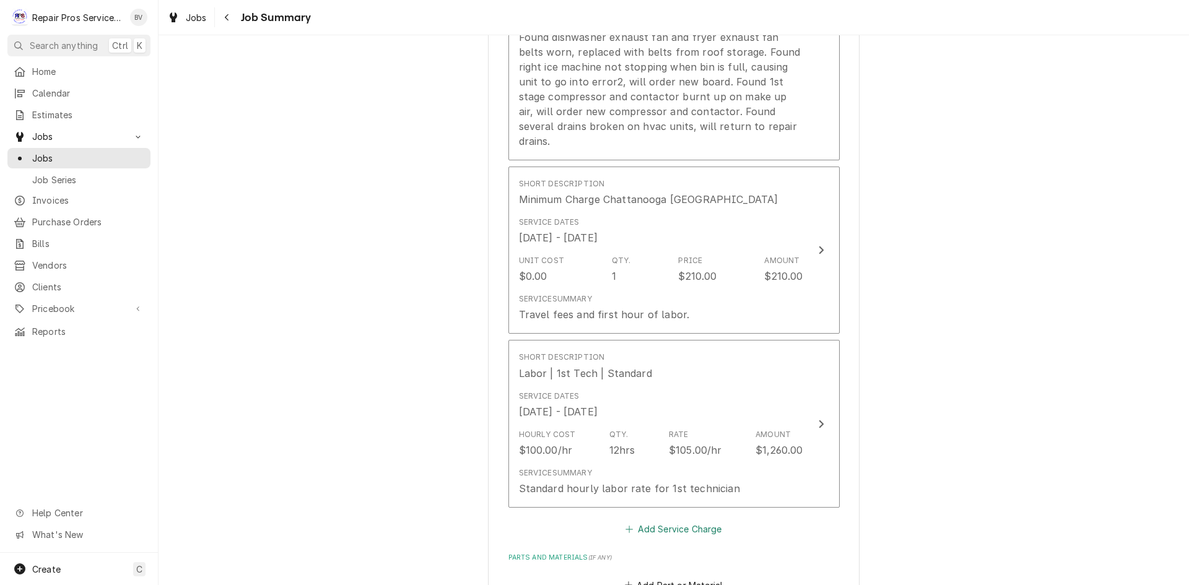
click at [665, 521] on button "Add Service Charge" at bounding box center [674, 529] width 100 height 17
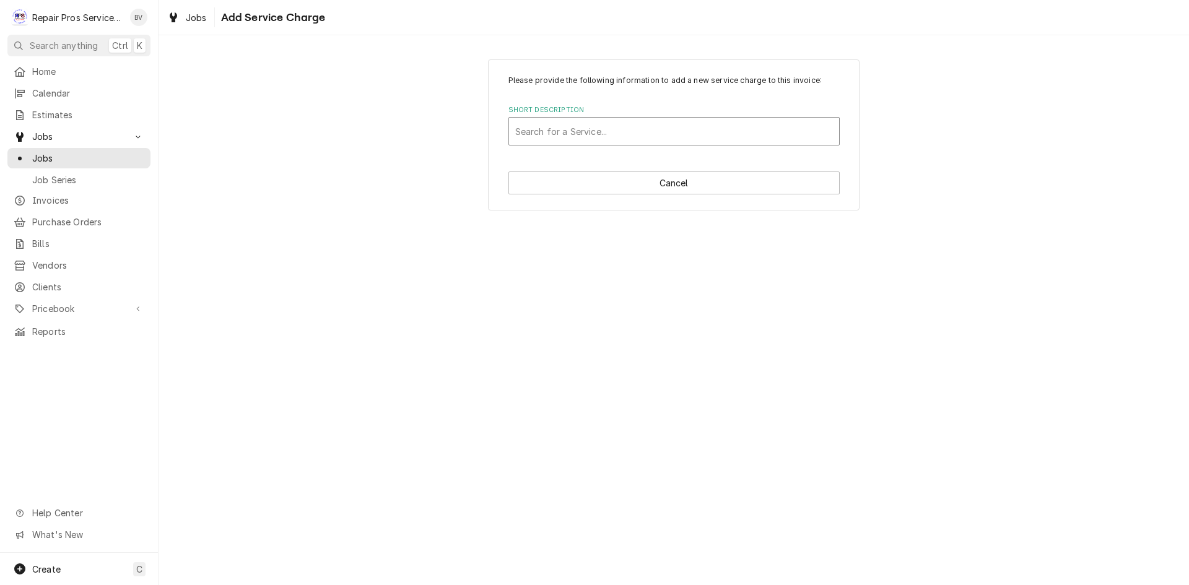
click at [548, 137] on div "Short Description" at bounding box center [674, 131] width 318 height 22
type input "labor"
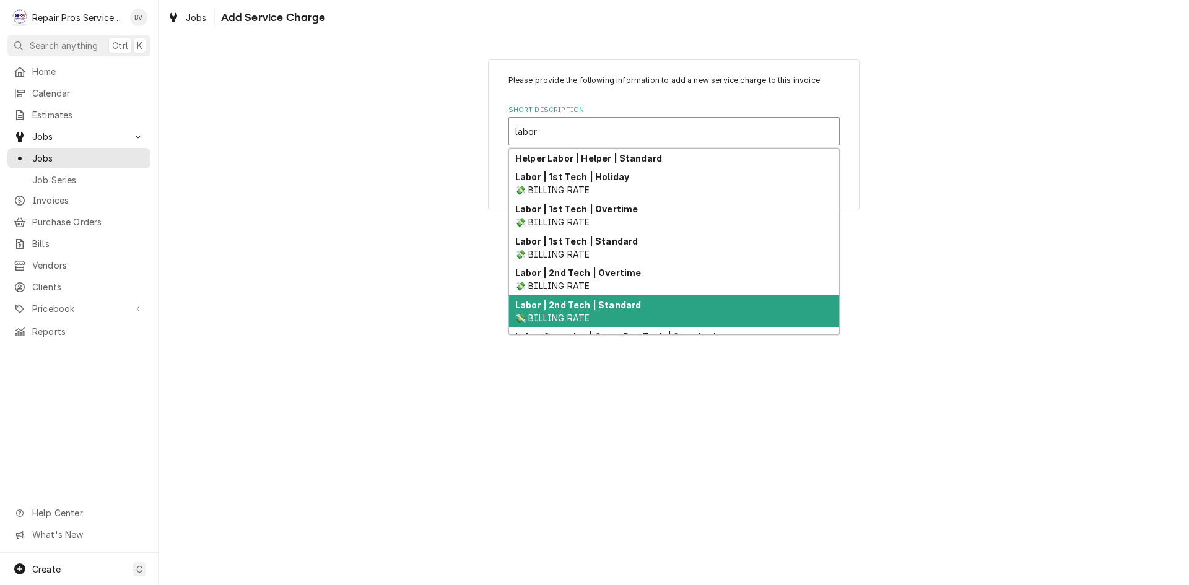
click at [583, 306] on strong "Labor | 2nd Tech | Standard" at bounding box center [578, 305] width 126 height 11
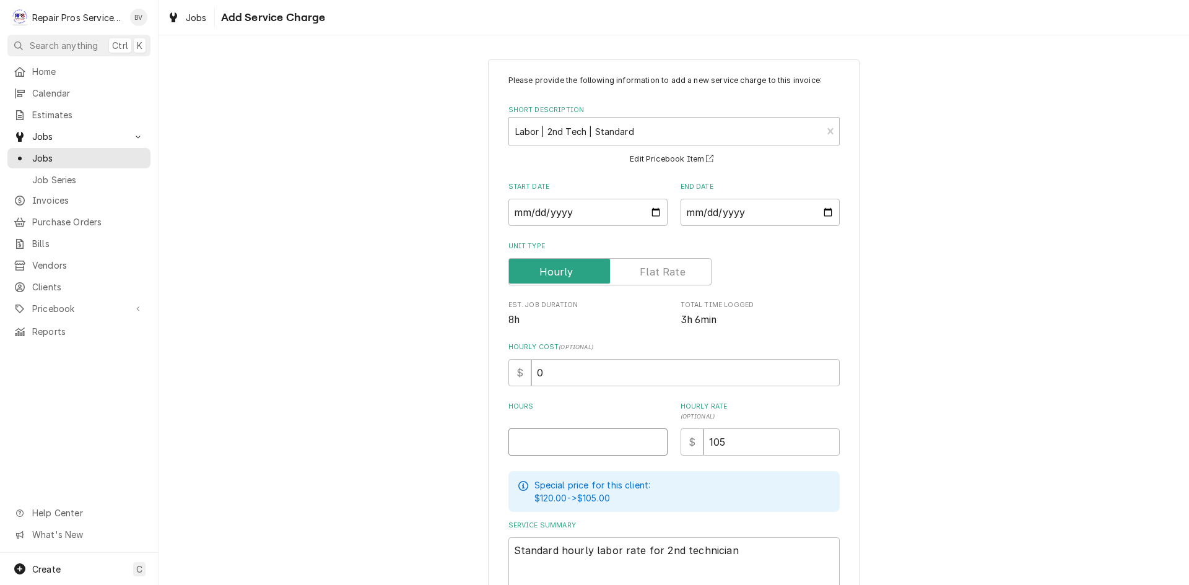
click at [536, 442] on input "Hours" at bounding box center [588, 442] width 159 height 27
type textarea "x"
type input "1"
type textarea "x"
type input "12"
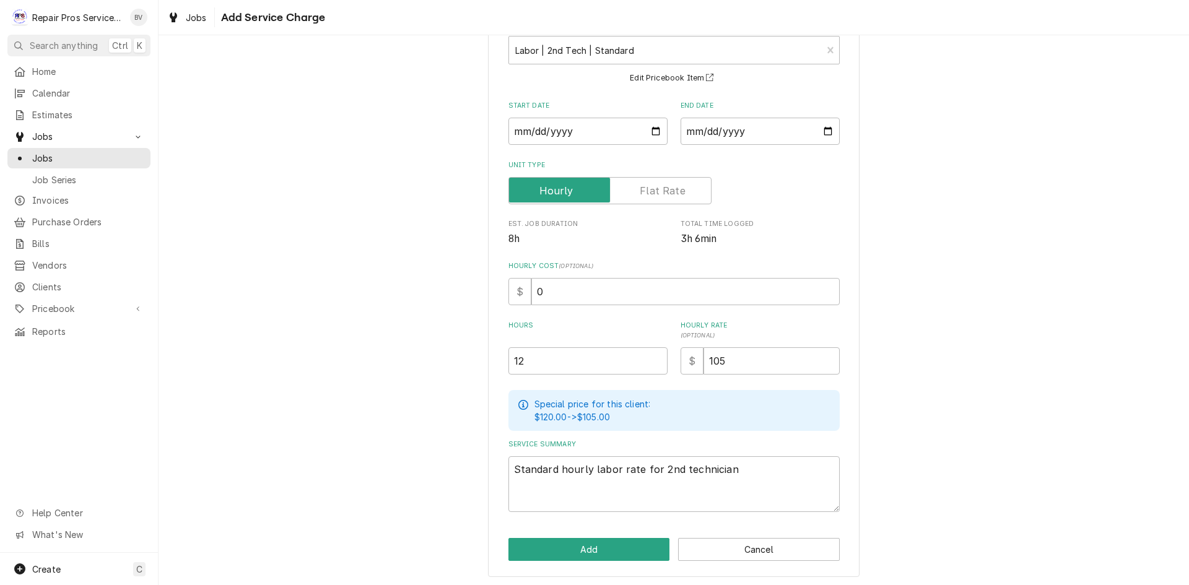
scroll to position [82, 0]
click at [602, 550] on button "Add" at bounding box center [590, 548] width 162 height 23
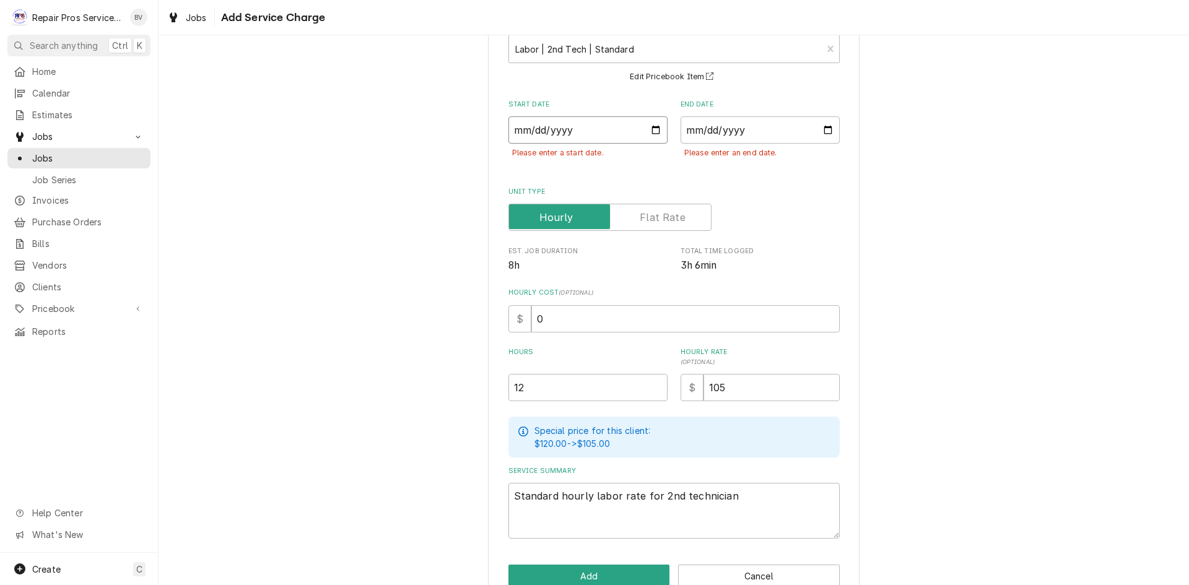
click at [605, 129] on input "Start Date" at bounding box center [588, 129] width 159 height 27
click at [654, 130] on input "Start Date" at bounding box center [588, 129] width 159 height 27
type textarea "x"
type input "2025-10-13"
click at [823, 129] on input "End Date" at bounding box center [760, 129] width 159 height 27
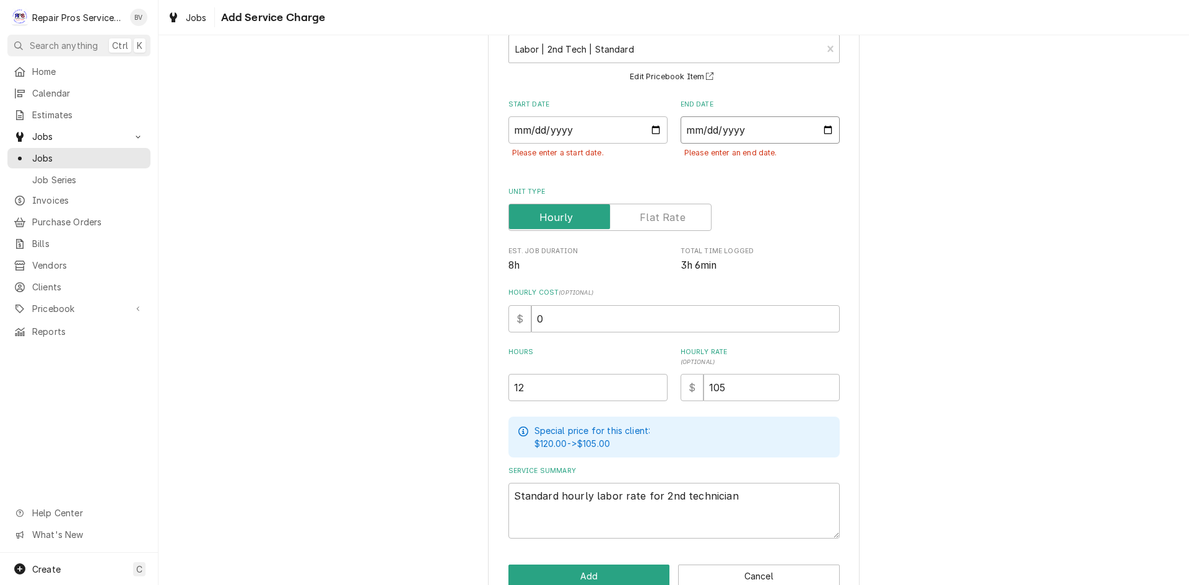
type textarea "x"
type input "2025-10-15"
click at [800, 201] on div "Unit Type" at bounding box center [674, 209] width 331 height 44
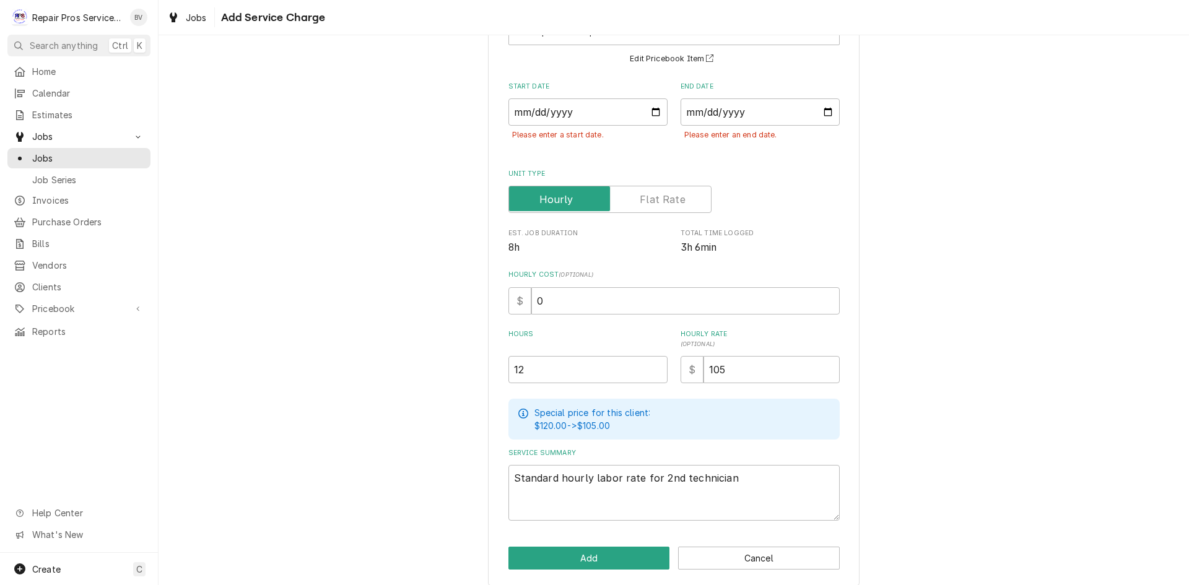
scroll to position [110, 0]
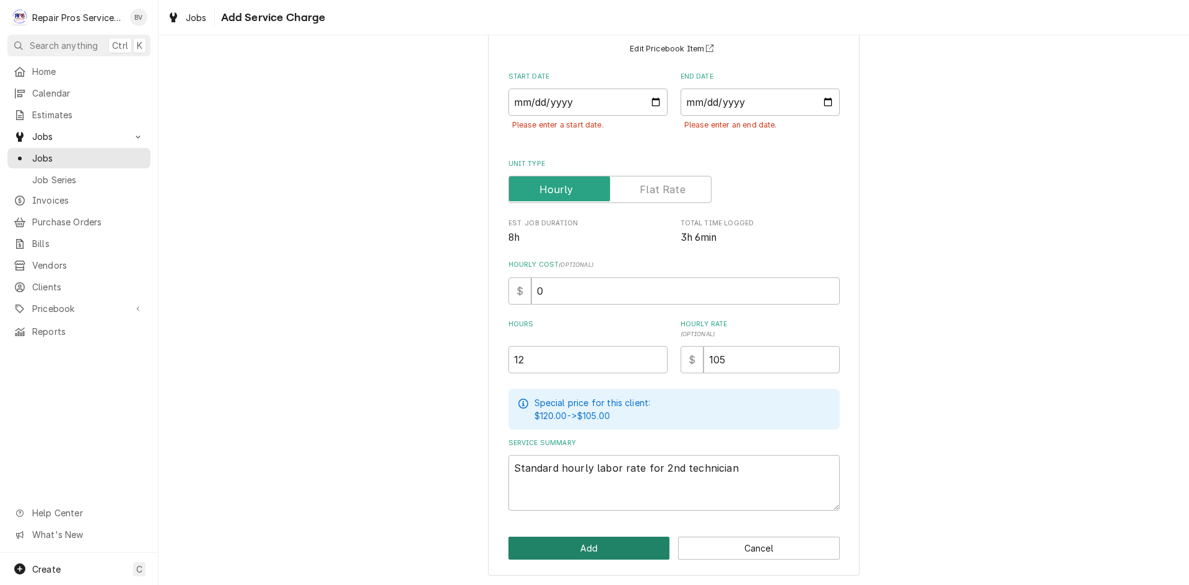
click at [601, 548] on button "Add" at bounding box center [590, 548] width 162 height 23
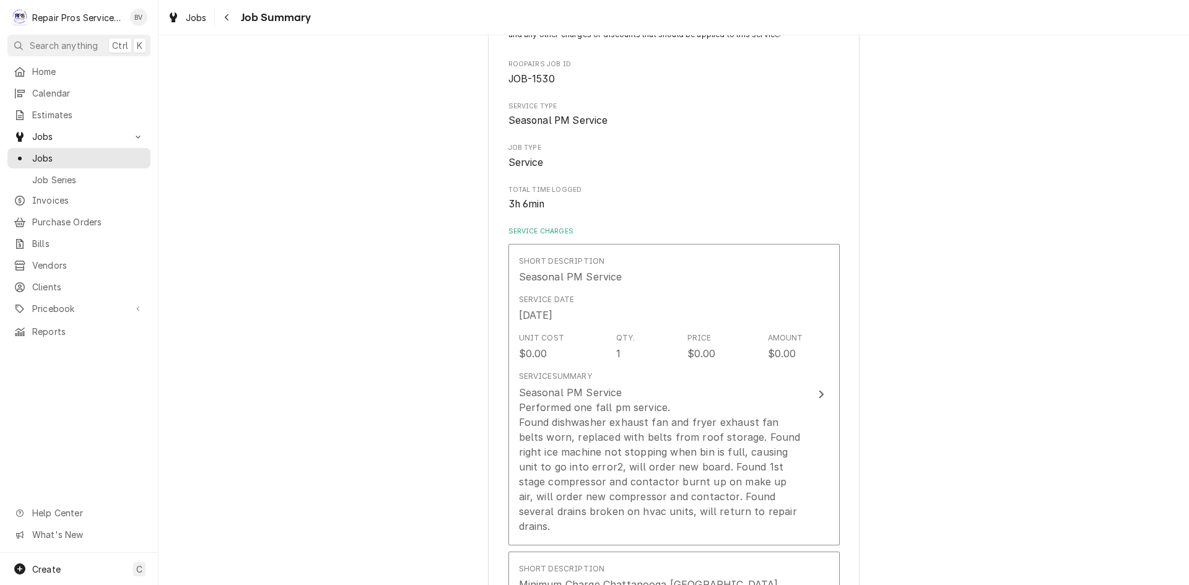
type textarea "x"
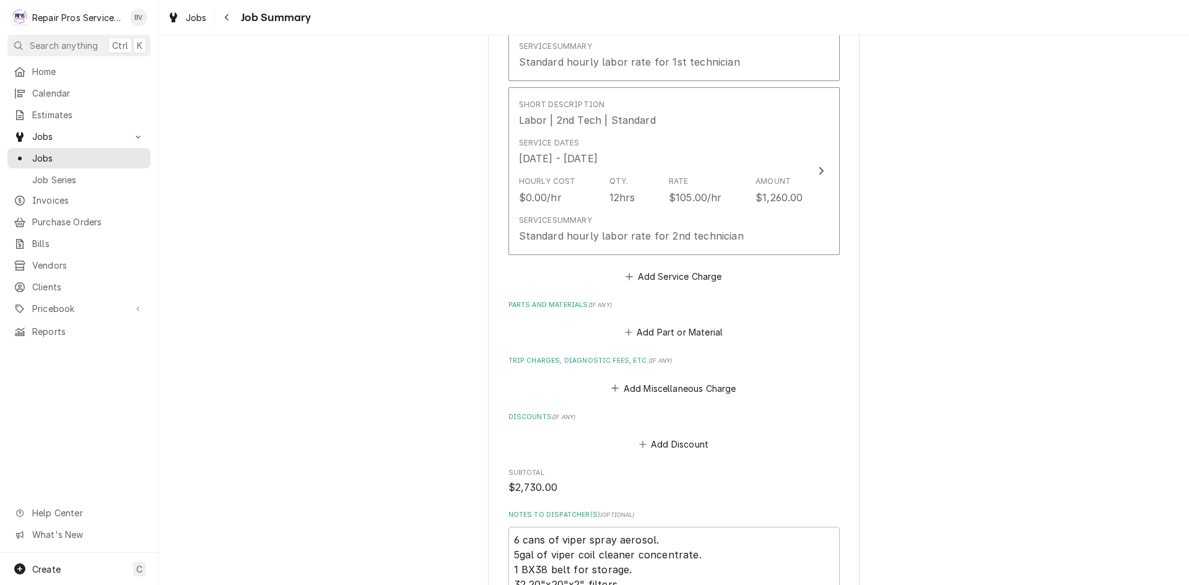
scroll to position [929, 0]
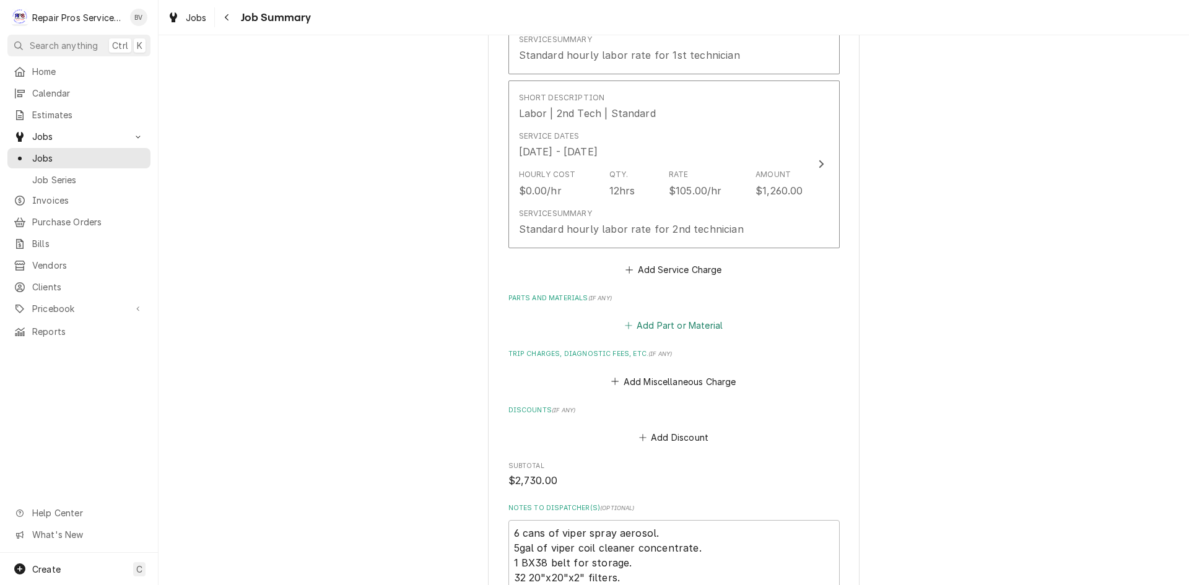
click at [660, 317] on button "Add Part or Material" at bounding box center [674, 325] width 102 height 17
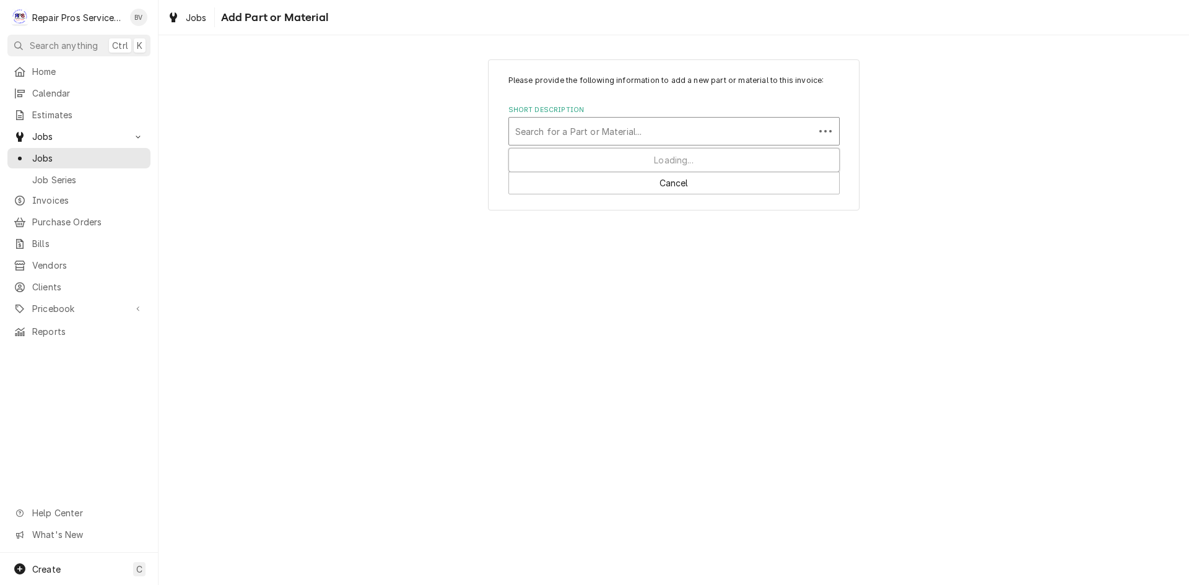
click at [528, 132] on div "Short Description" at bounding box center [661, 131] width 293 height 22
type input "filters"
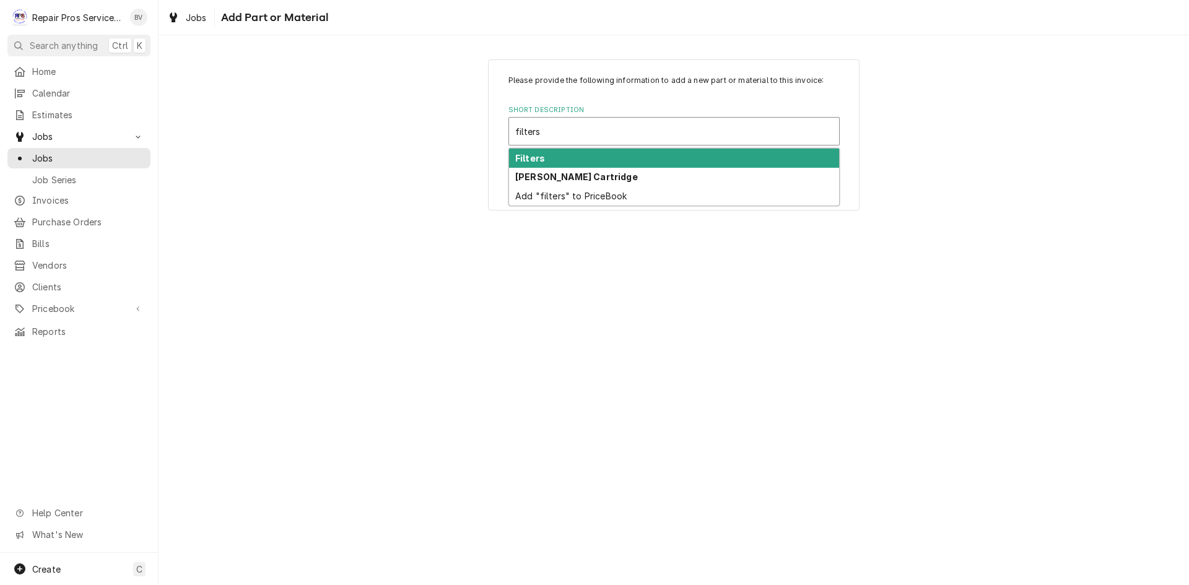
click at [539, 157] on strong "Filters" at bounding box center [530, 158] width 30 height 11
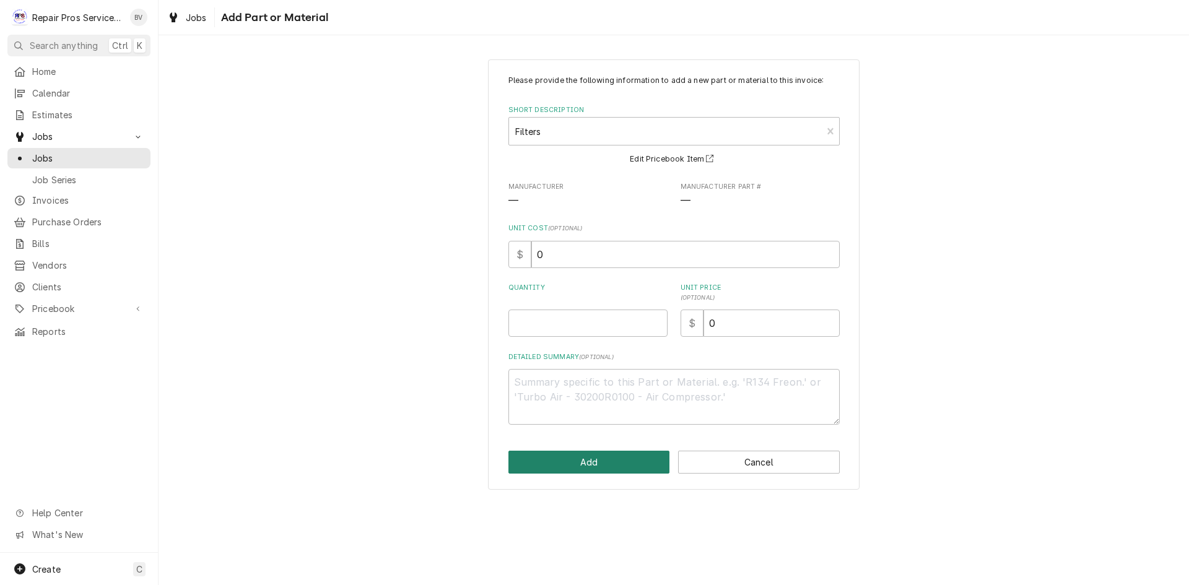
click at [623, 464] on button "Add" at bounding box center [590, 462] width 162 height 23
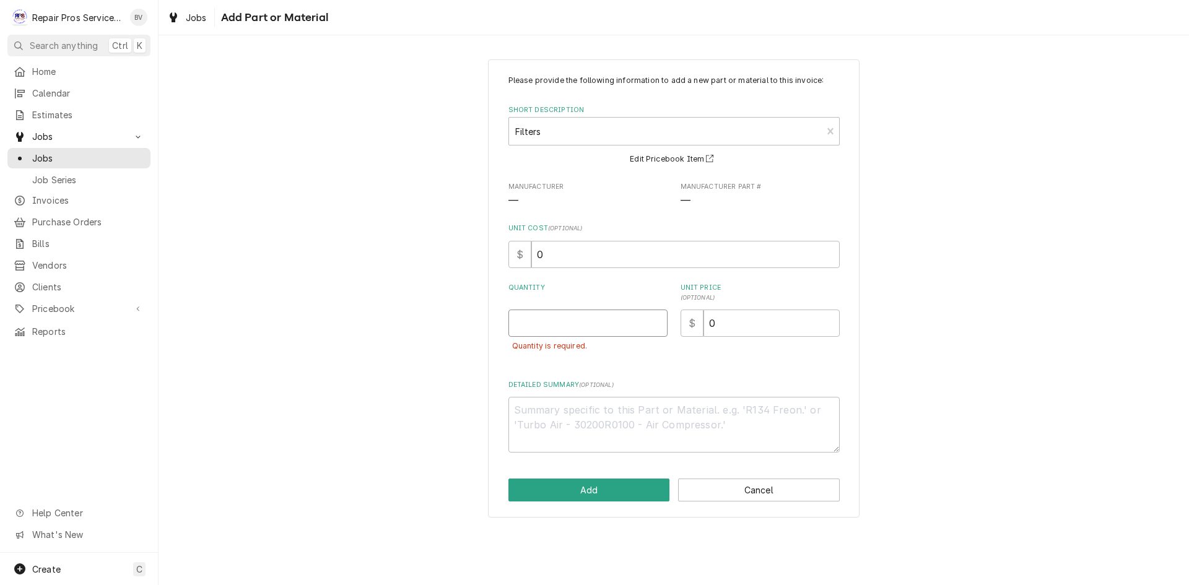
click at [532, 328] on input "Quantity" at bounding box center [588, 323] width 159 height 27
type textarea "x"
type input "3"
type textarea "x"
type input "30"
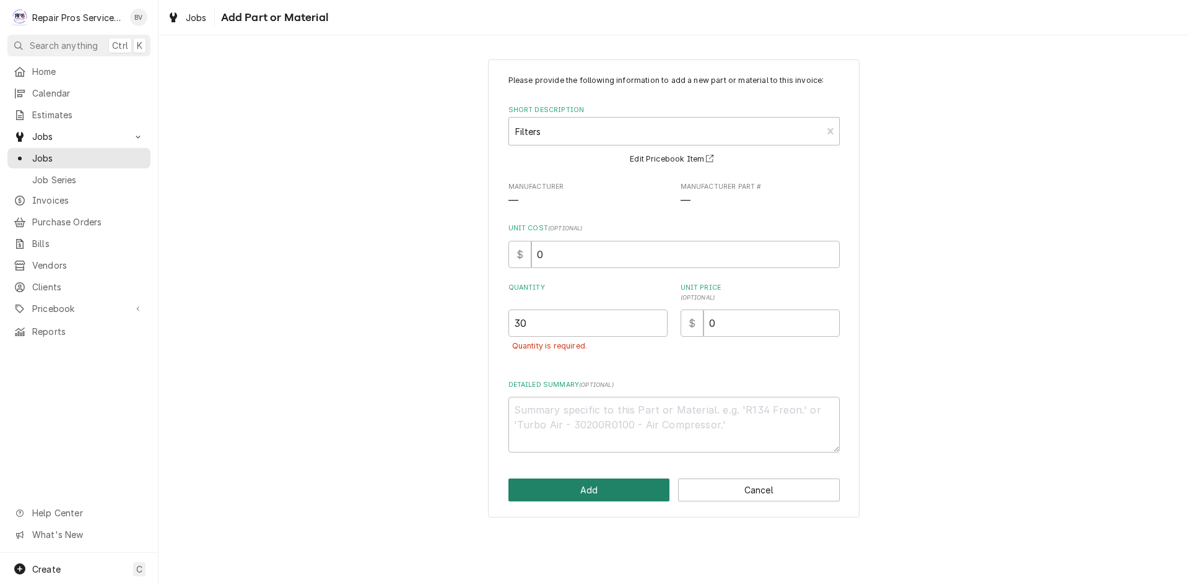
click at [588, 487] on button "Add" at bounding box center [590, 490] width 162 height 23
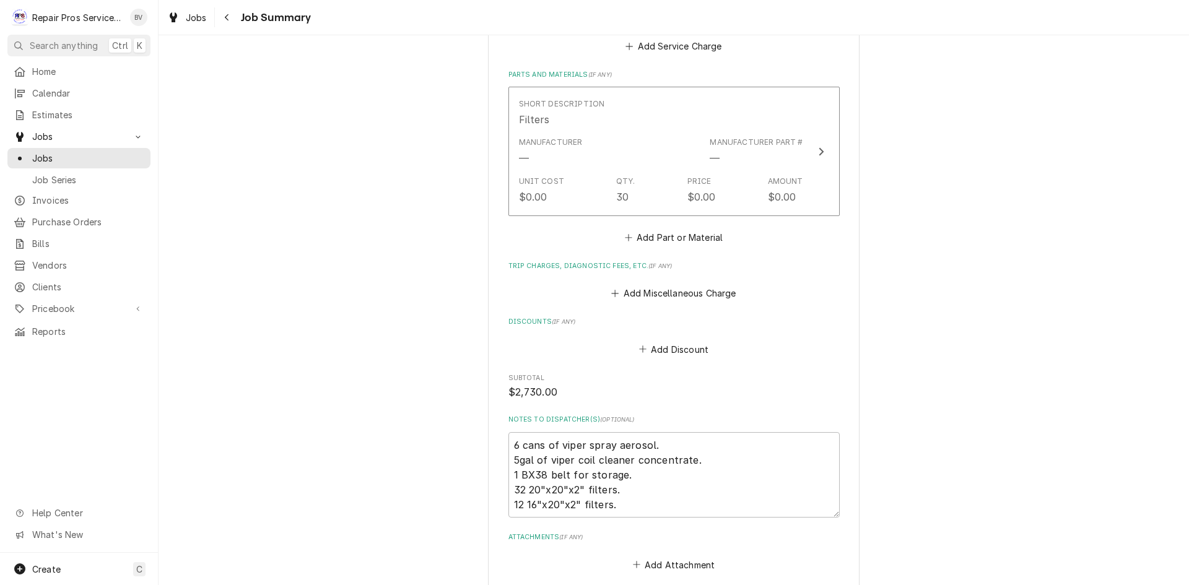
scroll to position [1239, 0]
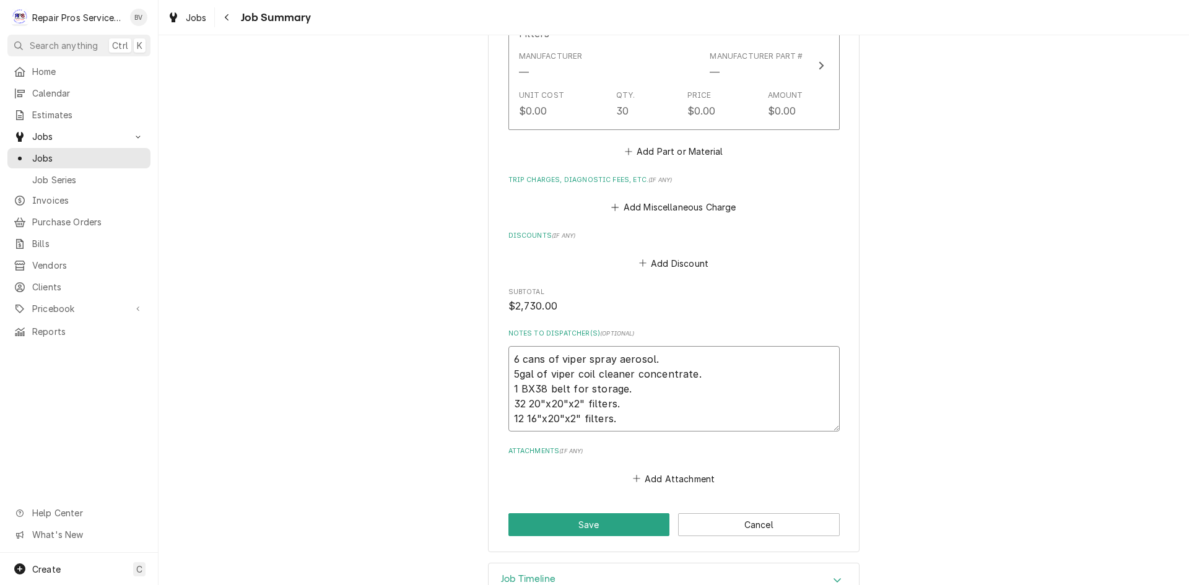
drag, startPoint x: 507, startPoint y: 390, endPoint x: 610, endPoint y: 406, distance: 104.1
click at [610, 406] on textarea "6 cans of viper spray aerosol. 5gal of viper coil cleaner concentrate. 1 BX38 b…" at bounding box center [674, 388] width 331 height 85
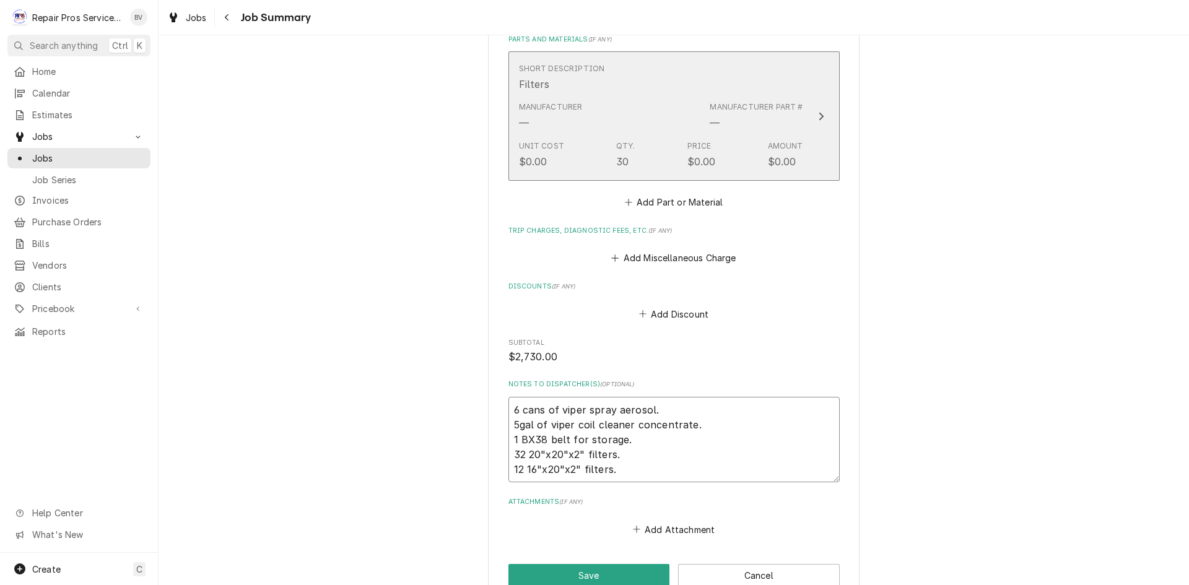
scroll to position [1053, 0]
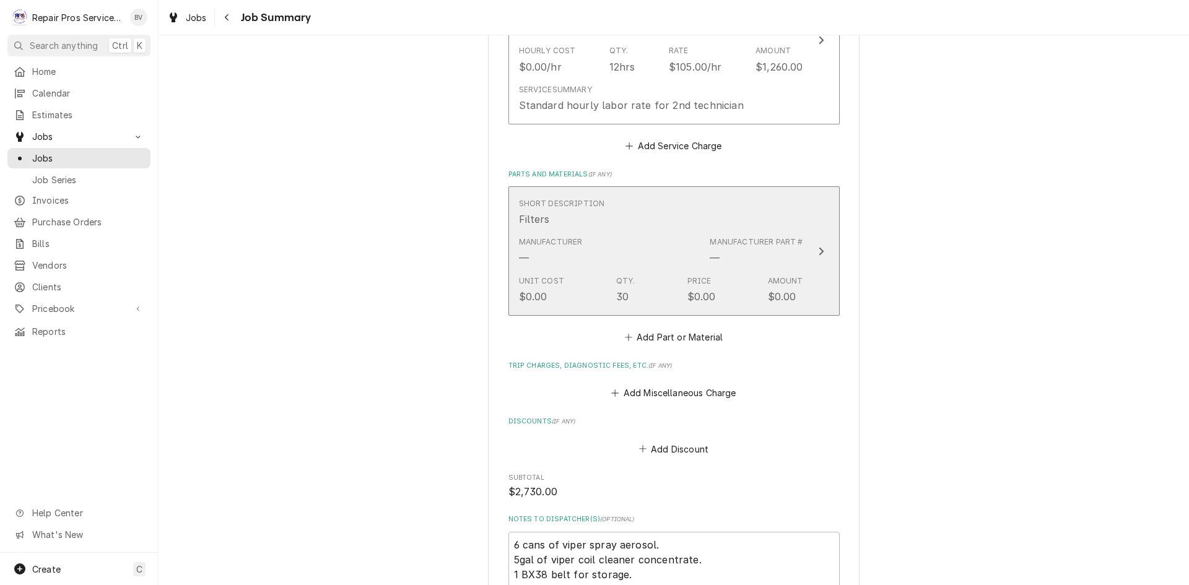
click at [818, 247] on icon "Update Line Item" at bounding box center [821, 252] width 6 height 10
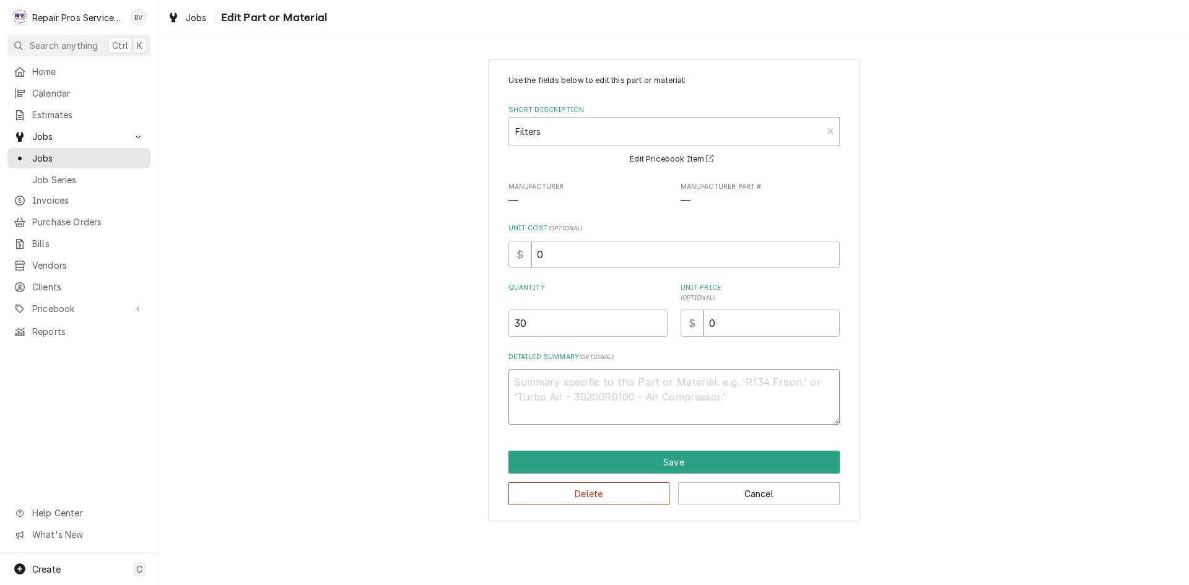
click at [540, 382] on textarea "Detailed Summary ( optional )" at bounding box center [674, 397] width 331 height 56
paste textarea "32 20"x20"x2" filters. 12 16"x20"x2" filters."
type textarea "x"
type textarea "32 20"x20"x2" filters. 12 16"x20"x2" filters."
drag, startPoint x: 524, startPoint y: 310, endPoint x: 530, endPoint y: 322, distance: 13.6
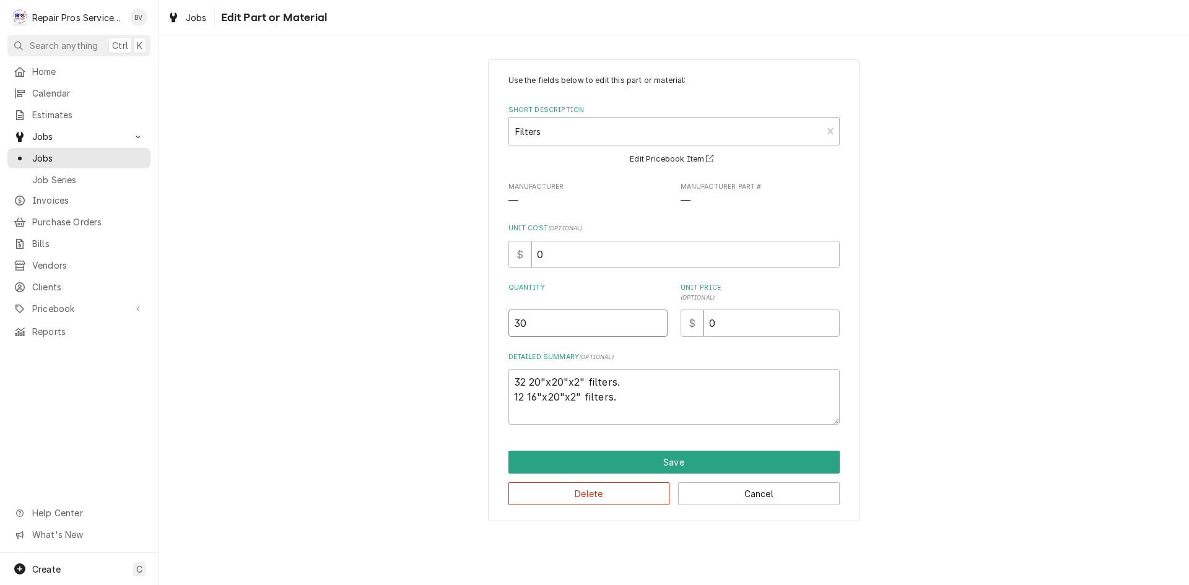
click at [527, 317] on input "30" at bounding box center [588, 323] width 159 height 27
drag, startPoint x: 530, startPoint y: 322, endPoint x: 511, endPoint y: 324, distance: 18.7
click at [511, 323] on input "30" at bounding box center [588, 323] width 159 height 27
type textarea "x"
type input "4"
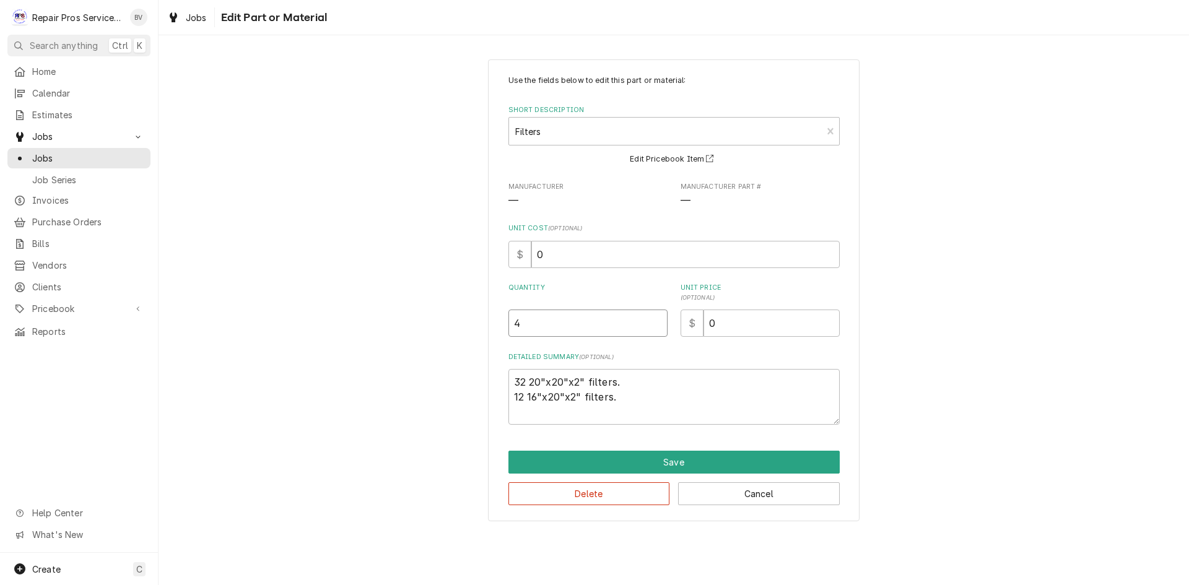
type textarea "x"
type input "44"
drag, startPoint x: 708, startPoint y: 317, endPoint x: 767, endPoint y: 322, distance: 59.0
click at [766, 320] on input "0" at bounding box center [772, 323] width 136 height 27
type textarea "x"
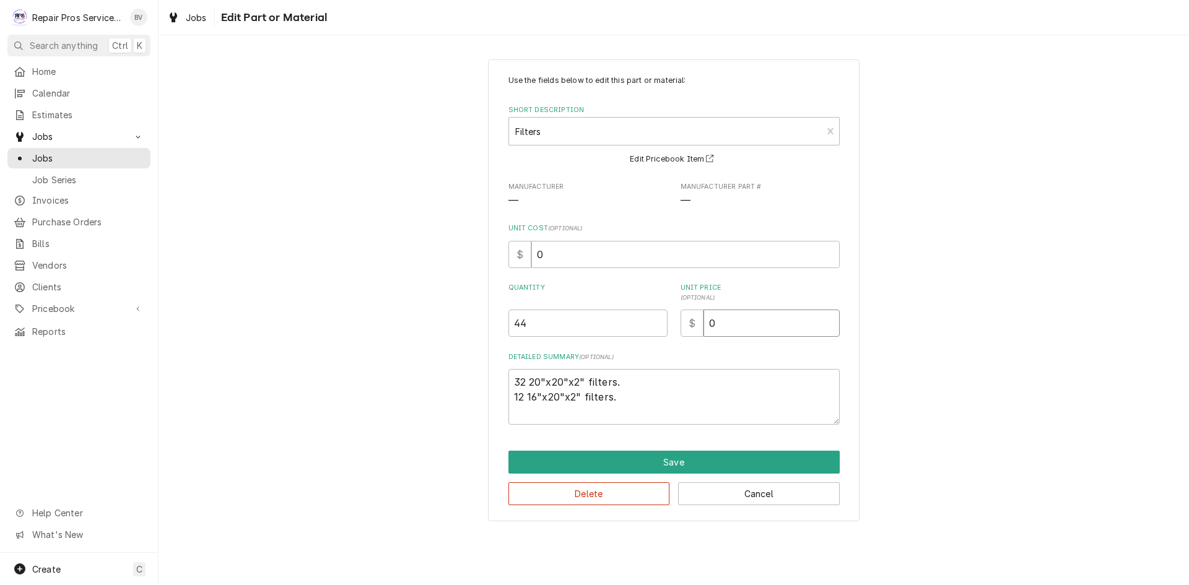
type input "1"
type textarea "x"
type input "13"
type textarea "x"
type input "13.7"
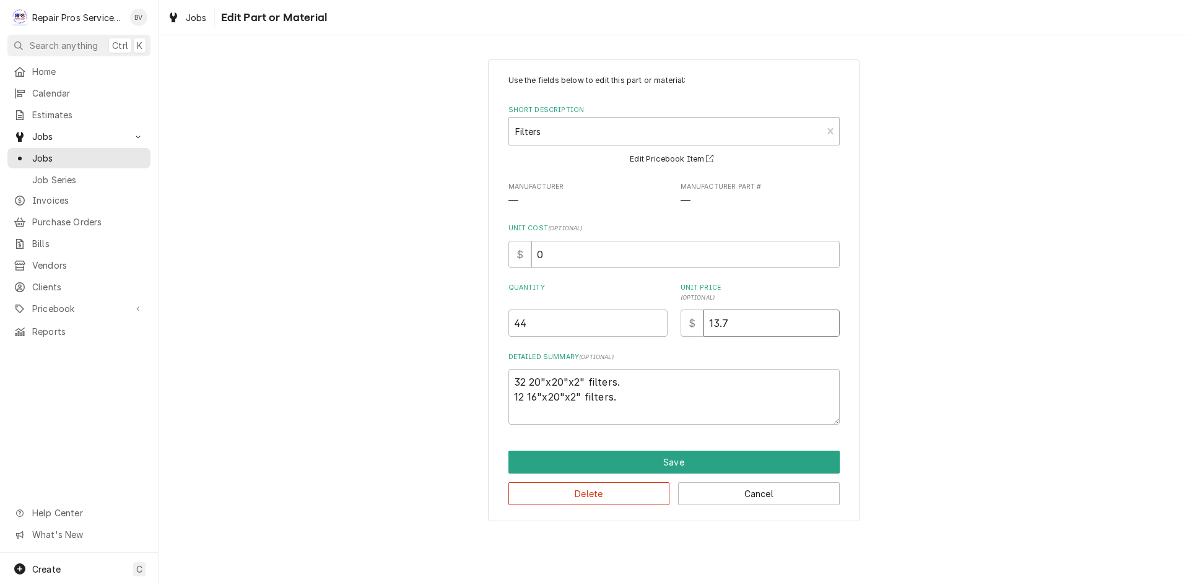
type textarea "x"
type input "13.75"
click at [633, 463] on button "Save" at bounding box center [674, 462] width 331 height 23
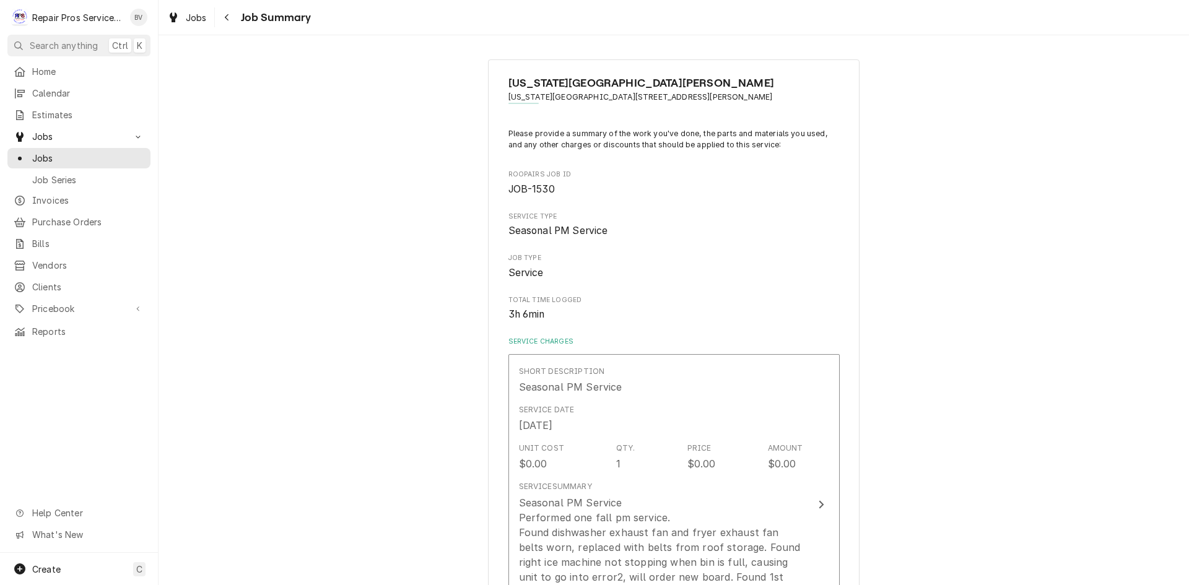
type textarea "x"
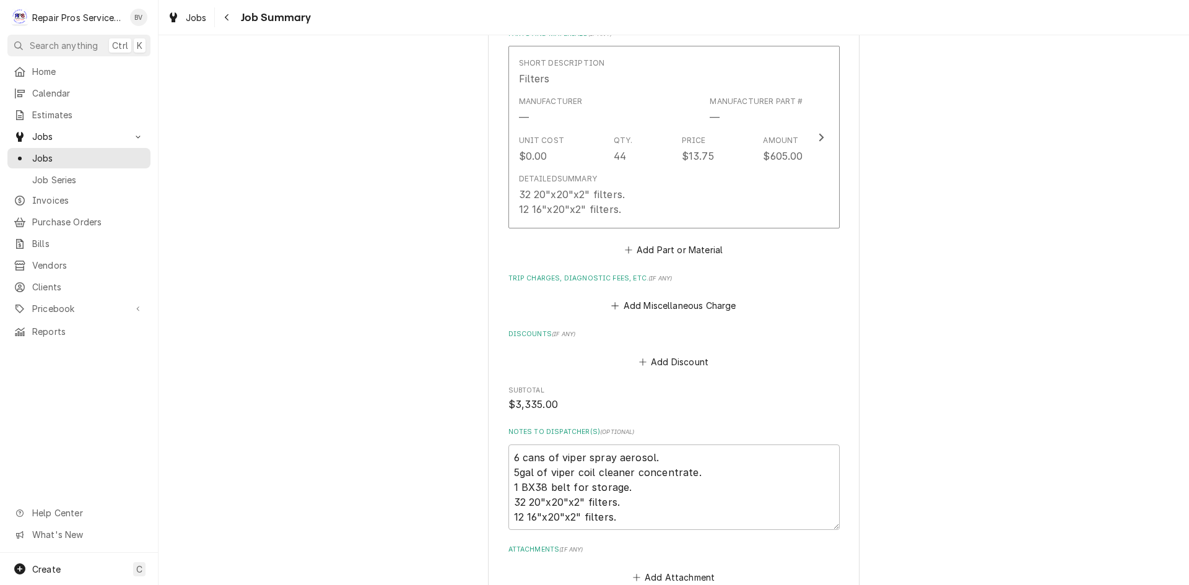
scroll to position [1239, 0]
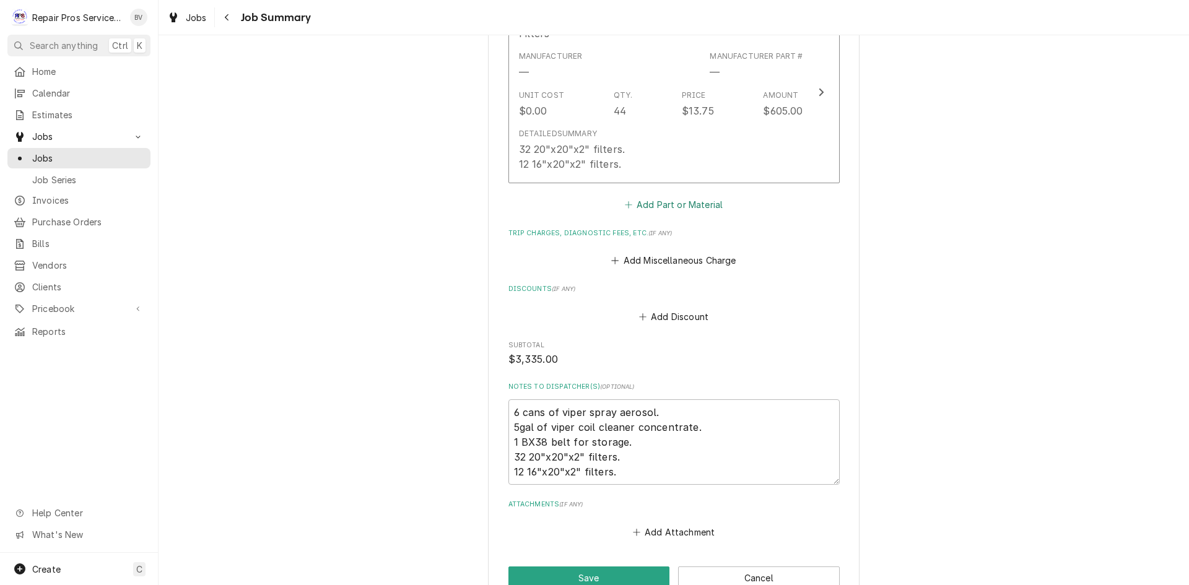
click at [654, 196] on button "Add Part or Material" at bounding box center [674, 204] width 102 height 17
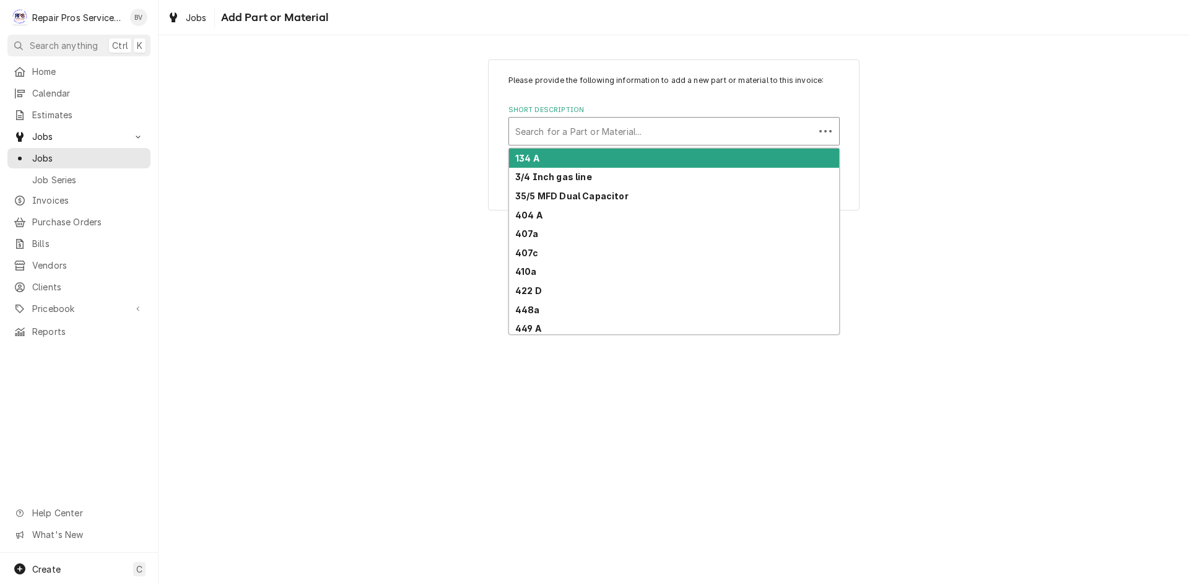
click at [569, 129] on div "Short Description" at bounding box center [661, 131] width 293 height 22
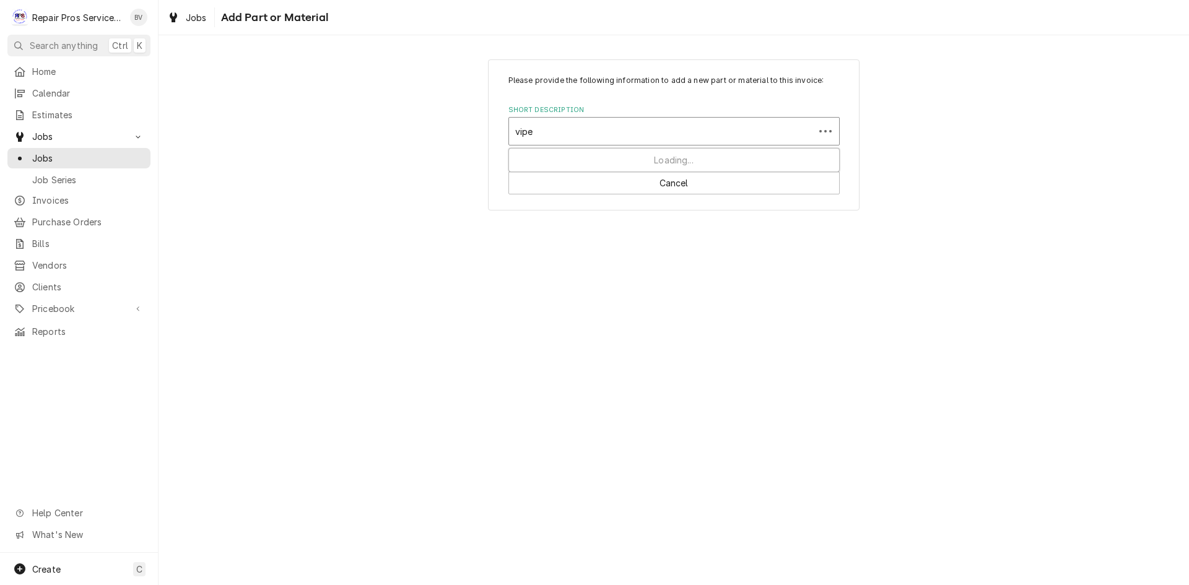
type input "viper"
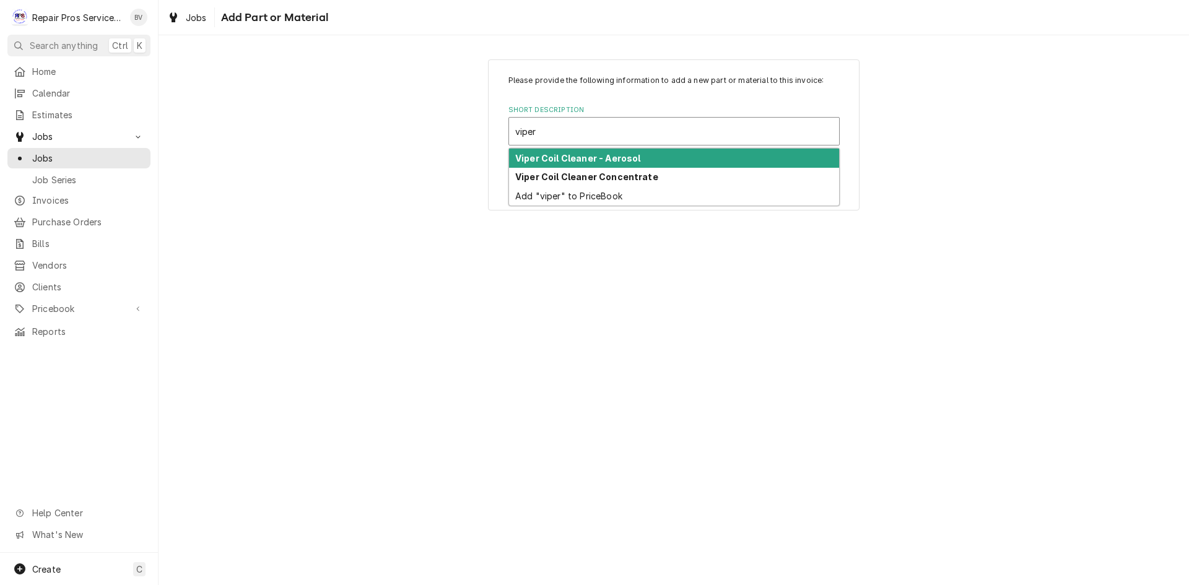
click at [579, 157] on strong "Viper Coil Cleaner - Aerosol" at bounding box center [577, 158] width 125 height 11
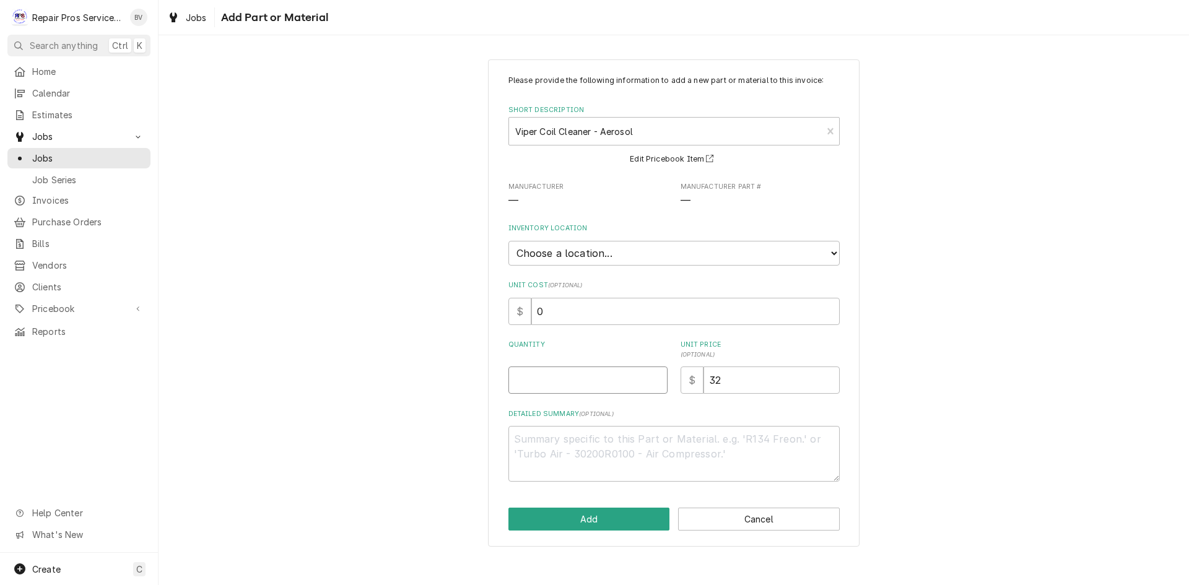
click at [536, 381] on input "Quantity" at bounding box center [588, 380] width 159 height 27
type textarea "x"
type input "6"
click at [575, 517] on button "Add" at bounding box center [590, 519] width 162 height 23
type textarea "x"
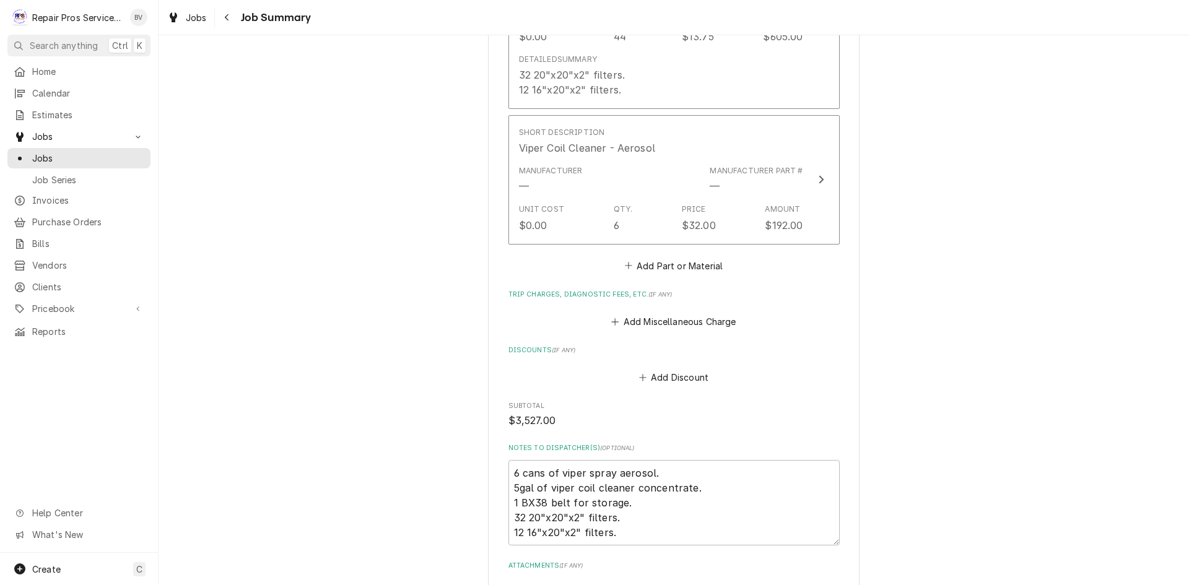
scroll to position [1425, 0]
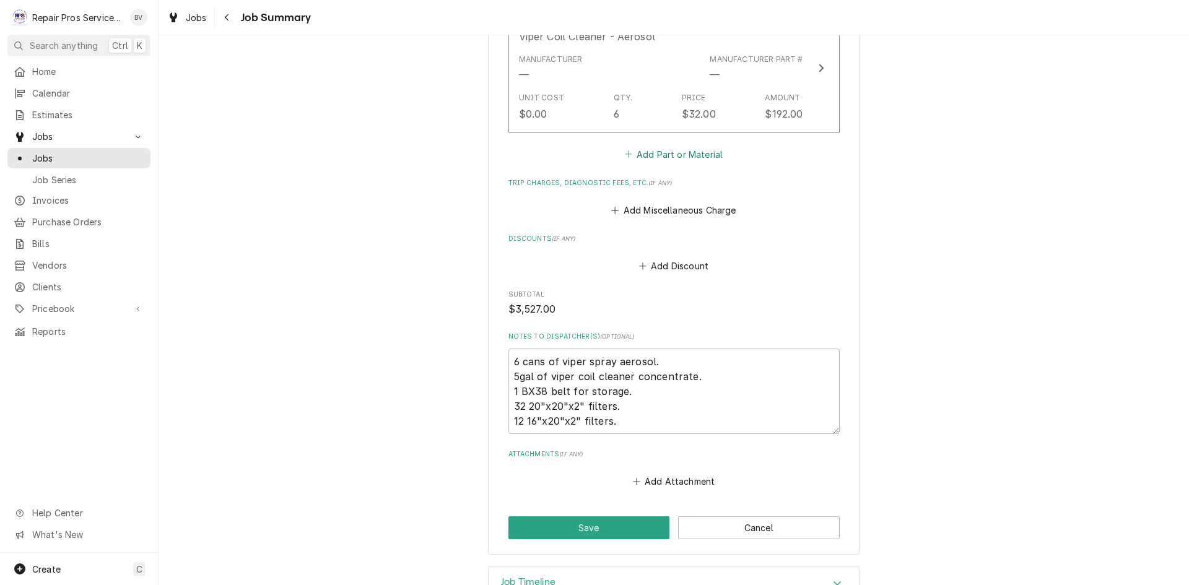
click at [652, 146] on button "Add Part or Material" at bounding box center [674, 154] width 102 height 17
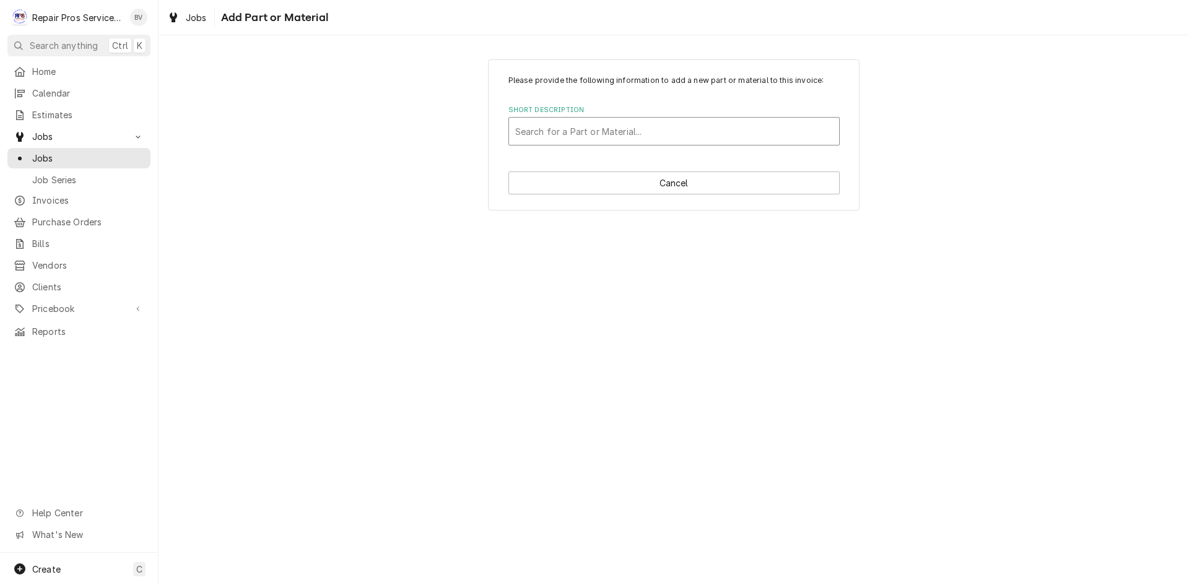
click at [538, 122] on div "Short Description" at bounding box center [674, 131] width 318 height 22
type input "coil"
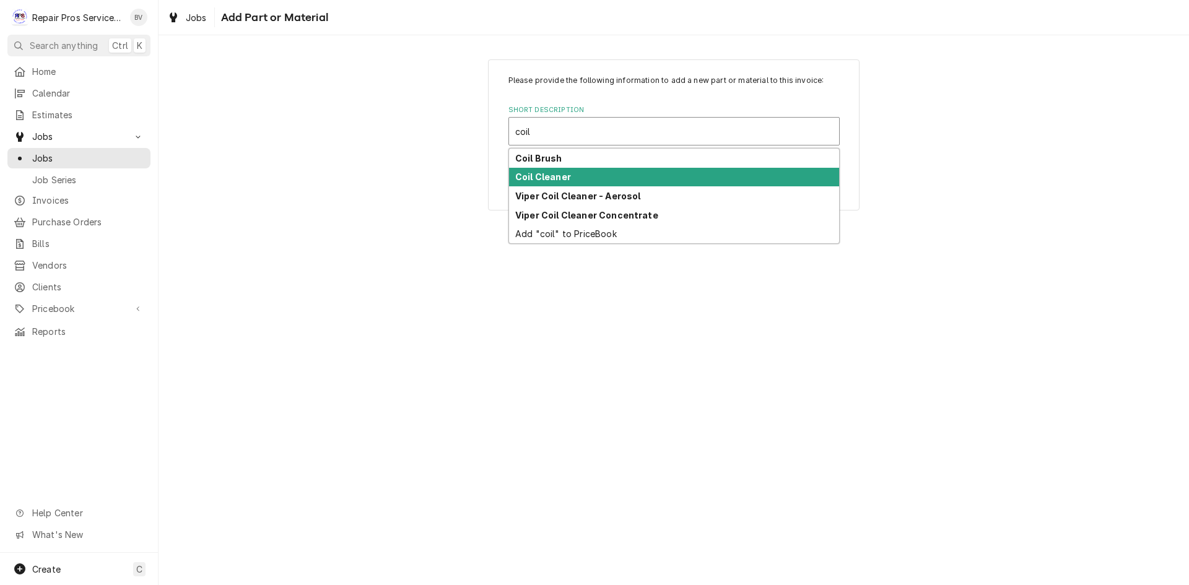
click at [558, 179] on strong "Coil Cleaner" at bounding box center [543, 177] width 56 height 11
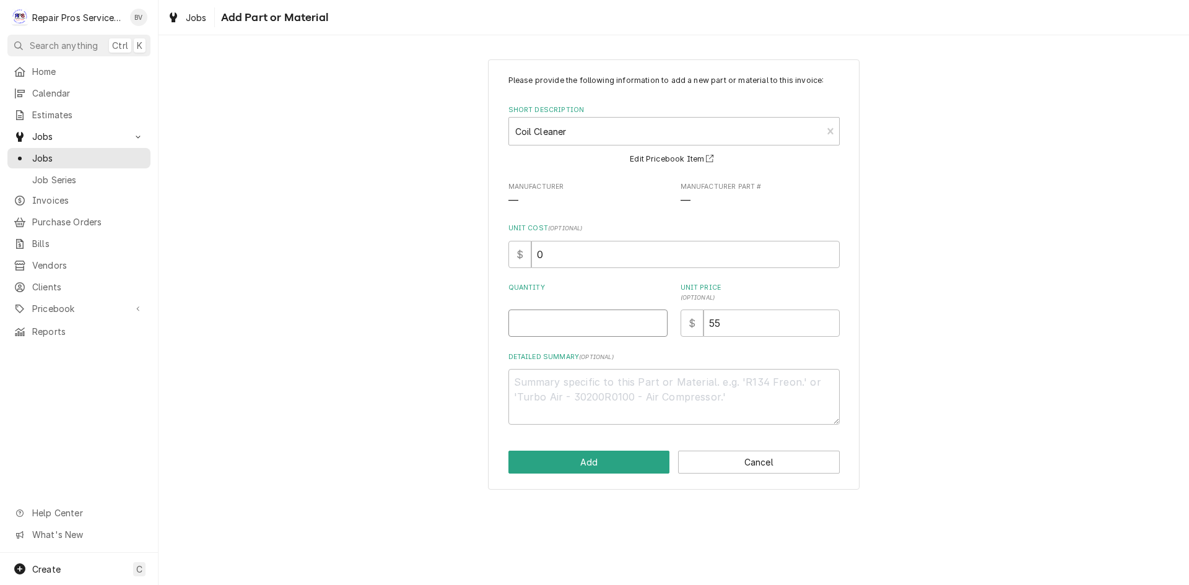
click at [550, 320] on input "Quantity" at bounding box center [588, 323] width 159 height 27
type textarea "x"
type input "5"
click at [593, 456] on button "Add" at bounding box center [590, 462] width 162 height 23
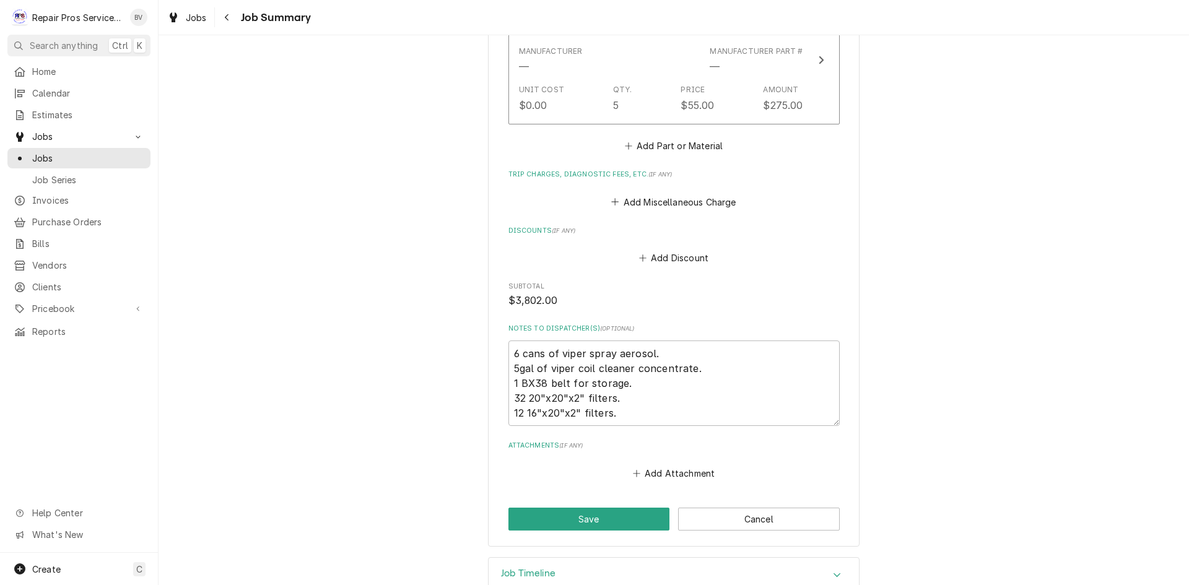
scroll to position [1585, 0]
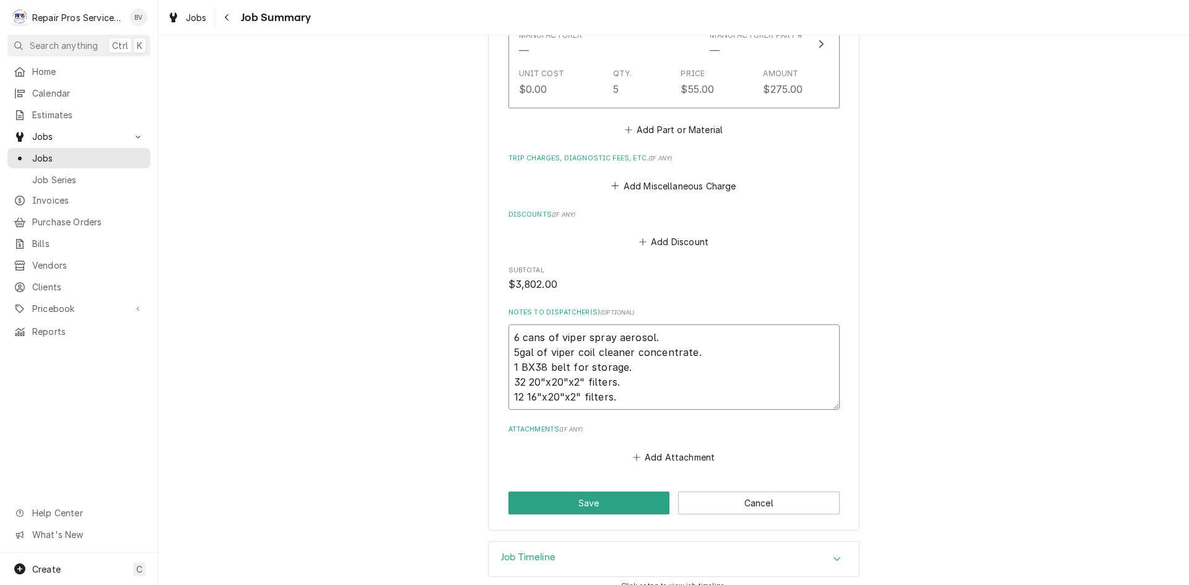
drag, startPoint x: 649, startPoint y: 320, endPoint x: 512, endPoint y: 323, distance: 136.9
click at [509, 354] on textarea "6 cans of viper spray aerosol. 5gal of viper coil cleaner concentrate. 1 BX38 b…" at bounding box center [674, 367] width 331 height 85
drag, startPoint x: 652, startPoint y: 346, endPoint x: 662, endPoint y: 361, distance: 17.4
drag, startPoint x: 662, startPoint y: 361, endPoint x: 640, endPoint y: 374, distance: 25.6
click at [640, 374] on textarea "6 cans of viper spray aerosol. 5gal of viper coil cleaner concentrate. 1 BX38 b…" at bounding box center [674, 367] width 331 height 85
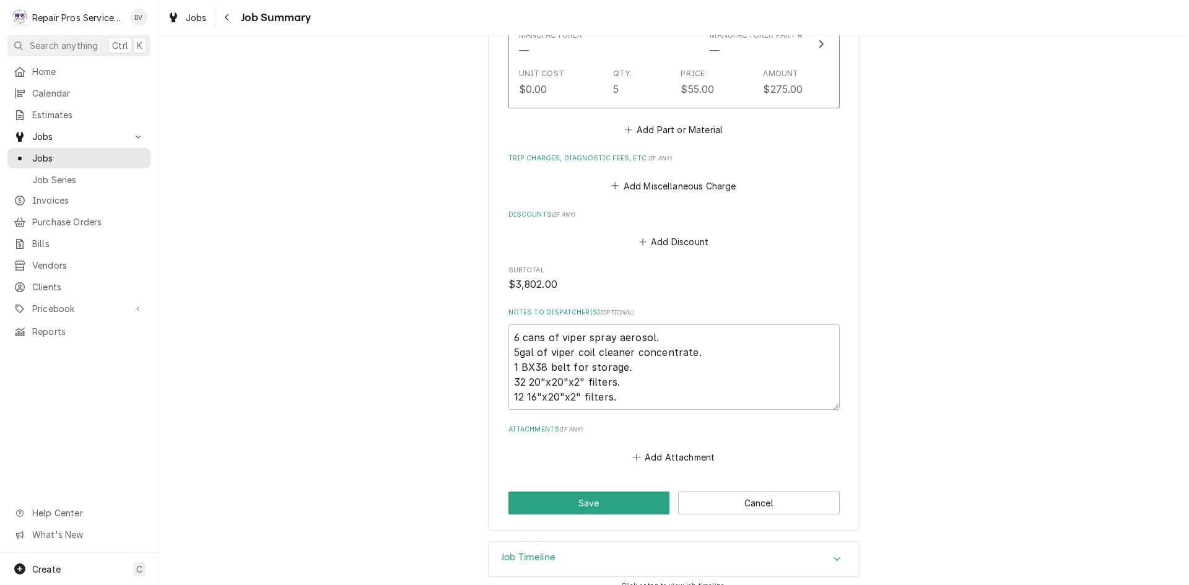
drag, startPoint x: 510, startPoint y: 323, endPoint x: 526, endPoint y: 331, distance: 18.0
drag, startPoint x: 509, startPoint y: 322, endPoint x: 682, endPoint y: 384, distance: 183.6
click at [682, 384] on textarea "6 cans of viper spray aerosol. 5gal of viper coil cleaner concentrate. 1 BX38 b…" at bounding box center [674, 367] width 331 height 85
type textarea "x"
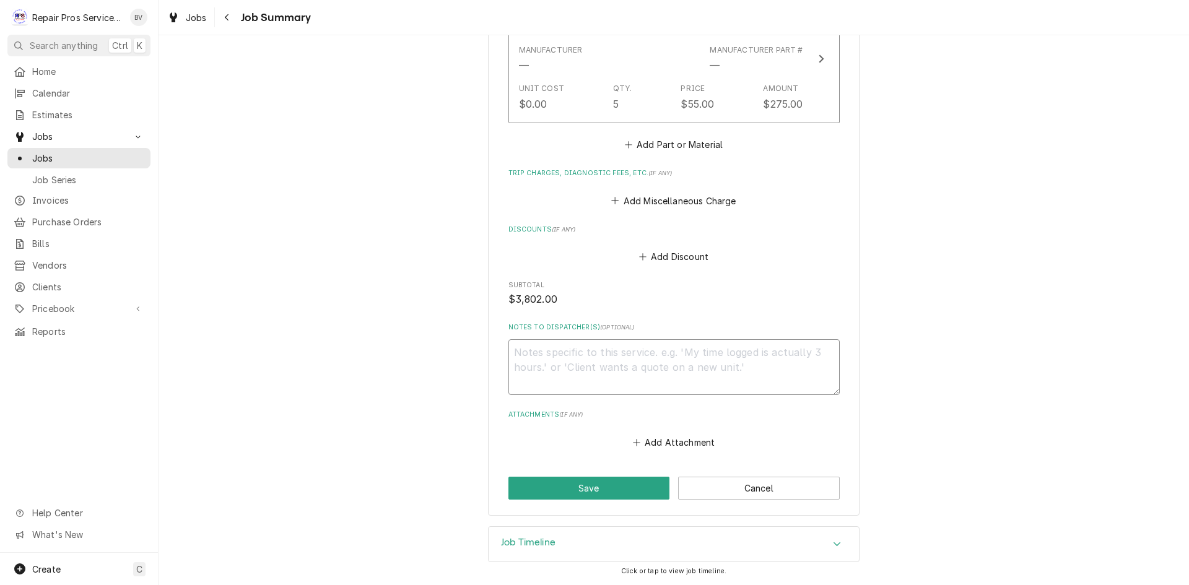
scroll to position [1555, 0]
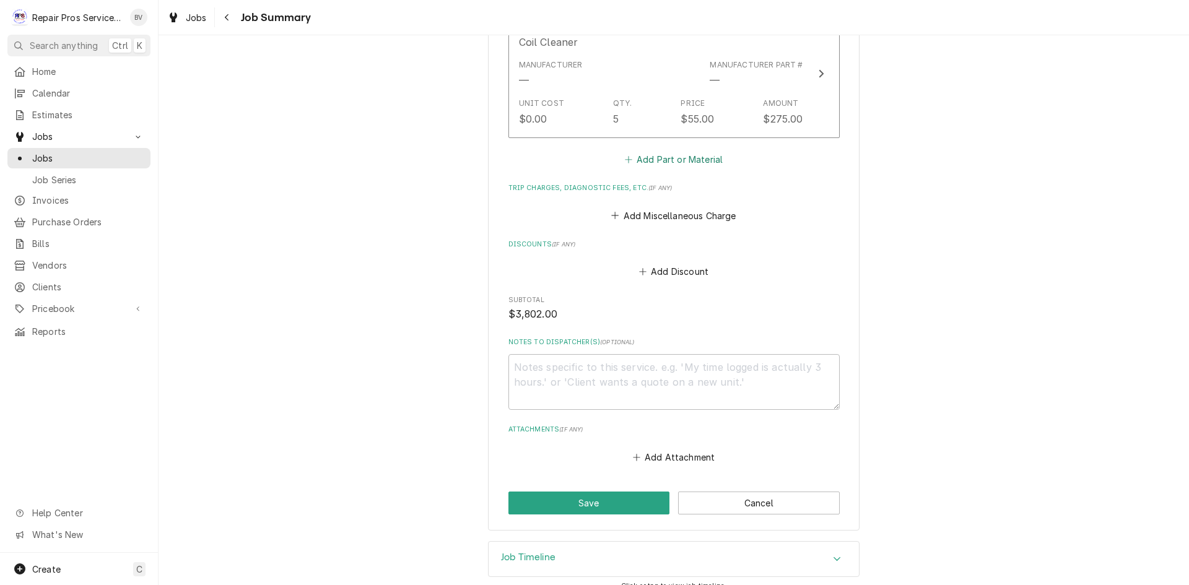
click at [676, 151] on button "Add Part or Material" at bounding box center [674, 159] width 102 height 17
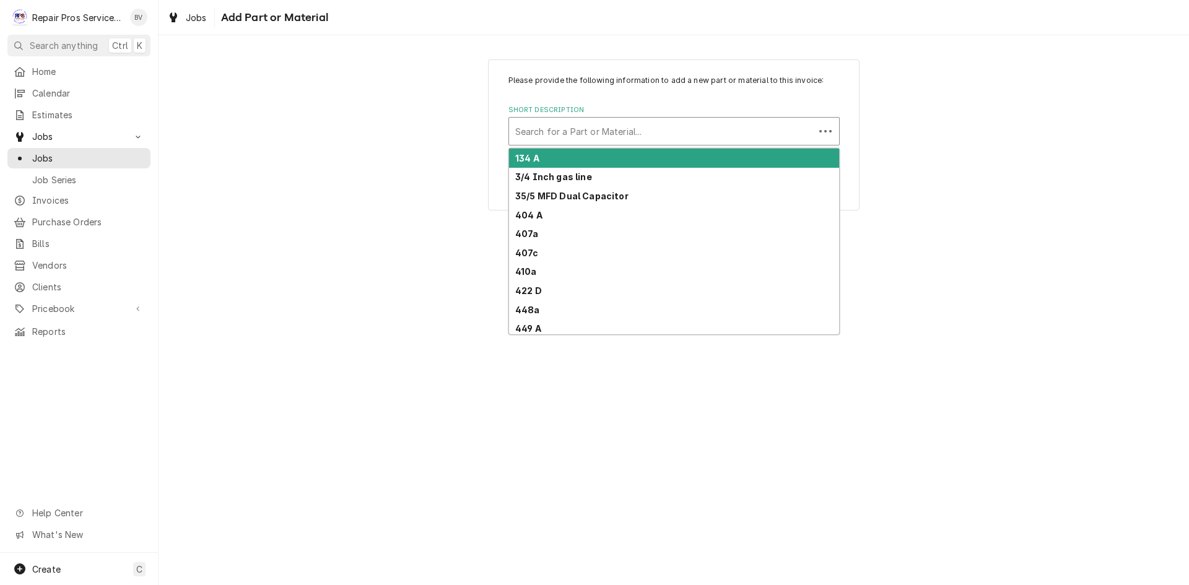
click at [565, 136] on div "Short Description" at bounding box center [661, 131] width 293 height 22
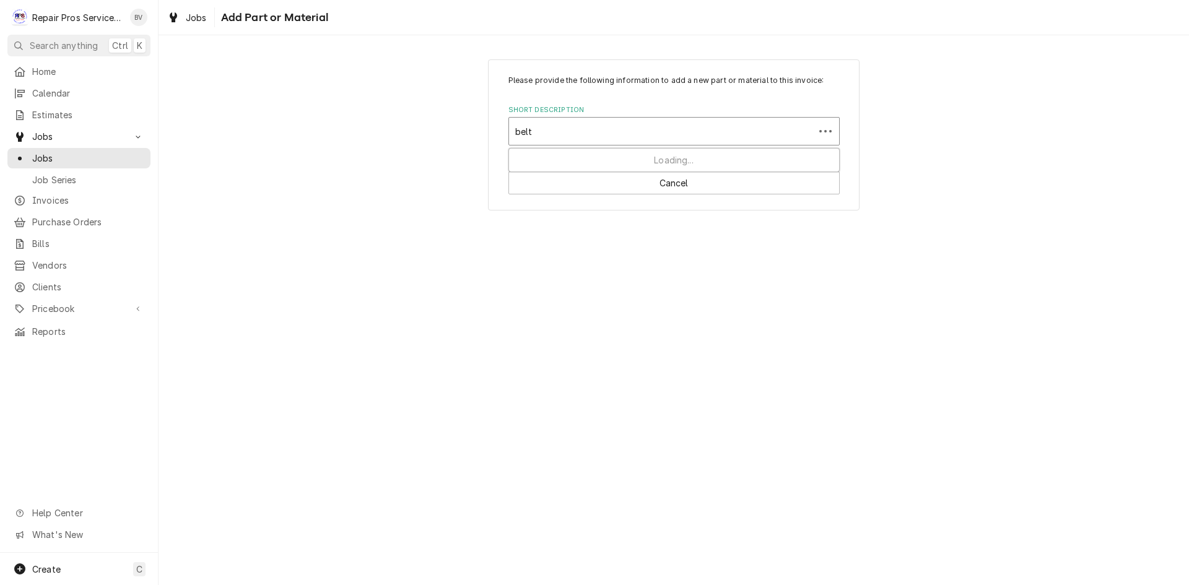
type input "belts"
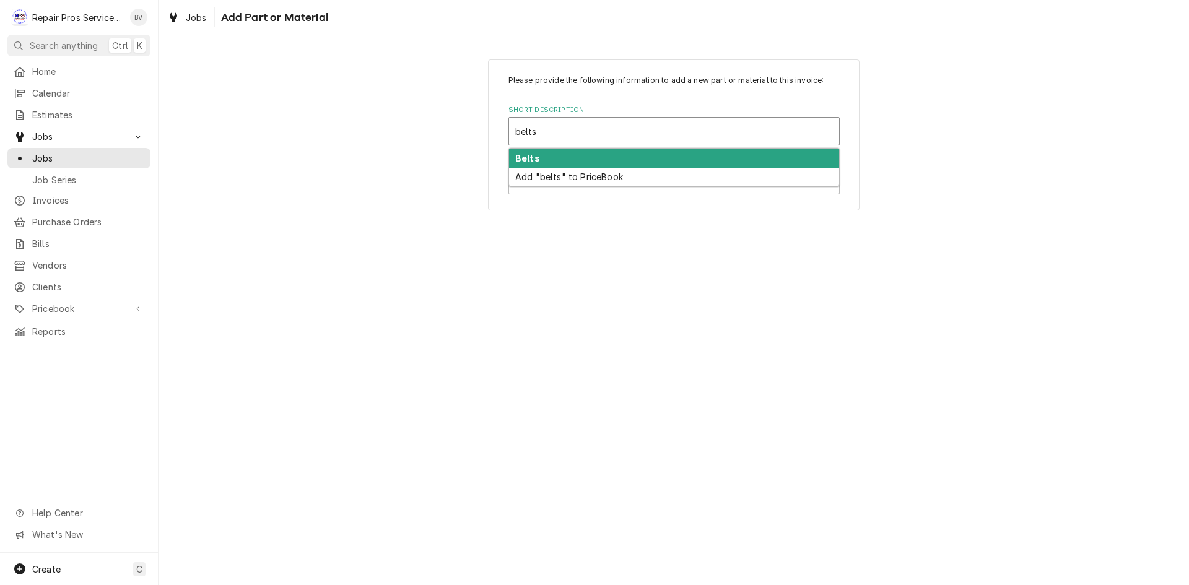
click at [515, 162] on strong "Belts" at bounding box center [527, 158] width 25 height 11
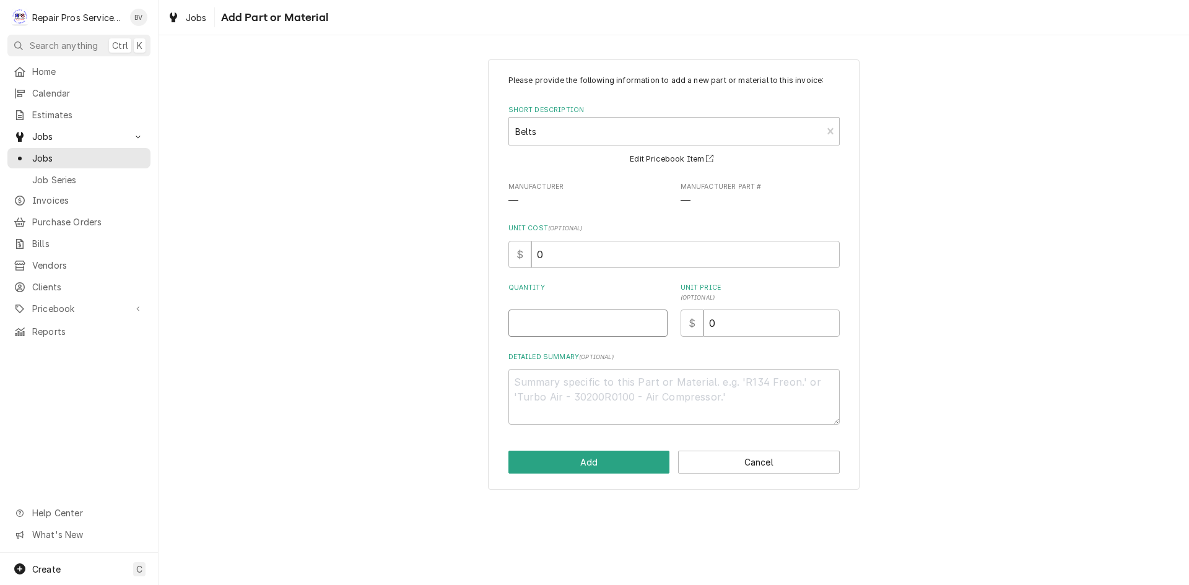
click at [522, 328] on input "Quantity" at bounding box center [588, 323] width 159 height 27
type textarea "x"
type input "1"
drag, startPoint x: 731, startPoint y: 314, endPoint x: 701, endPoint y: 327, distance: 32.5
click at [701, 327] on div "$ 0" at bounding box center [760, 323] width 159 height 27
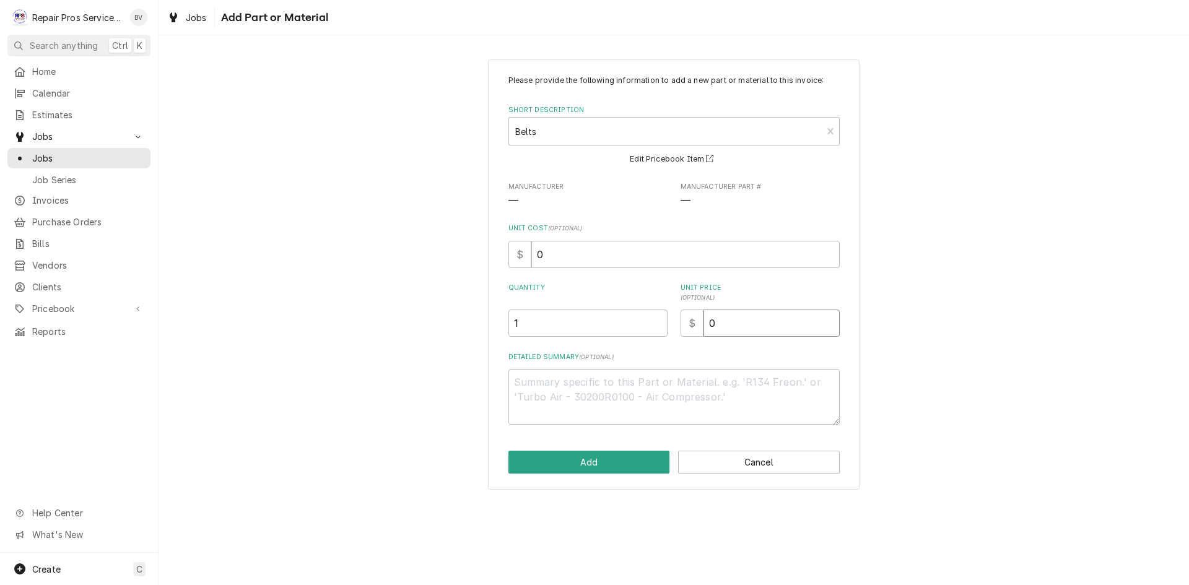
type textarea "x"
type input "3"
type textarea "x"
type input "35"
type textarea "x"
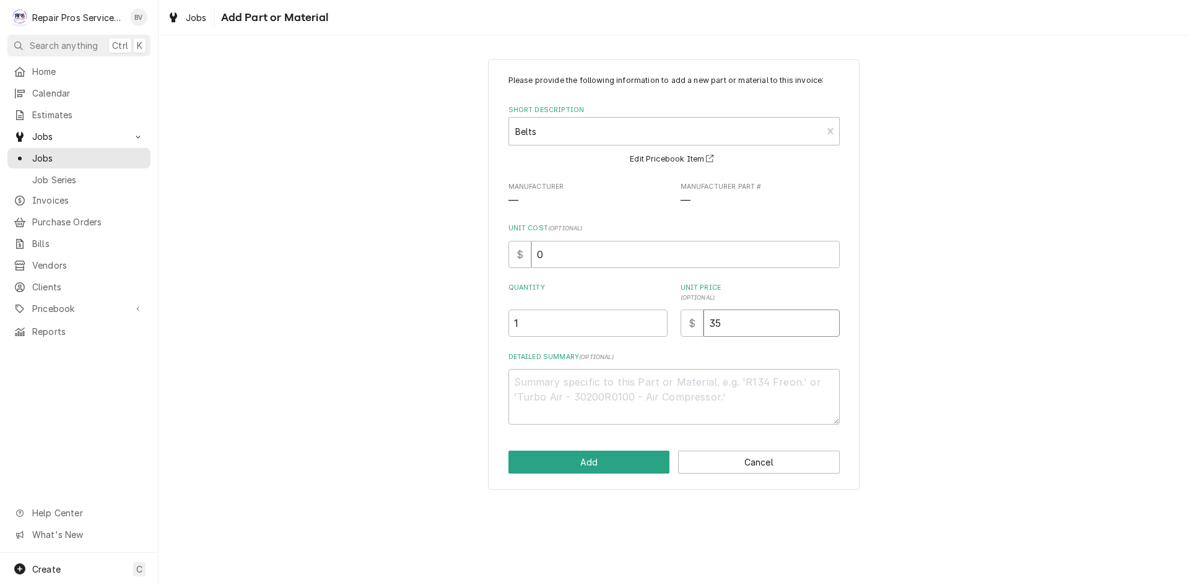
type input "35.0"
type textarea "x"
type input "35.00"
click at [549, 390] on textarea "Detailed Summary ( optional )" at bounding box center [674, 397] width 331 height 56
type textarea "x"
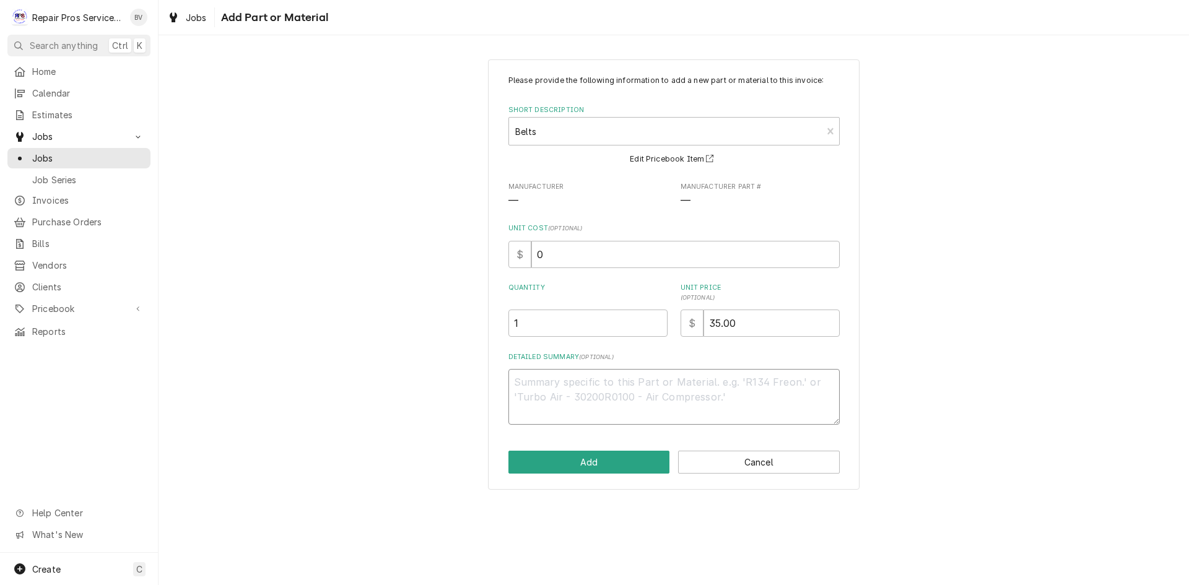
type textarea "b"
type textarea "x"
type textarea "bx"
type textarea "x"
type textarea "bx3"
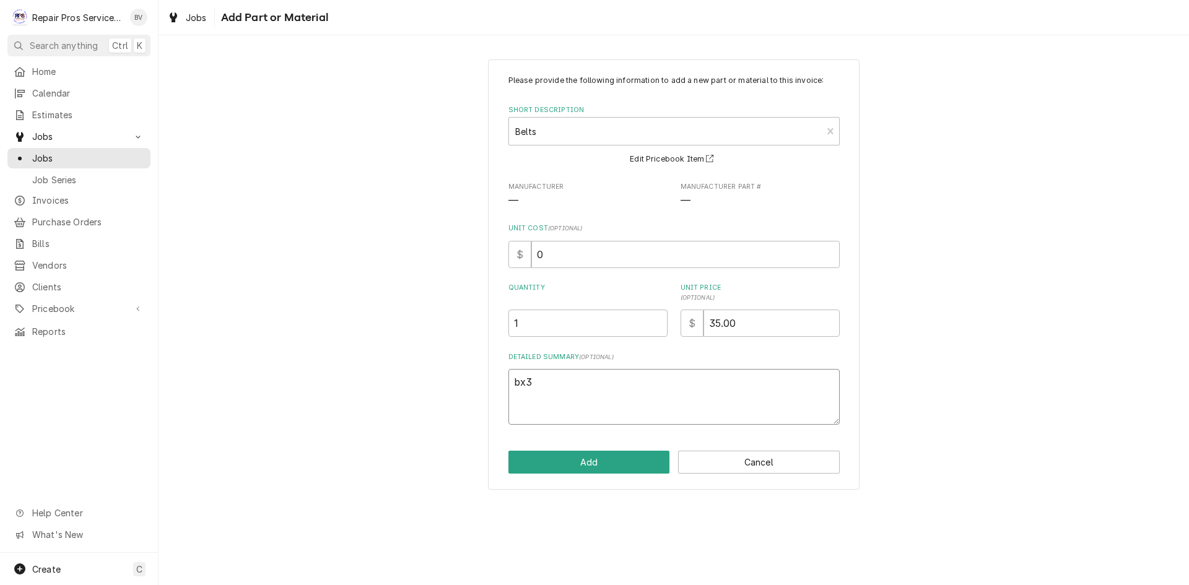
type textarea "x"
type textarea "bx38"
type textarea "x"
type textarea "bx38"
type textarea "x"
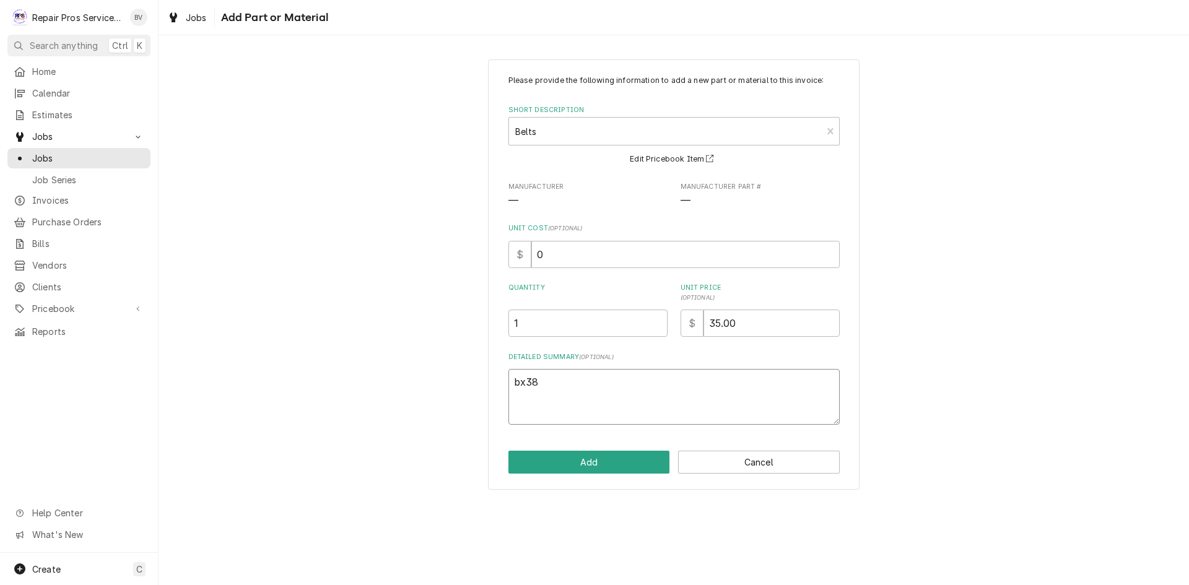
type textarea "bx38 e"
type textarea "x"
type textarea "bx38 ex"
type textarea "x"
type textarea "bx38 ext"
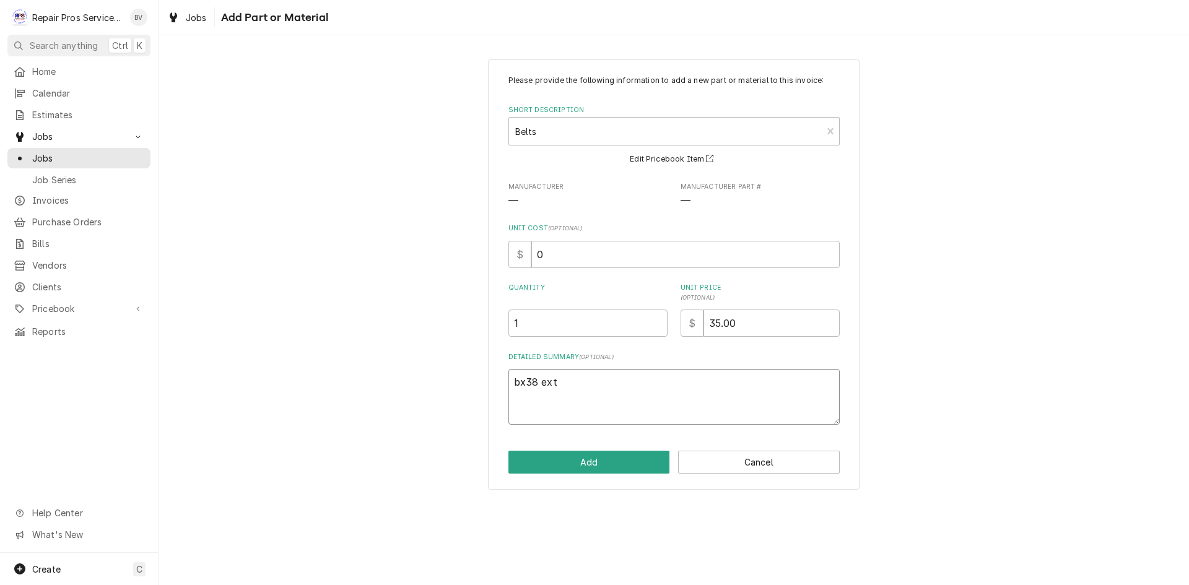
type textarea "x"
type textarea "bx38 extr"
type textarea "x"
type textarea "bx38 extra"
type textarea "x"
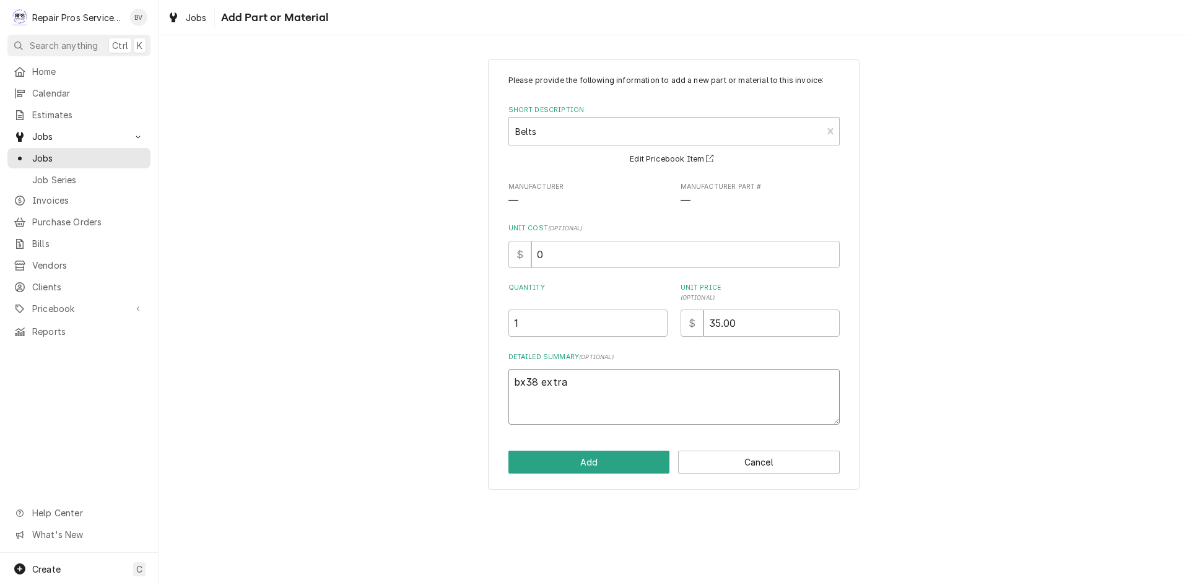
type textarea "bx38 extra"
type textarea "x"
type textarea "bx38 extra f"
type textarea "x"
type textarea "bx38 extra fo"
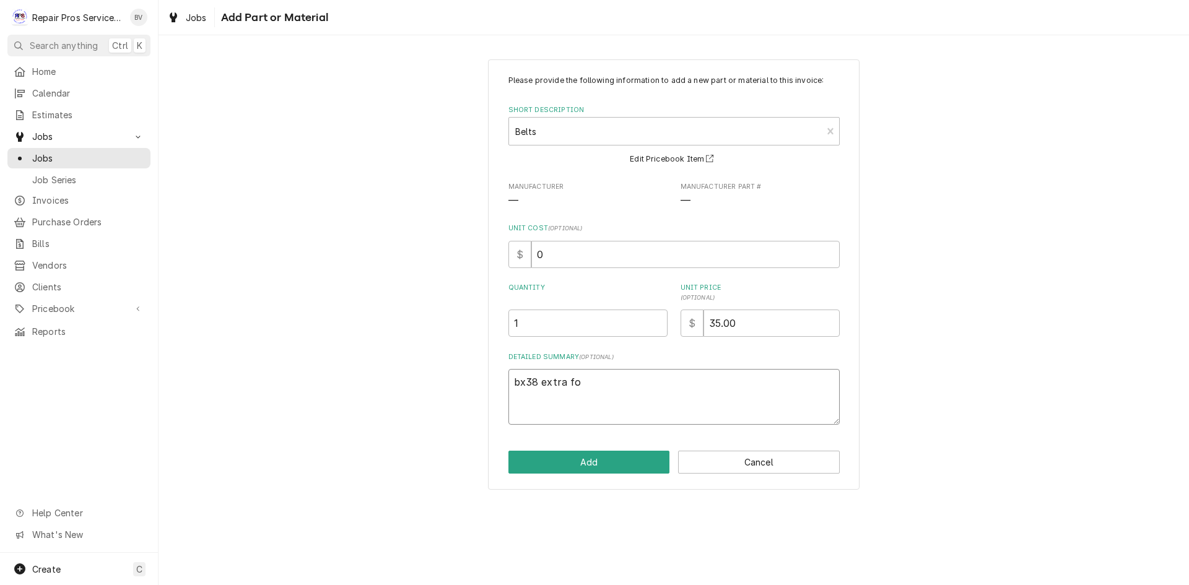
type textarea "x"
type textarea "bx38 extra for"
type textarea "x"
type textarea "bx38 extra for"
type textarea "x"
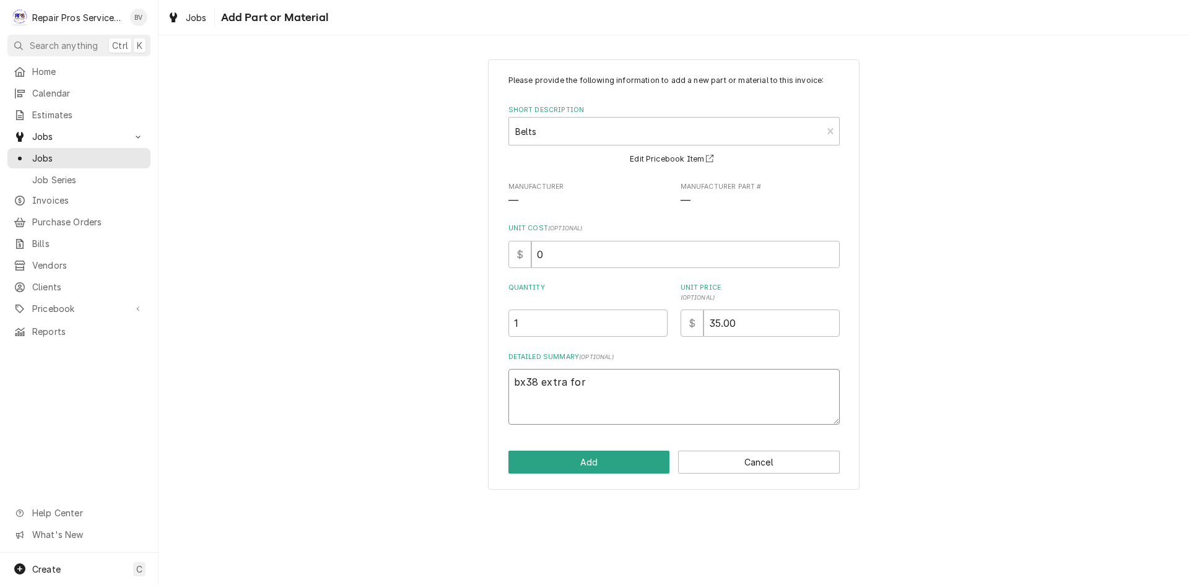
type textarea "bx38 extra for e"
type textarea "x"
type textarea "bx38 extra for ex"
type textarea "x"
type textarea "bx38 extra for exh"
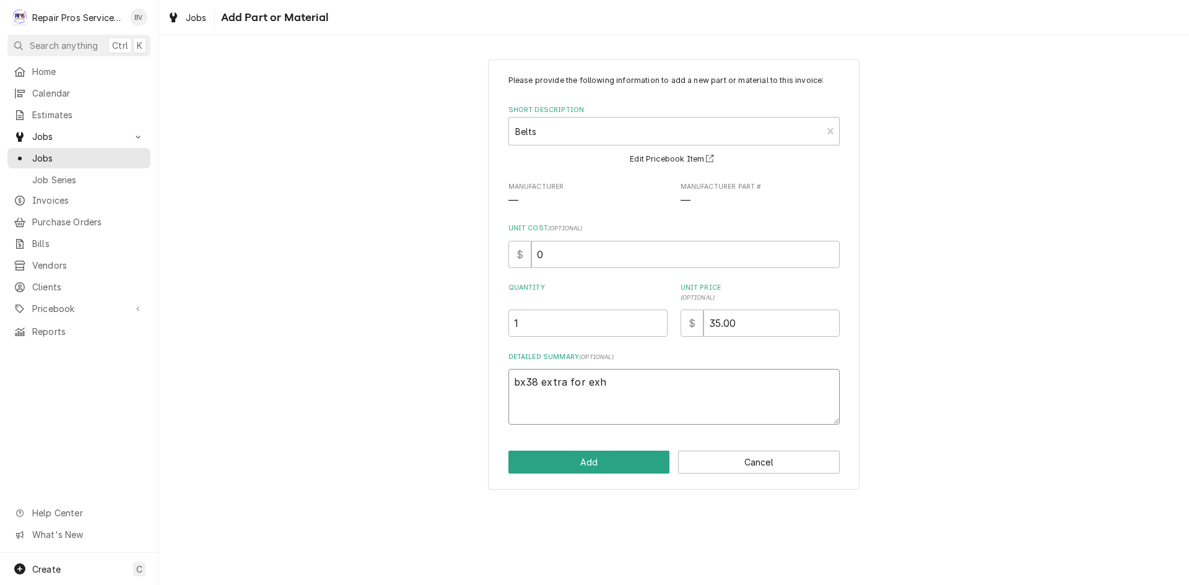
type textarea "x"
type textarea "bx38 extra for exhu"
type textarea "x"
type textarea "bx38 extra for exhua"
type textarea "x"
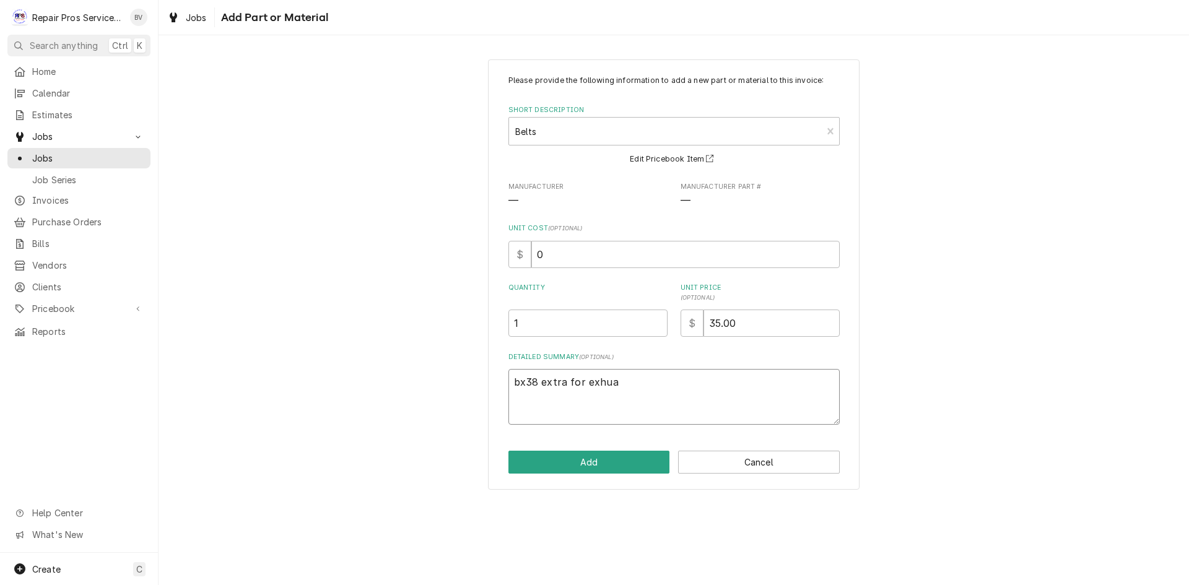
type textarea "bx38 extra for exhuas"
type textarea "x"
type textarea "bx38 extra for exhuast"
click at [580, 467] on button "Add" at bounding box center [590, 462] width 162 height 23
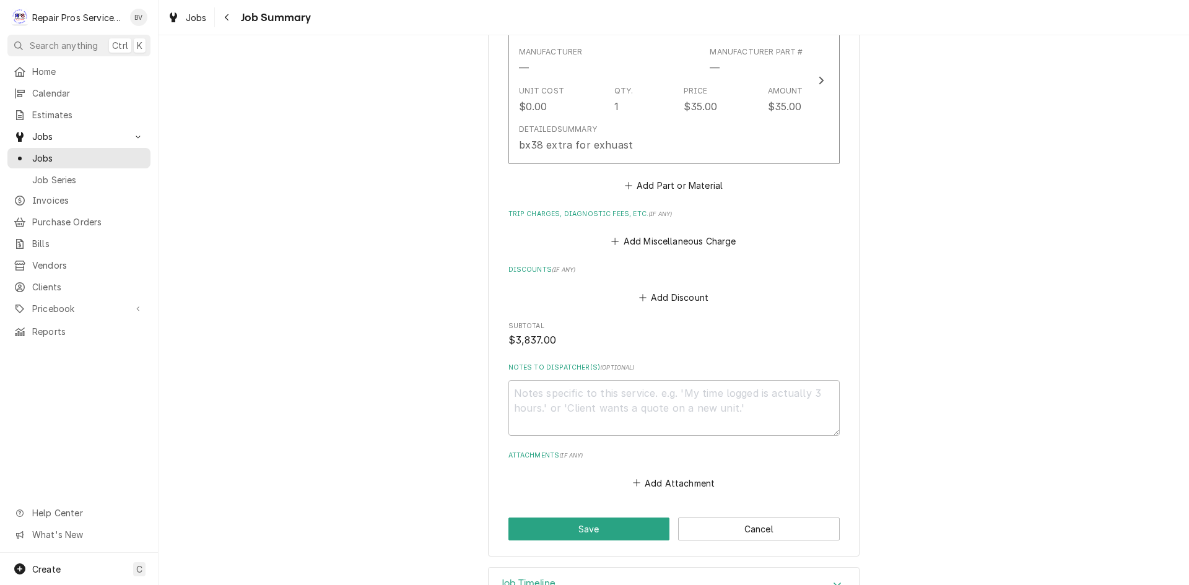
scroll to position [1729, 0]
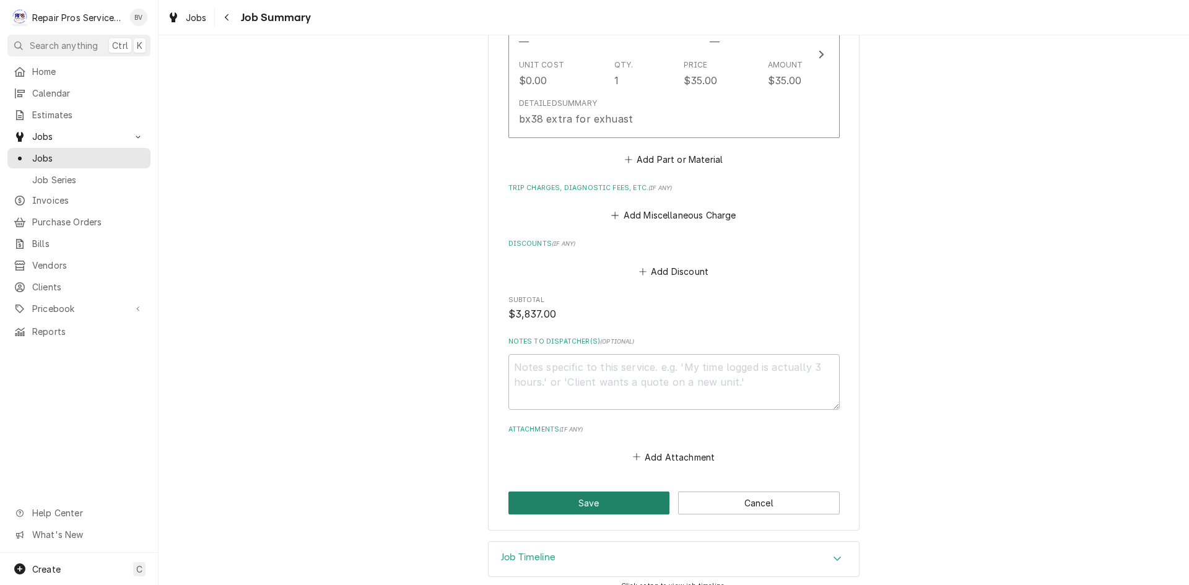
click at [575, 492] on button "Save" at bounding box center [590, 503] width 162 height 23
click at [576, 493] on button "Save" at bounding box center [590, 504] width 162 height 23
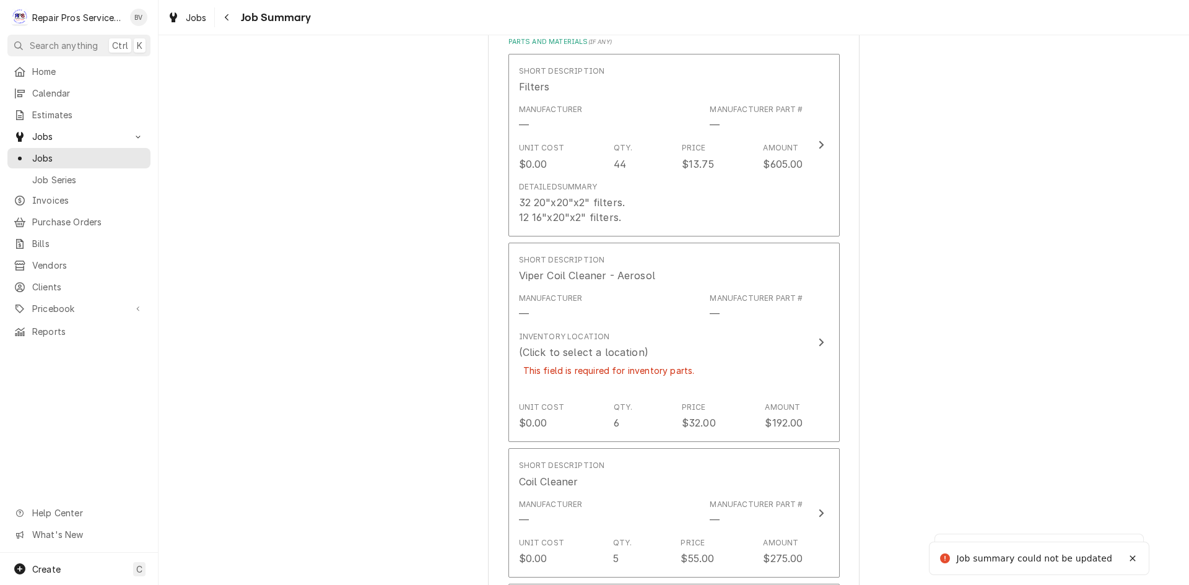
scroll to position [1223, 0]
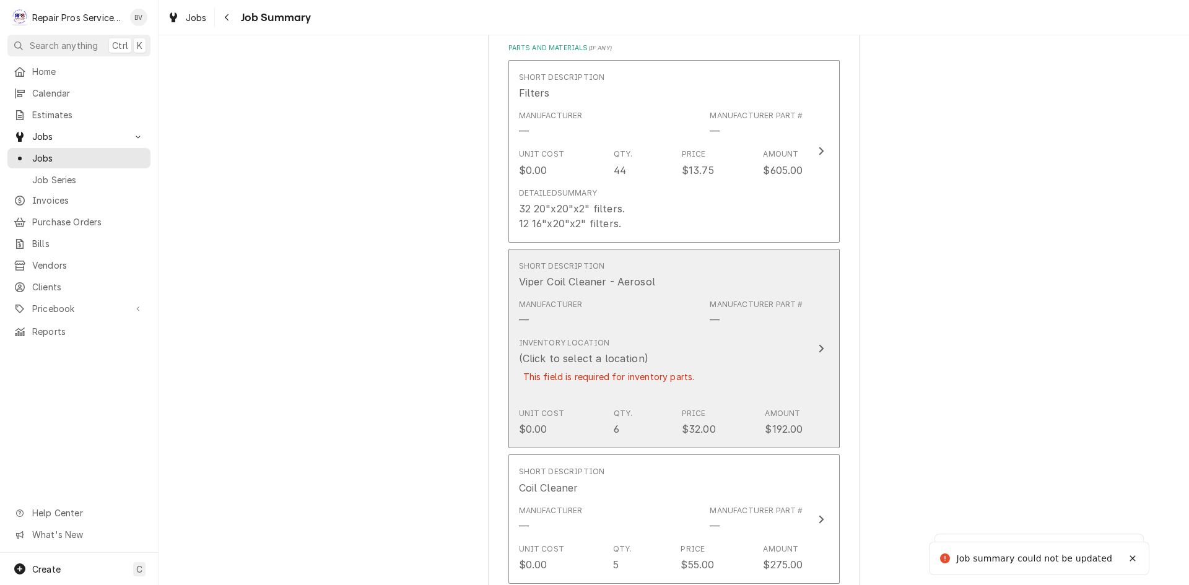
click at [818, 344] on icon "Update Line Item" at bounding box center [821, 349] width 6 height 10
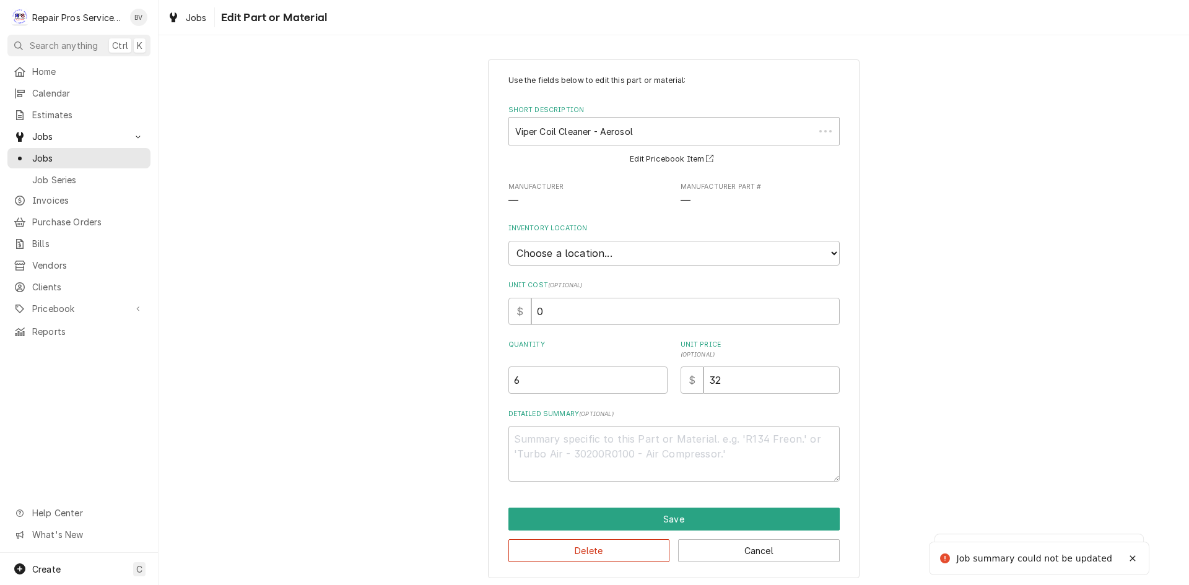
type textarea "x"
click at [828, 253] on select "Choose a location... Burger King Box Office Portable Parts Box T2 tools Van 10 …" at bounding box center [674, 253] width 331 height 25
select select "224"
click at [509, 241] on select "Choose a location... Burger King Box Office Portable Parts Box T2 tools Van 10 …" at bounding box center [674, 253] width 331 height 25
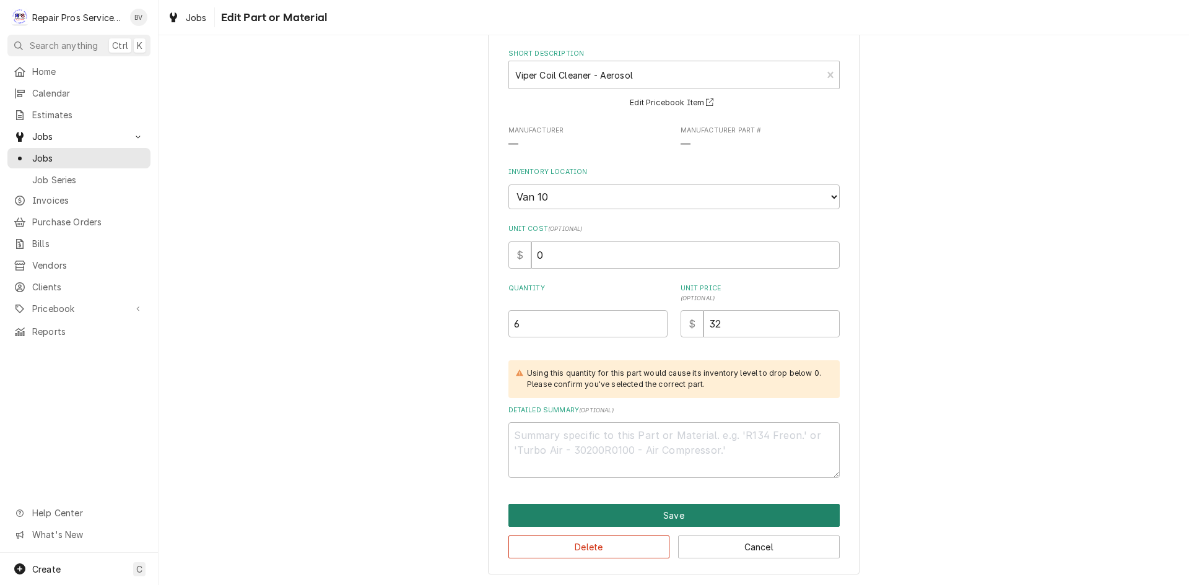
click at [667, 515] on button "Save" at bounding box center [674, 515] width 331 height 23
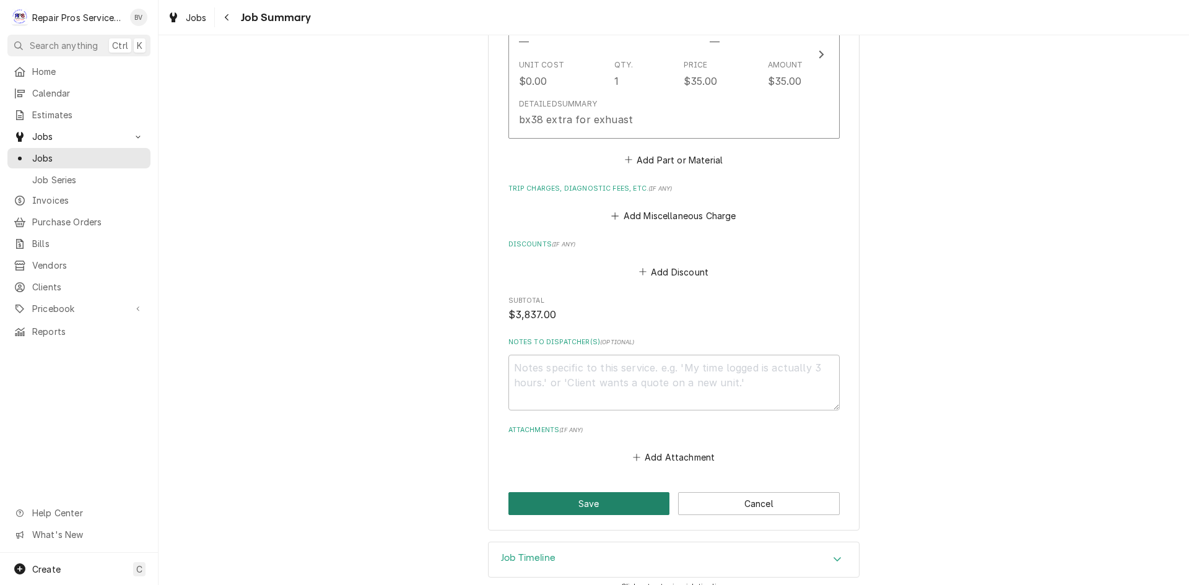
click at [576, 493] on button "Save" at bounding box center [590, 504] width 162 height 23
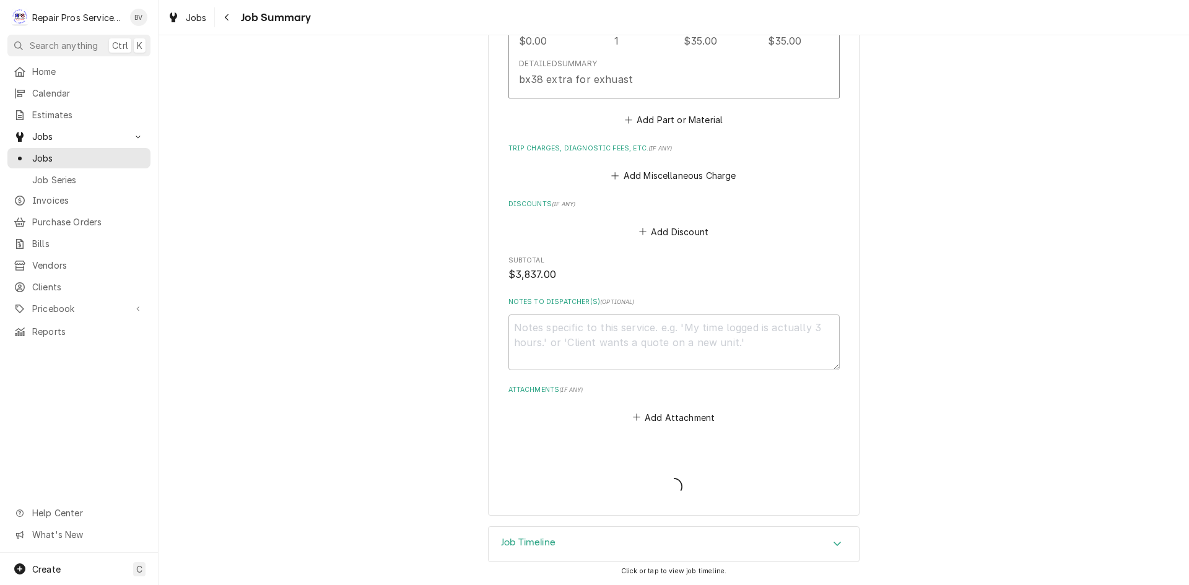
scroll to position [1799, 0]
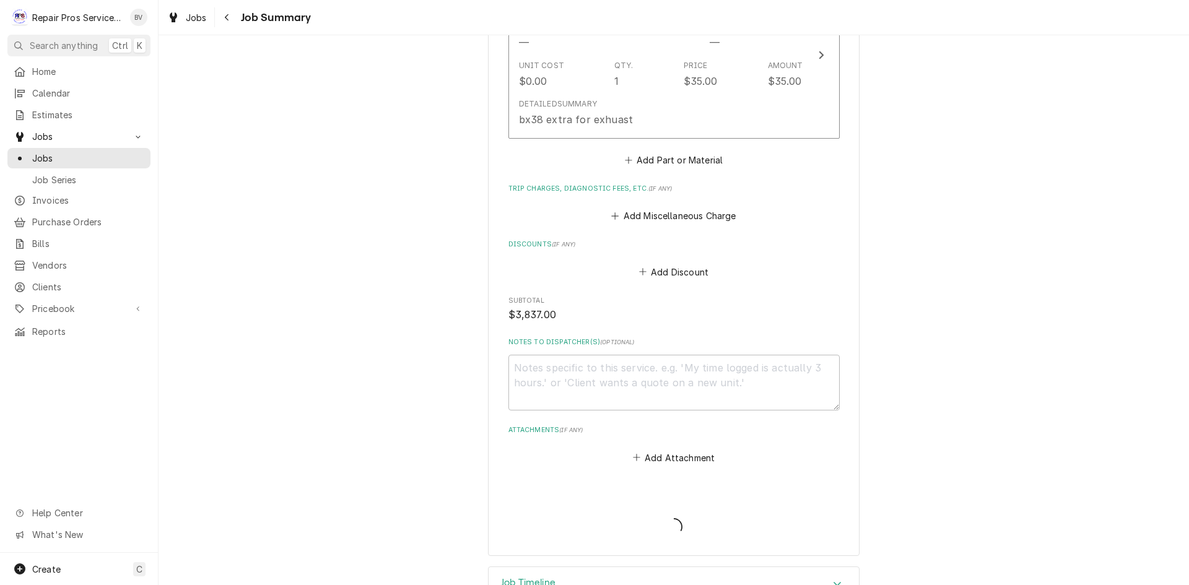
type textarea "x"
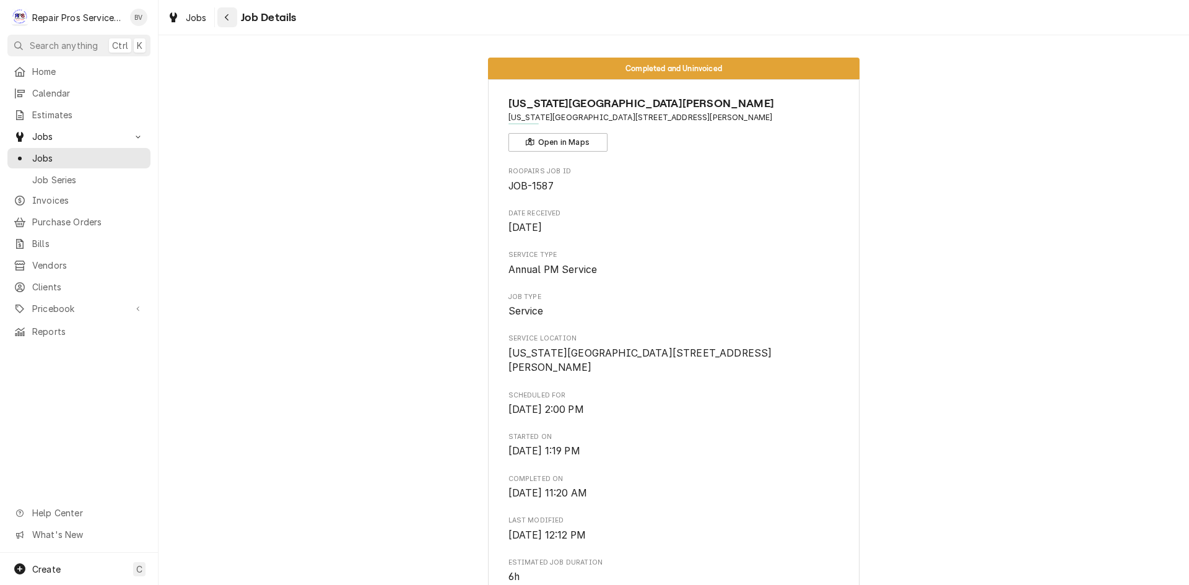
click at [227, 19] on icon "Navigate back" at bounding box center [227, 17] width 6 height 9
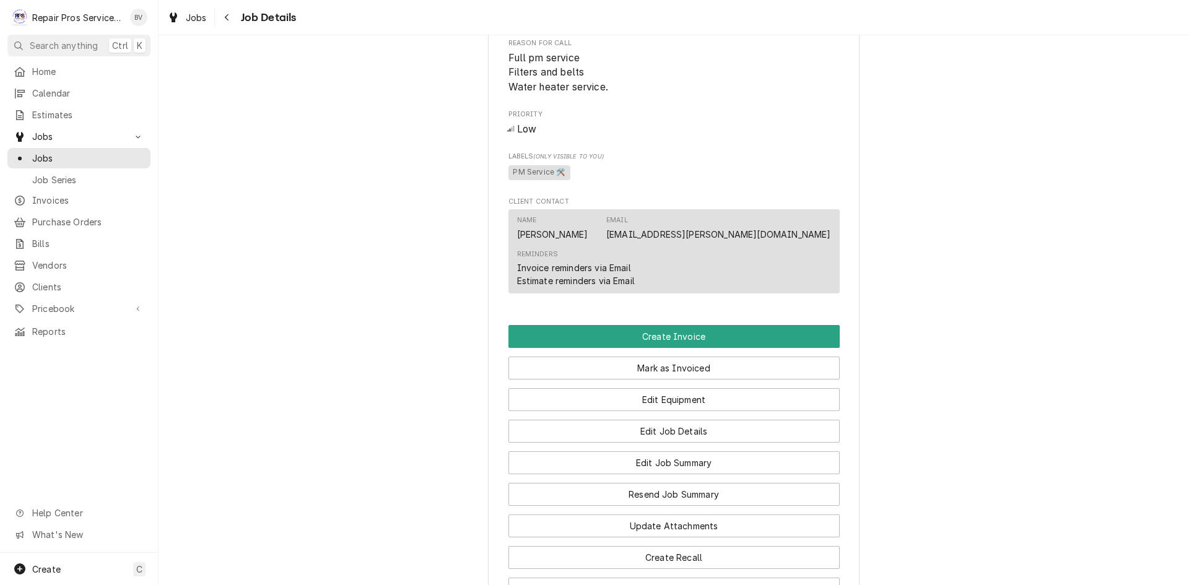
scroll to position [495, 0]
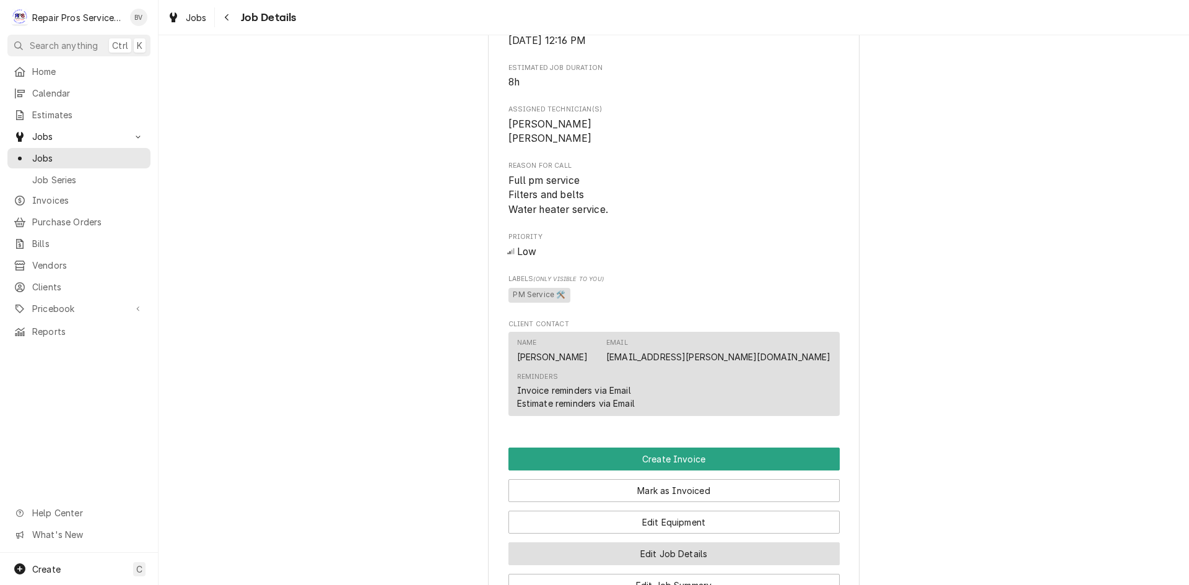
click at [694, 556] on button "Edit Job Details" at bounding box center [674, 554] width 331 height 23
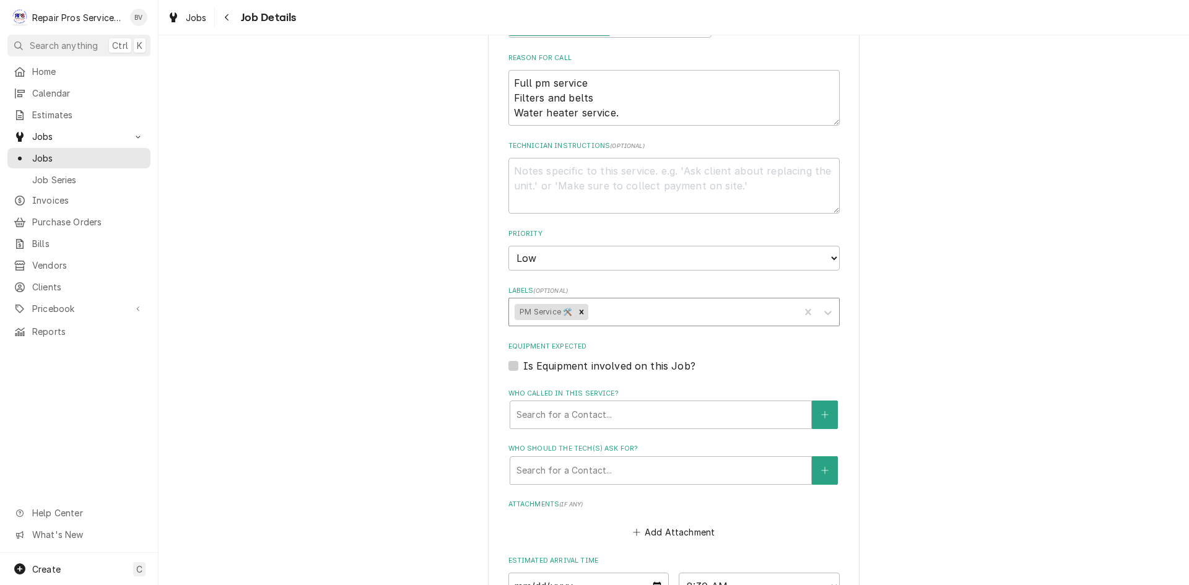
scroll to position [248, 0]
drag, startPoint x: 620, startPoint y: 116, endPoint x: 511, endPoint y: 123, distance: 109.2
click at [511, 123] on textarea "Full pm service Filters and belts Water heater service." at bounding box center [674, 99] width 331 height 56
type textarea "x"
type textarea "Full pm service Filters and belts"
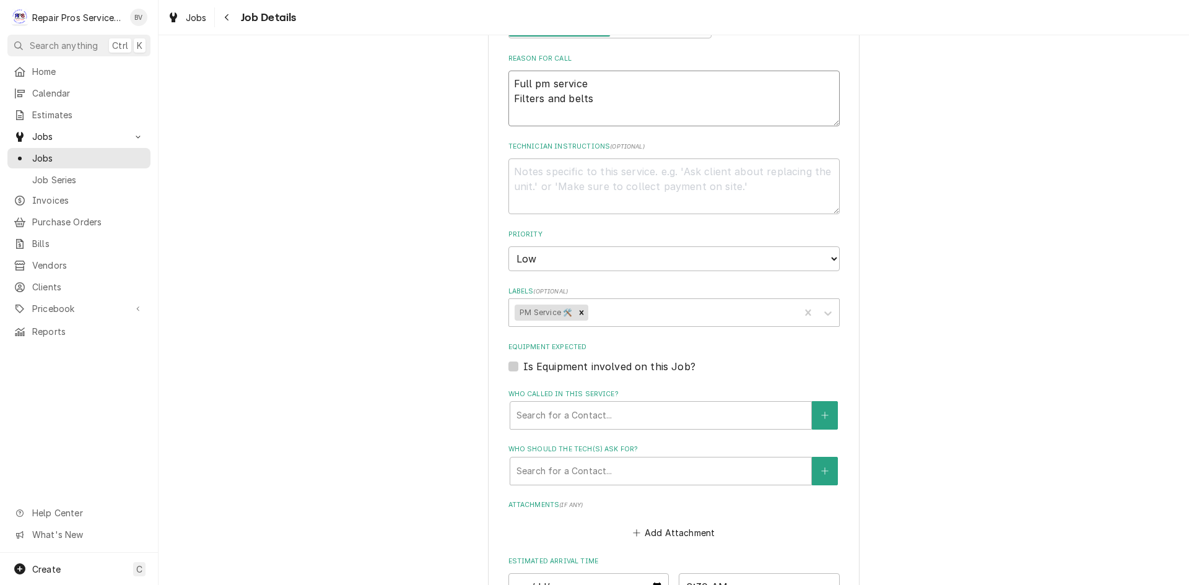
type textarea "x"
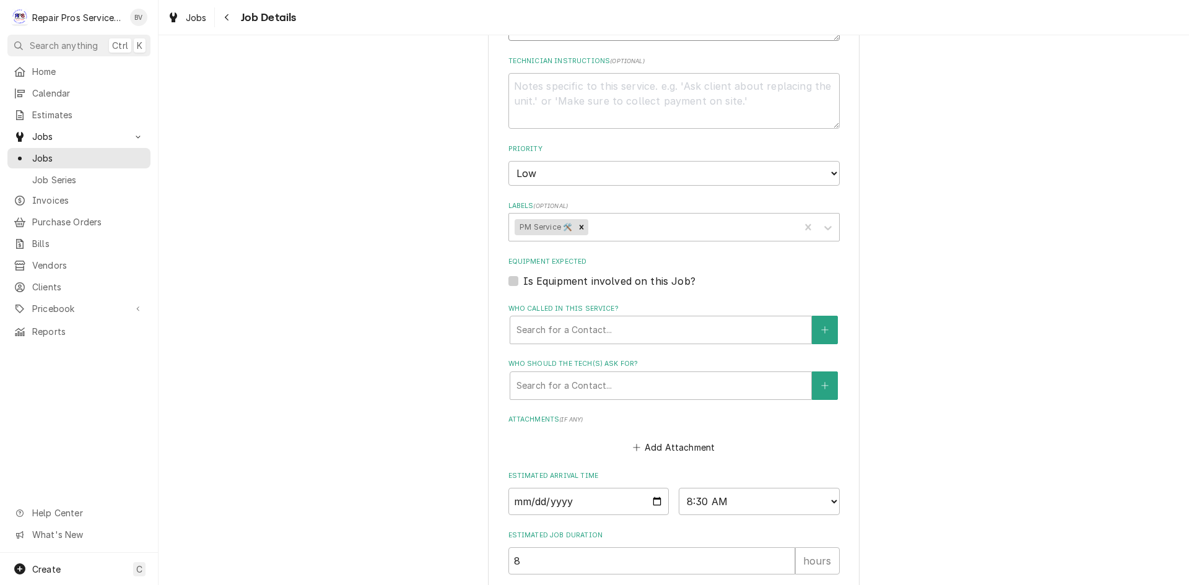
scroll to position [454, 0]
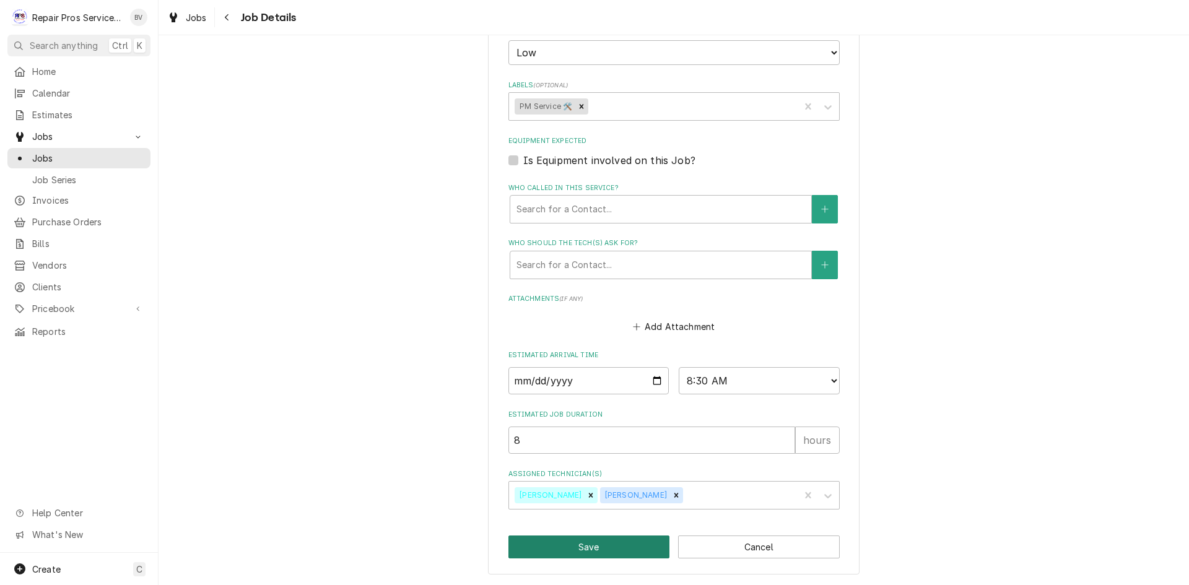
type textarea "Full pm service Filters and belts"
click at [603, 545] on button "Save" at bounding box center [590, 547] width 162 height 23
type textarea "x"
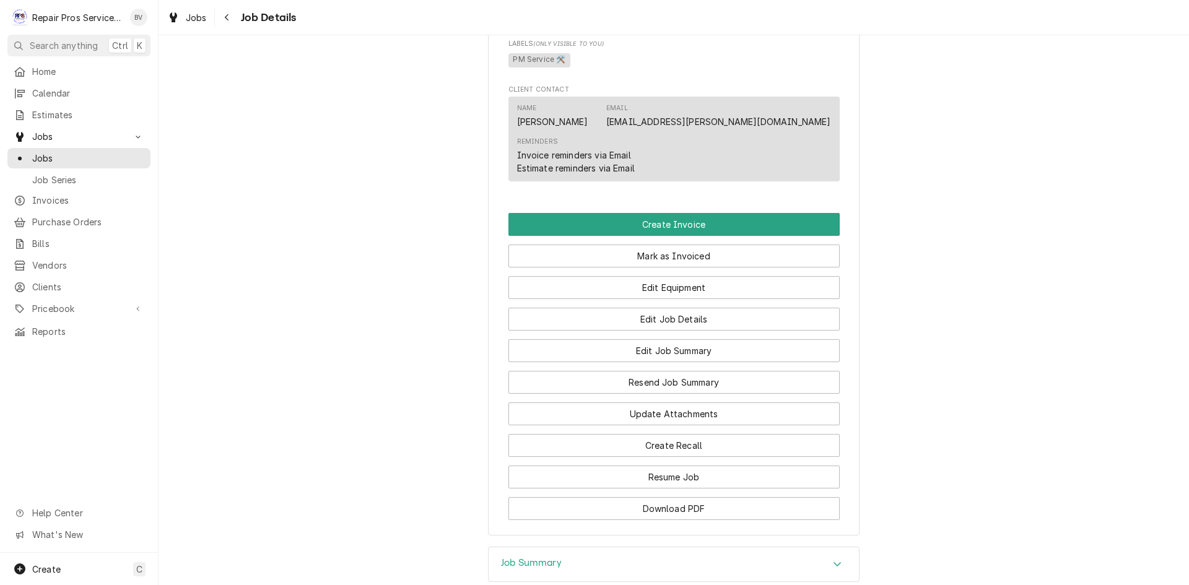
scroll to position [790, 0]
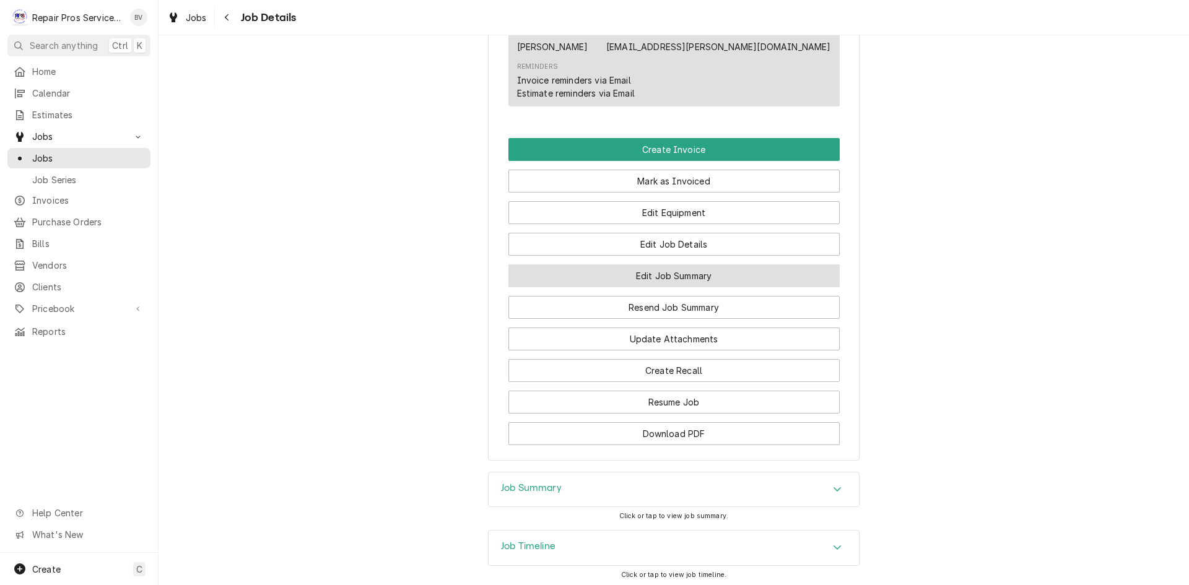
click at [680, 279] on button "Edit Job Summary" at bounding box center [674, 276] width 331 height 23
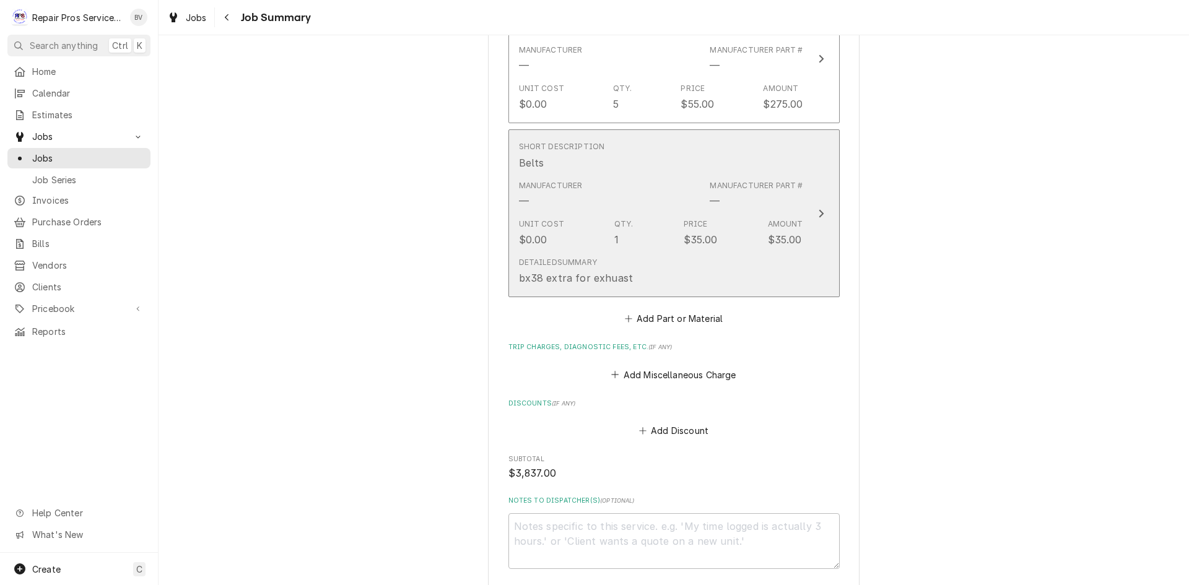
scroll to position [1611, 0]
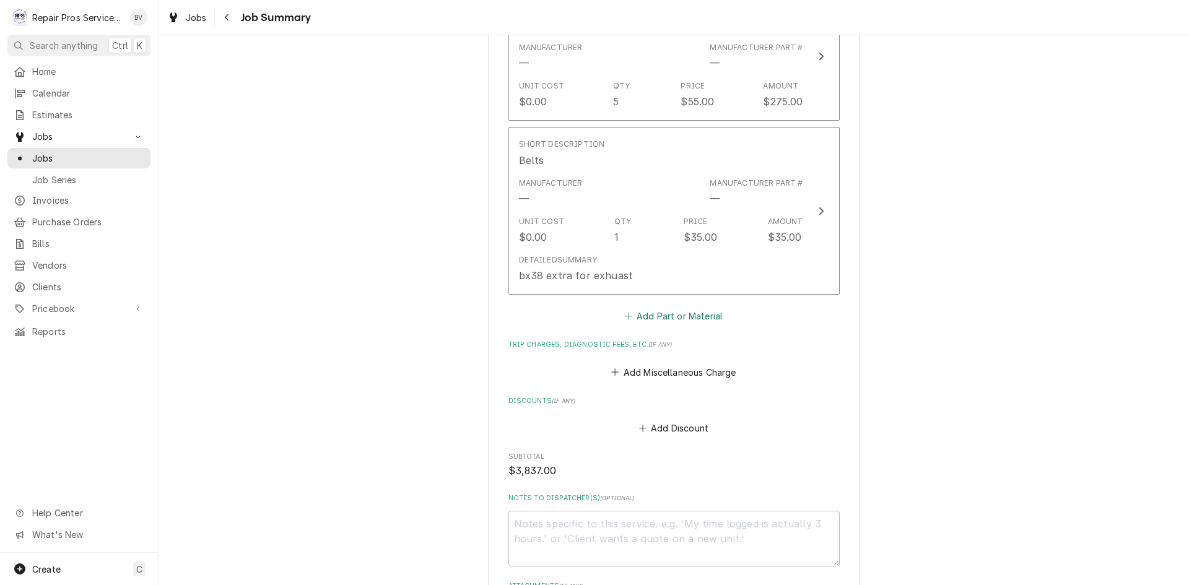
click at [630, 308] on button "Add Part or Material" at bounding box center [674, 316] width 102 height 17
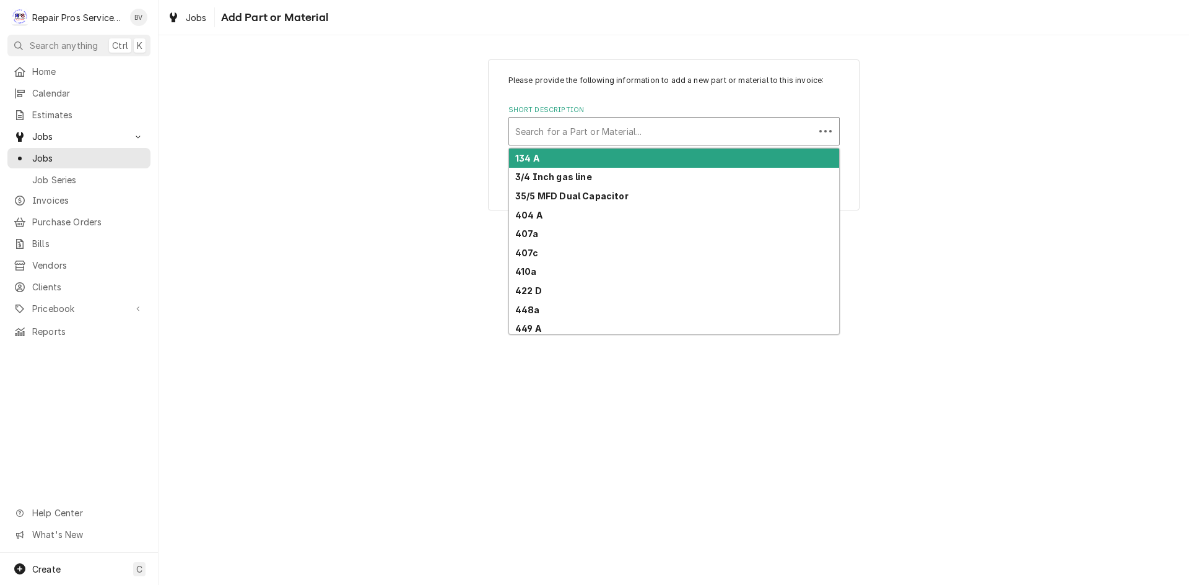
click at [545, 134] on div "Short Description" at bounding box center [661, 131] width 293 height 22
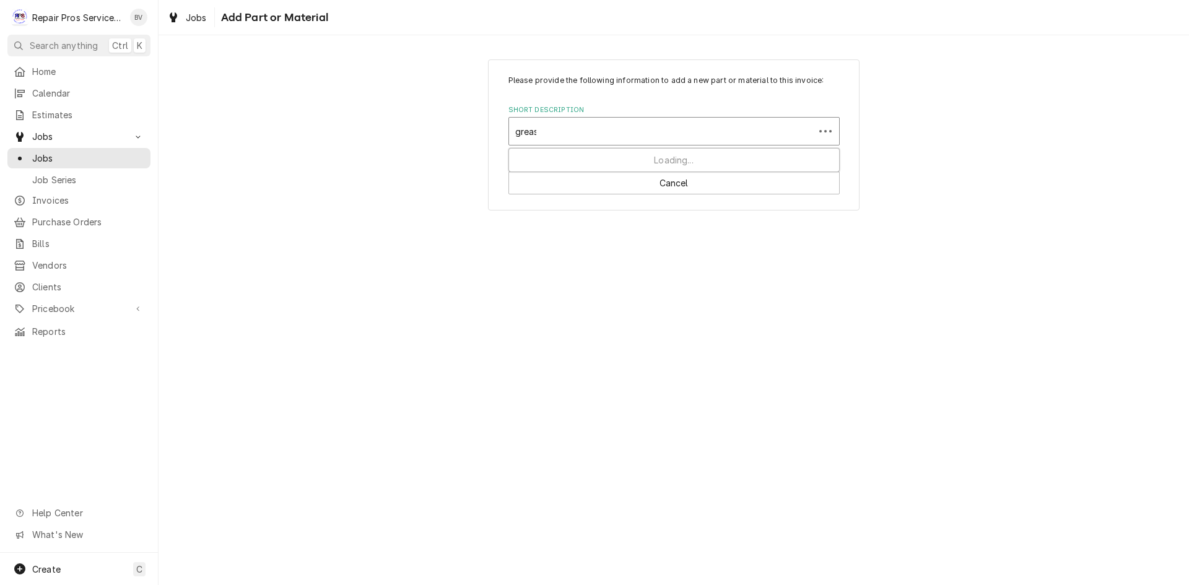
type input "grease"
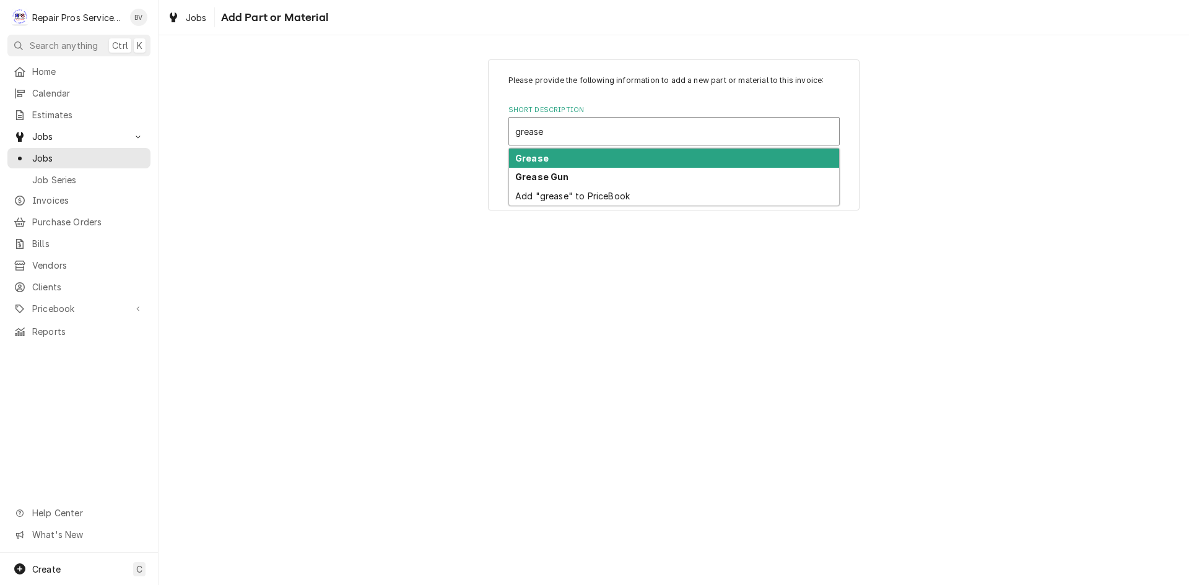
click at [542, 156] on strong "Grease" at bounding box center [531, 158] width 33 height 11
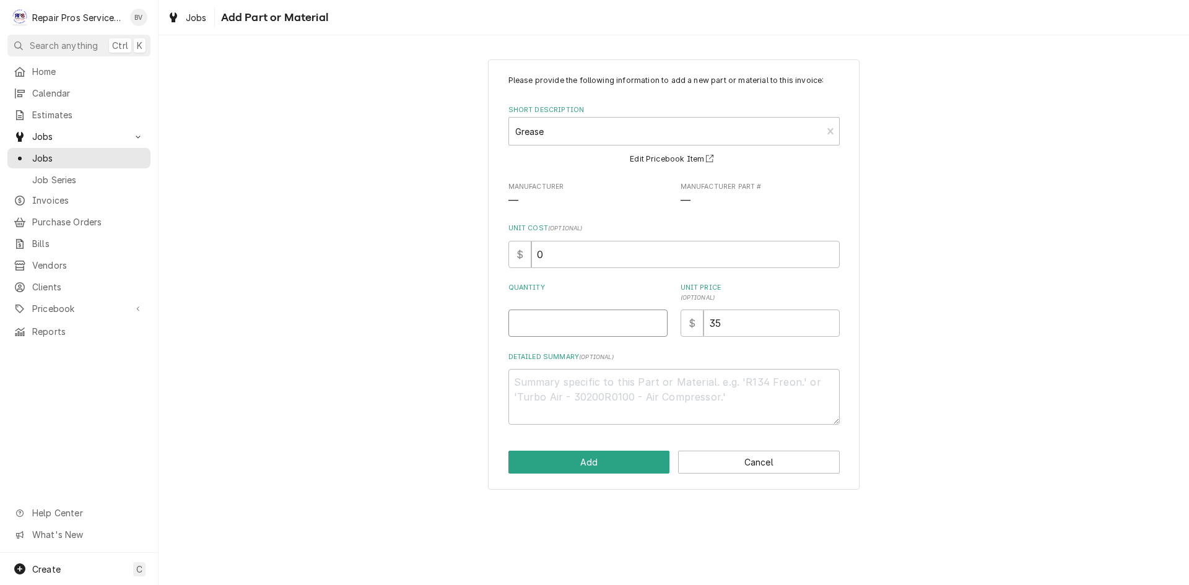
click at [546, 326] on input "Quantity" at bounding box center [588, 323] width 159 height 27
type textarea "x"
type input "2"
click at [604, 470] on button "Add" at bounding box center [590, 462] width 162 height 23
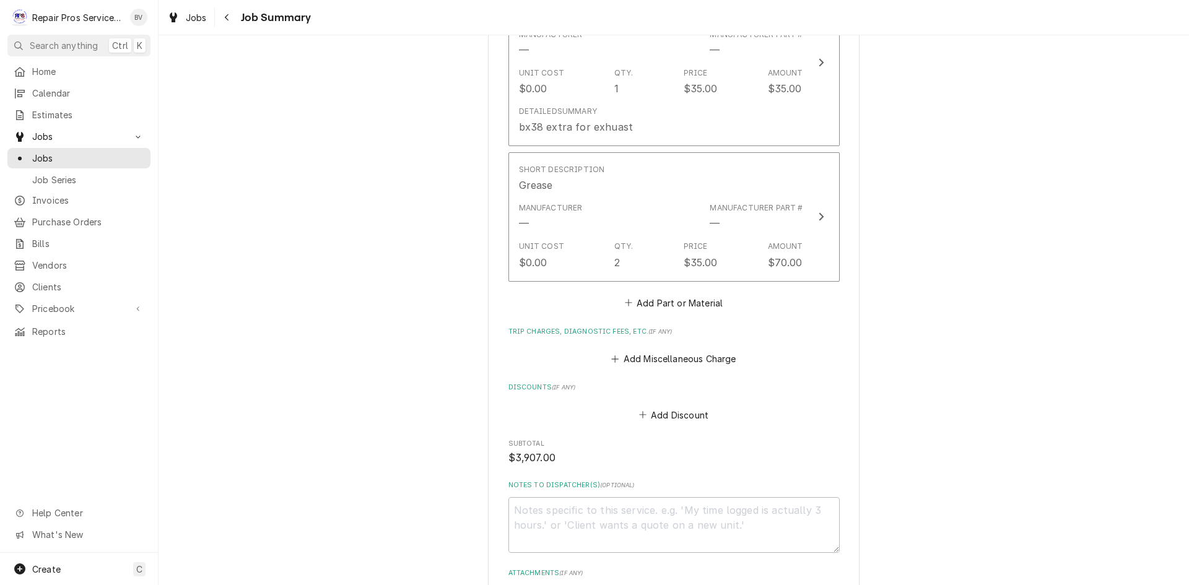
scroll to position [1902, 0]
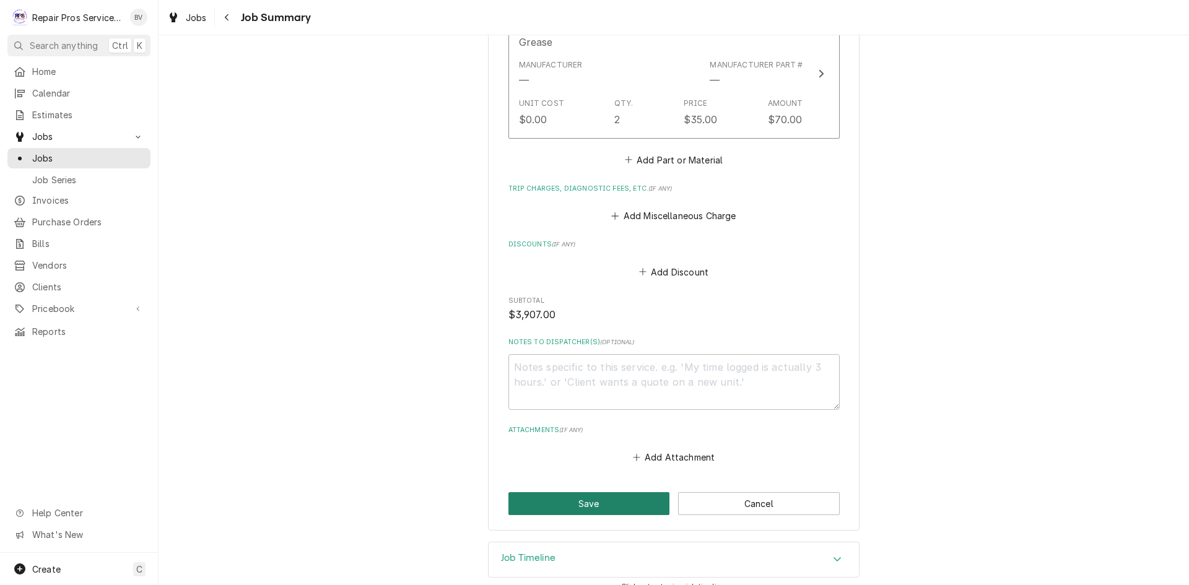
click at [592, 493] on button "Save" at bounding box center [590, 504] width 162 height 23
type textarea "x"
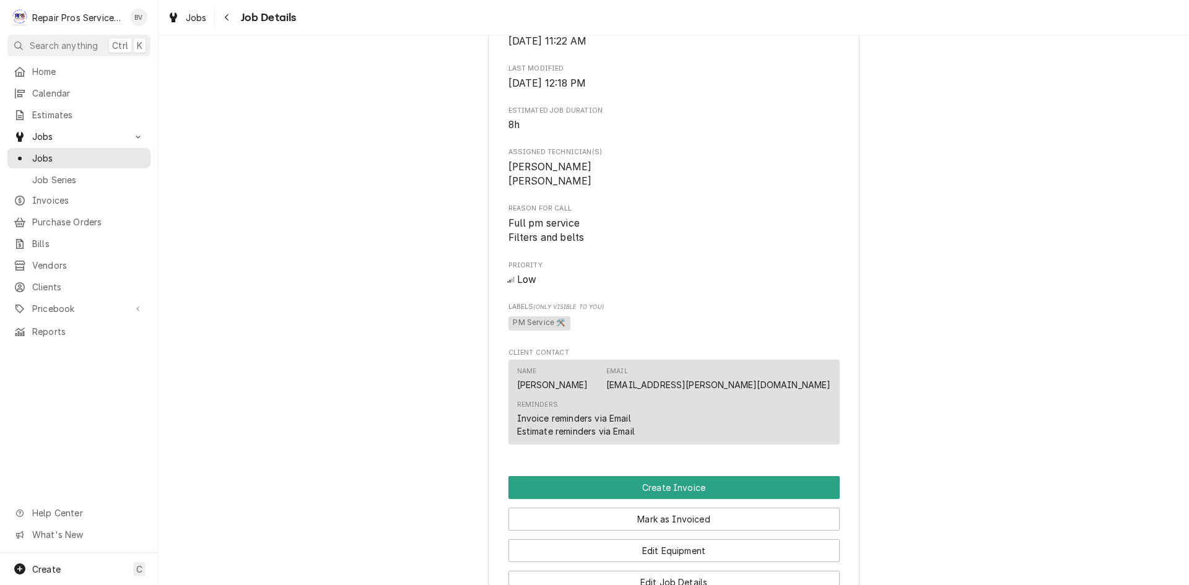
scroll to position [372, 0]
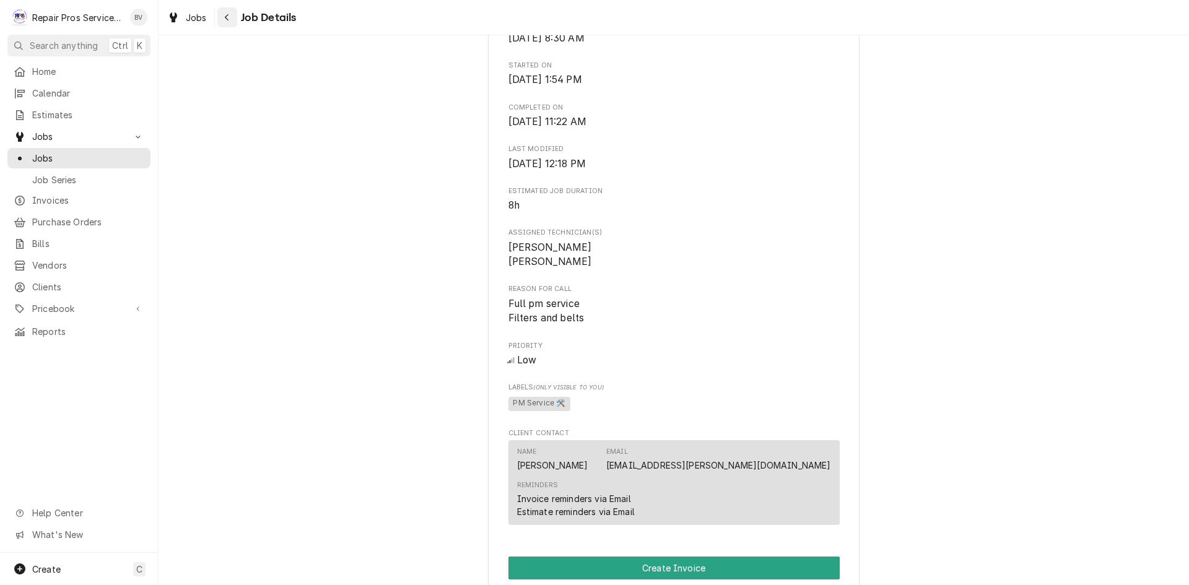
click at [229, 21] on icon "Navigate back" at bounding box center [227, 17] width 6 height 9
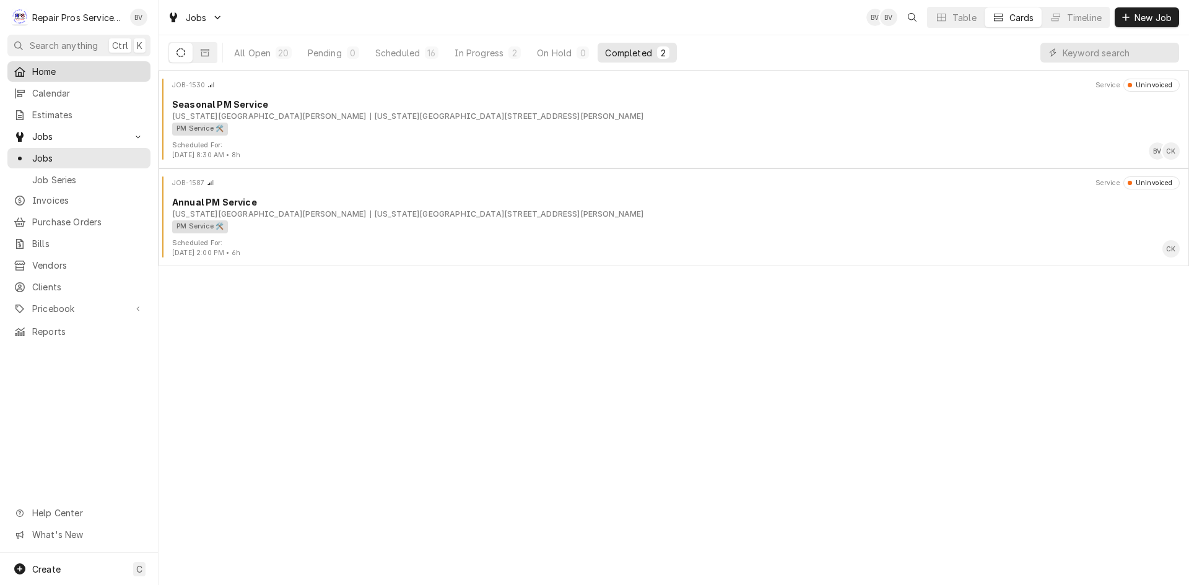
click at [38, 74] on span "Home" at bounding box center [88, 71] width 112 height 13
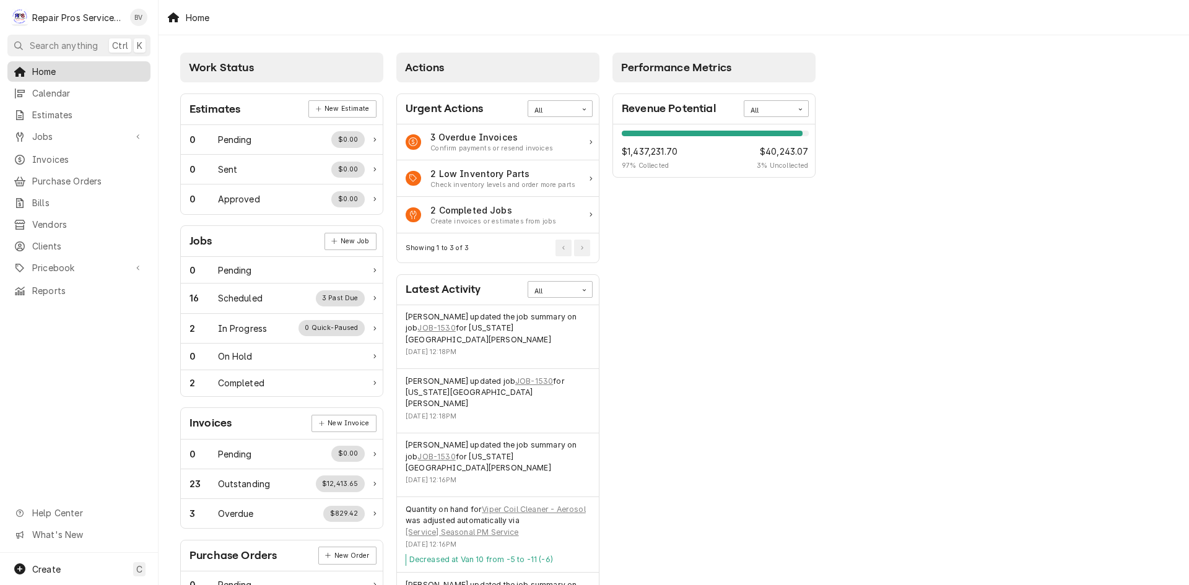
click at [38, 67] on span "Home" at bounding box center [88, 71] width 112 height 13
